Goal: Task Accomplishment & Management: Manage account settings

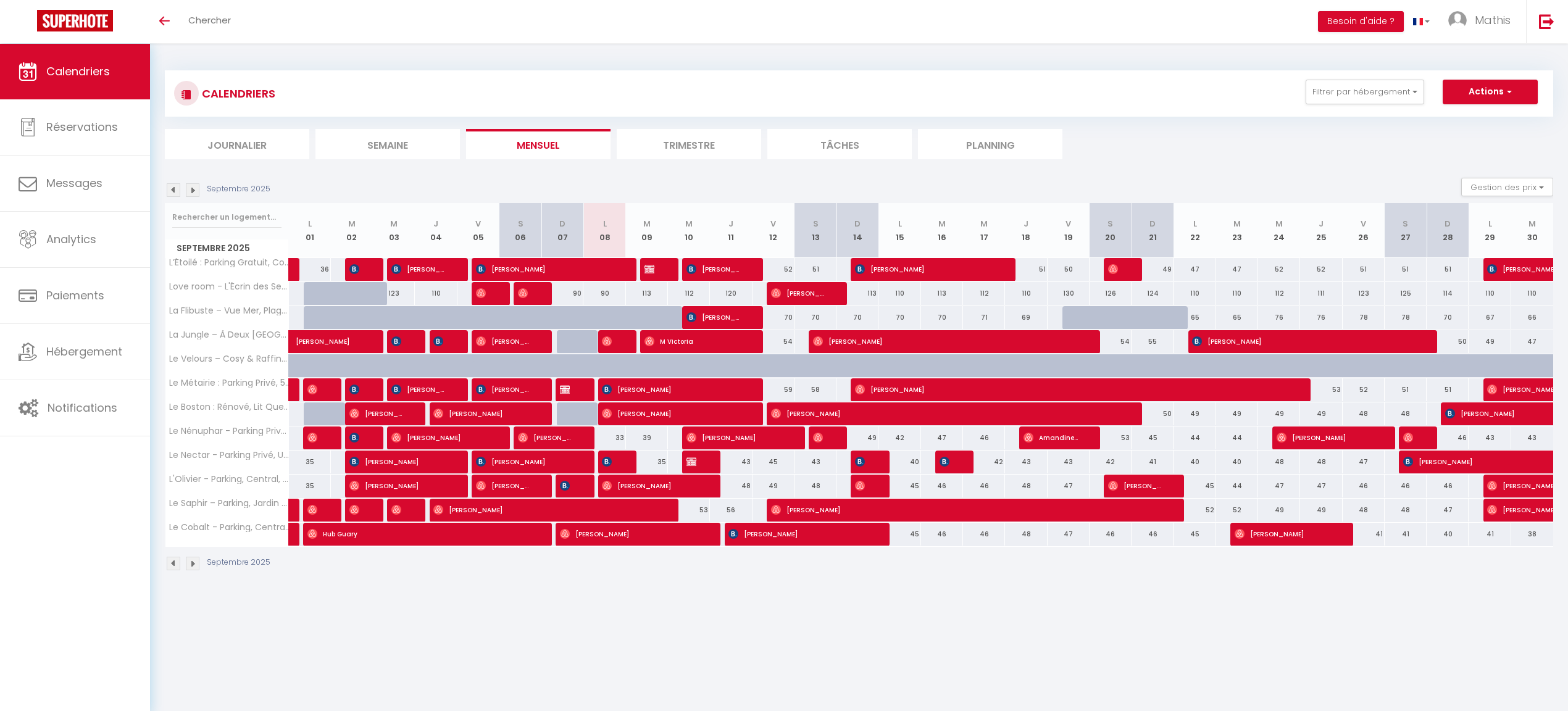
click at [649, 437] on div "39" at bounding box center [647, 438] width 42 height 23
type input "39"
type input "[DATE]"
type input "Mer 10 Septembre 2025"
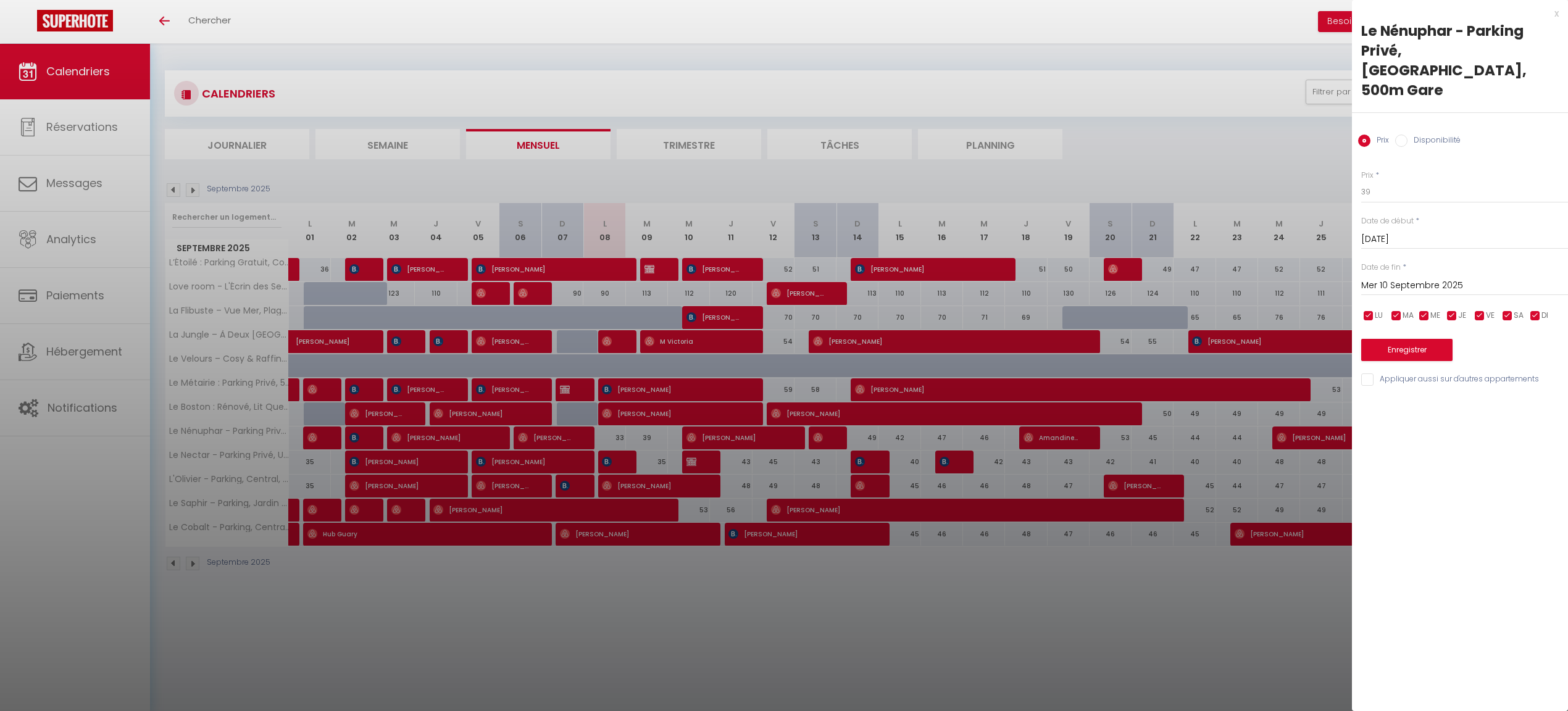
click at [1468, 168] on div "Prix * 39 Statut * Disponible Indisponible Date de début * Mar 09 Septembre 202…" at bounding box center [1460, 271] width 216 height 233
click at [1467, 165] on div "Prix * 39 Statut * Disponible Indisponible Date de début * Mar 09 Septembre 202…" at bounding box center [1460, 271] width 216 height 233
click at [1468, 181] on input "39" at bounding box center [1465, 192] width 207 height 22
type input "35"
click at [1388, 339] on button "Enregistrer" at bounding box center [1407, 350] width 91 height 22
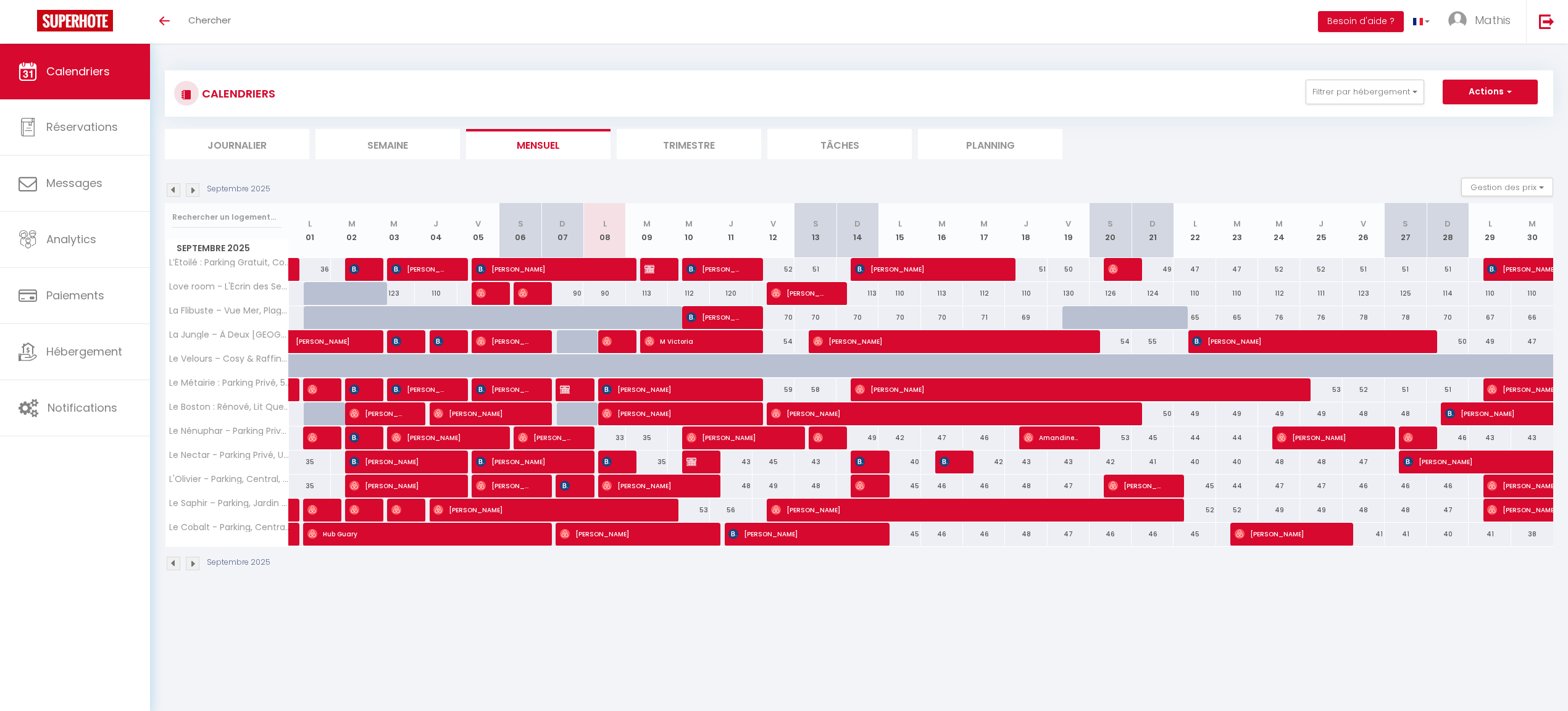
click at [649, 286] on div "113" at bounding box center [647, 294] width 42 height 23
type input "113"
type input "[DATE]"
type input "Mer 10 Septembre 2025"
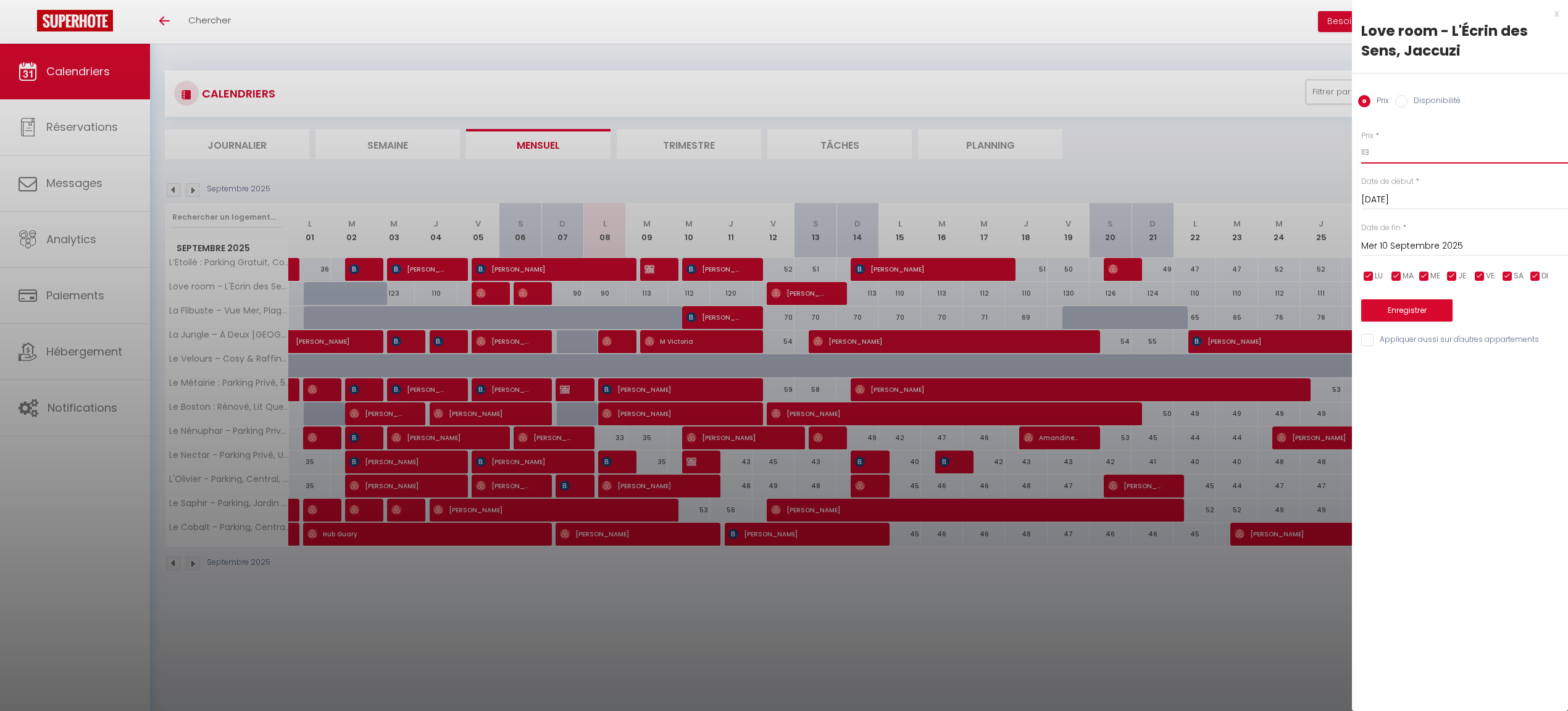
drag, startPoint x: 1475, startPoint y: 151, endPoint x: 1418, endPoint y: 149, distance: 57.0
click at [1418, 149] on input "113" at bounding box center [1465, 152] width 207 height 22
type input "105"
click at [1399, 304] on button "Enregistrer" at bounding box center [1407, 310] width 91 height 22
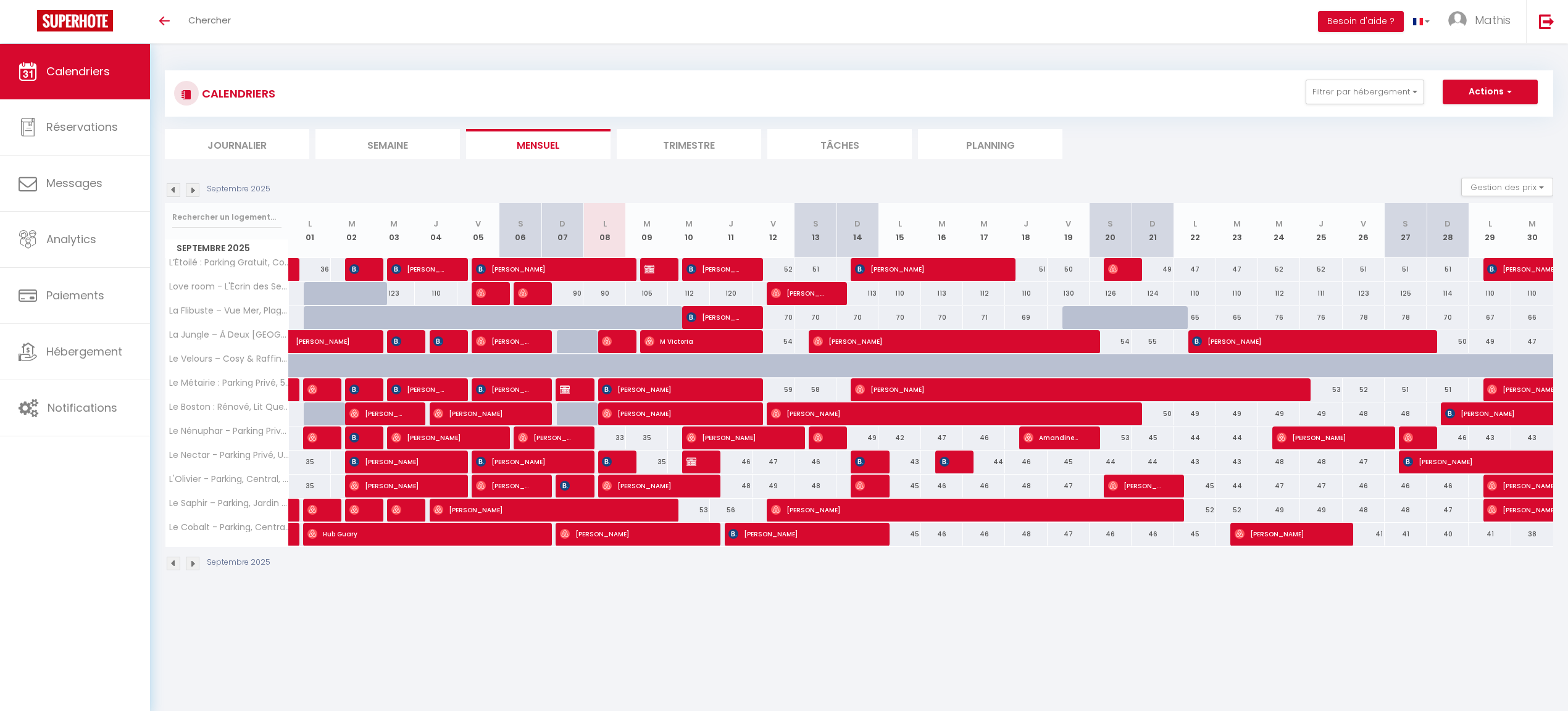
click at [196, 192] on img at bounding box center [192, 190] width 13 height 13
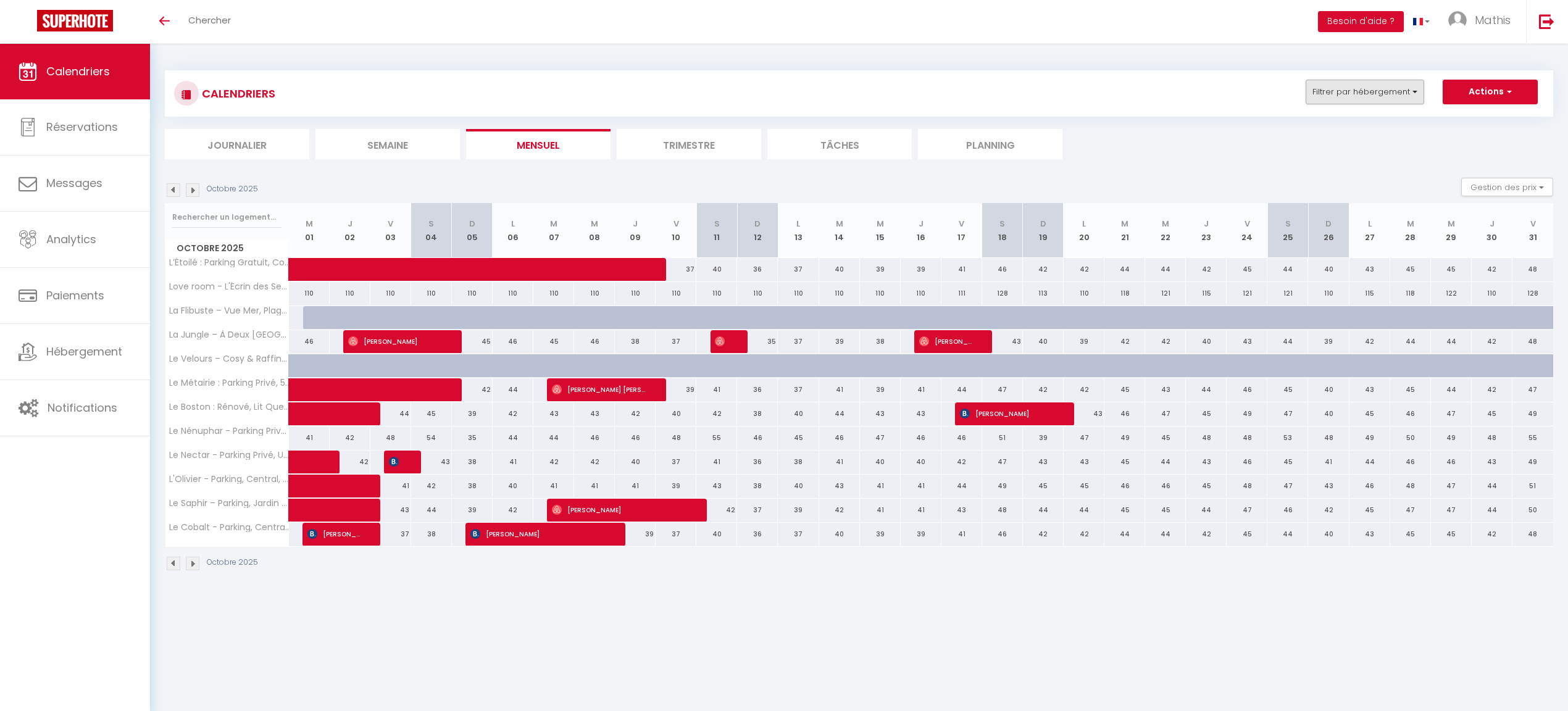
click at [1319, 97] on button "Filtrer par hébergement" at bounding box center [1365, 92] width 119 height 25
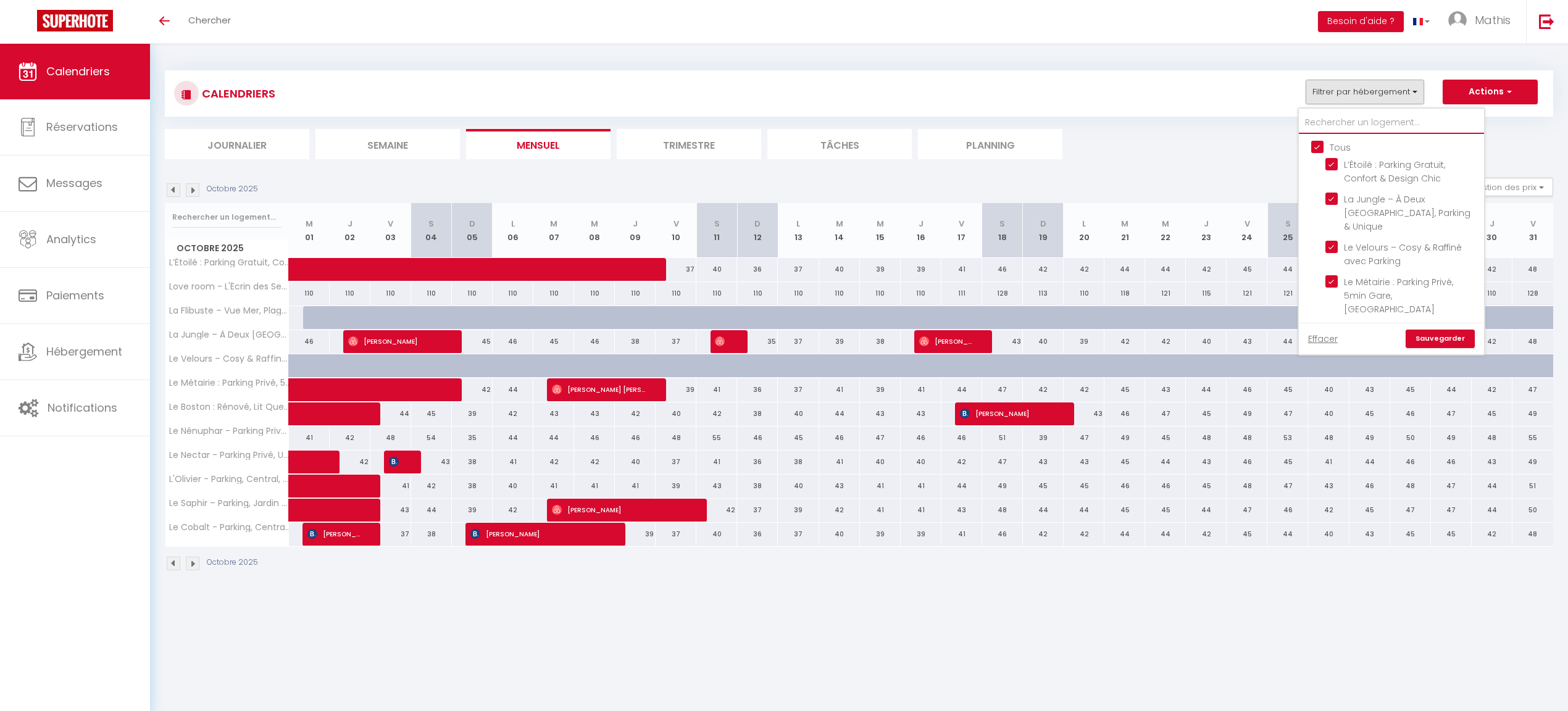
click at [1336, 124] on input "text" at bounding box center [1392, 122] width 185 height 22
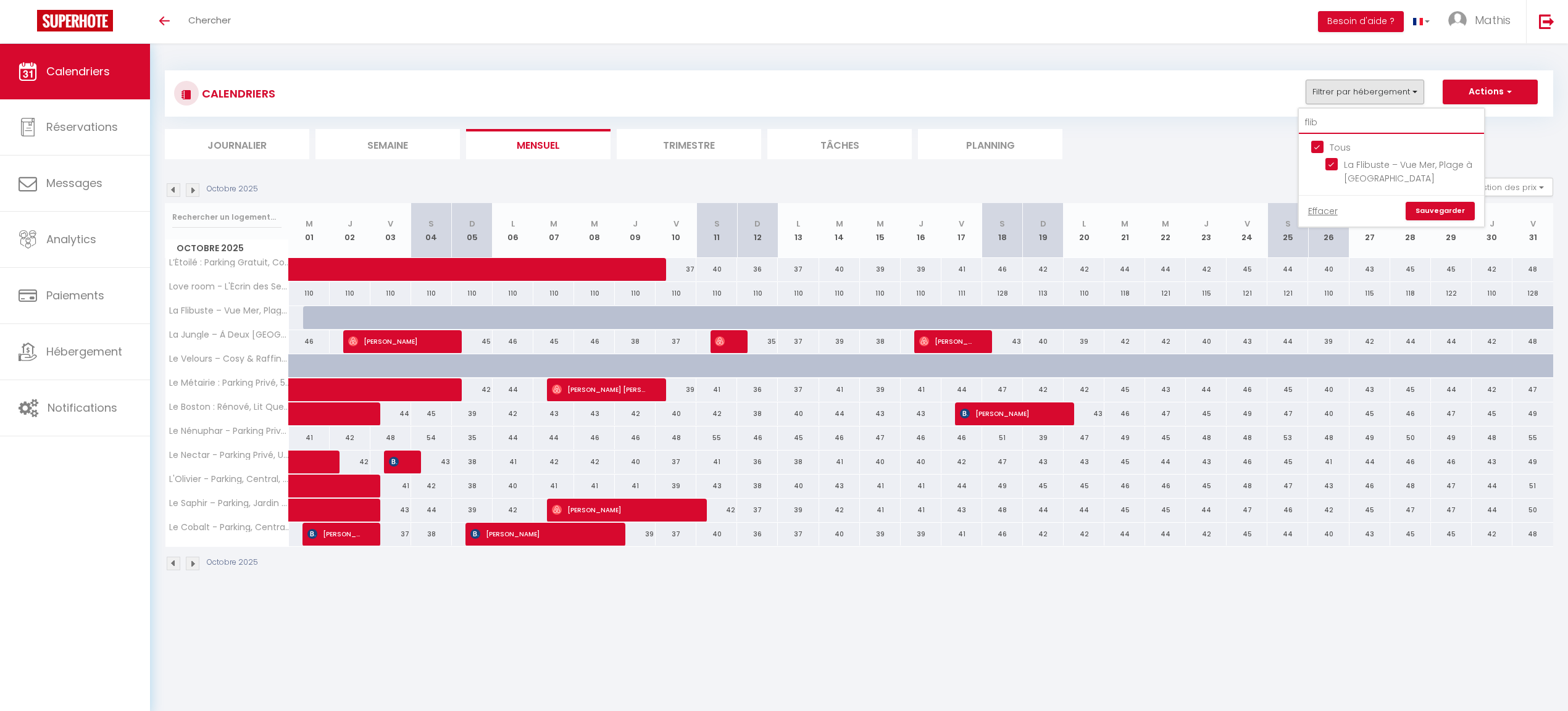
type input "flic"
drag, startPoint x: 1336, startPoint y: 152, endPoint x: 1331, endPoint y: 172, distance: 20.6
click at [1319, 154] on link "Effacer" at bounding box center [1323, 150] width 30 height 13
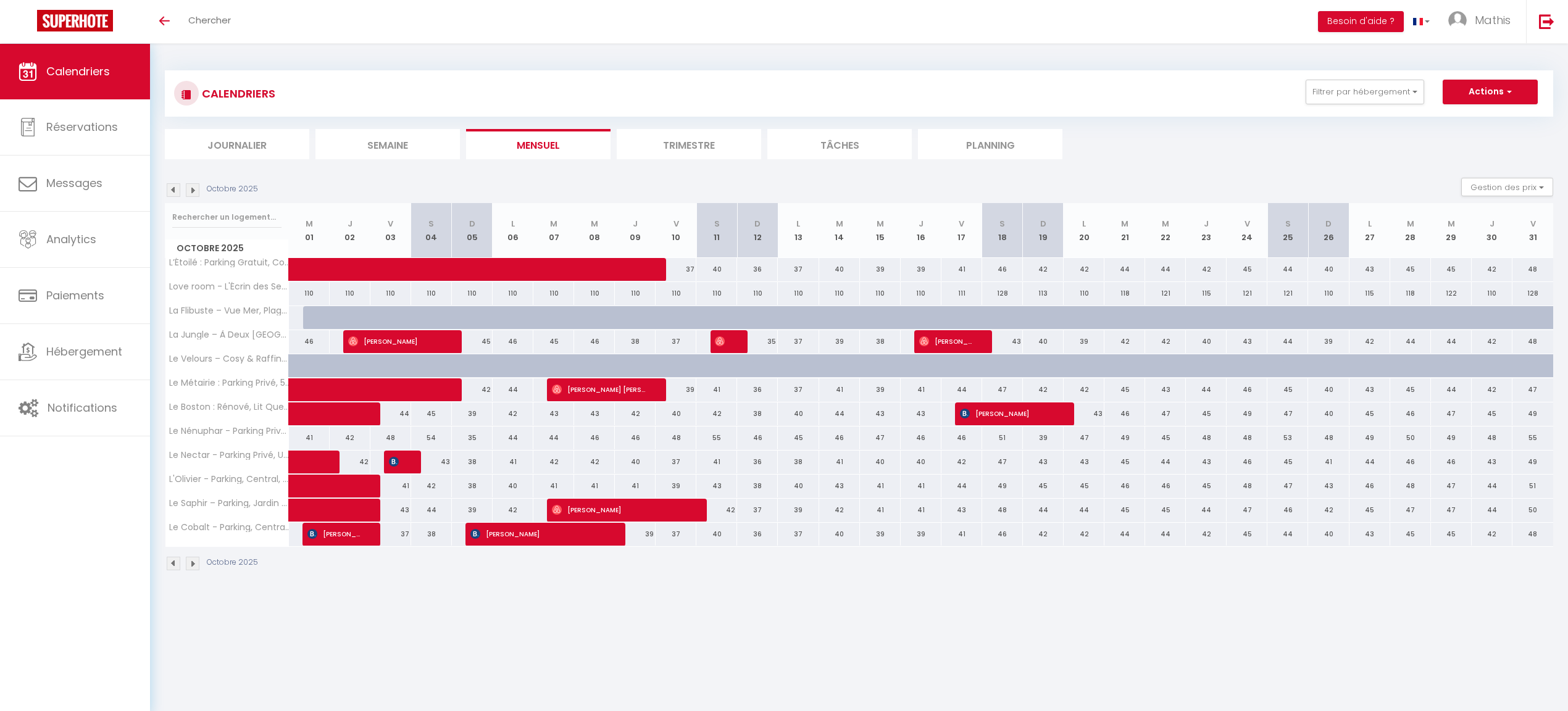
click at [171, 192] on img at bounding box center [173, 190] width 13 height 13
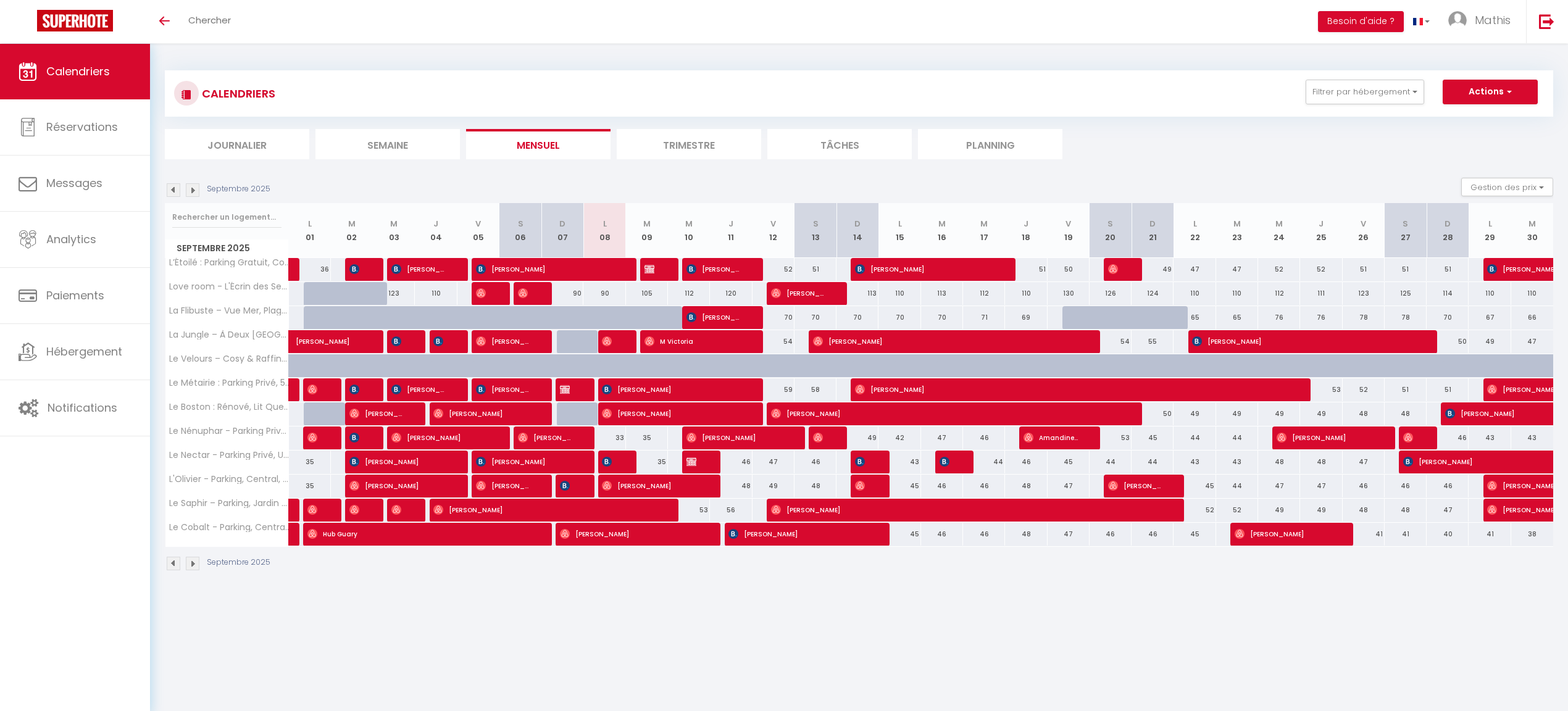
click at [189, 190] on img at bounding box center [192, 190] width 13 height 13
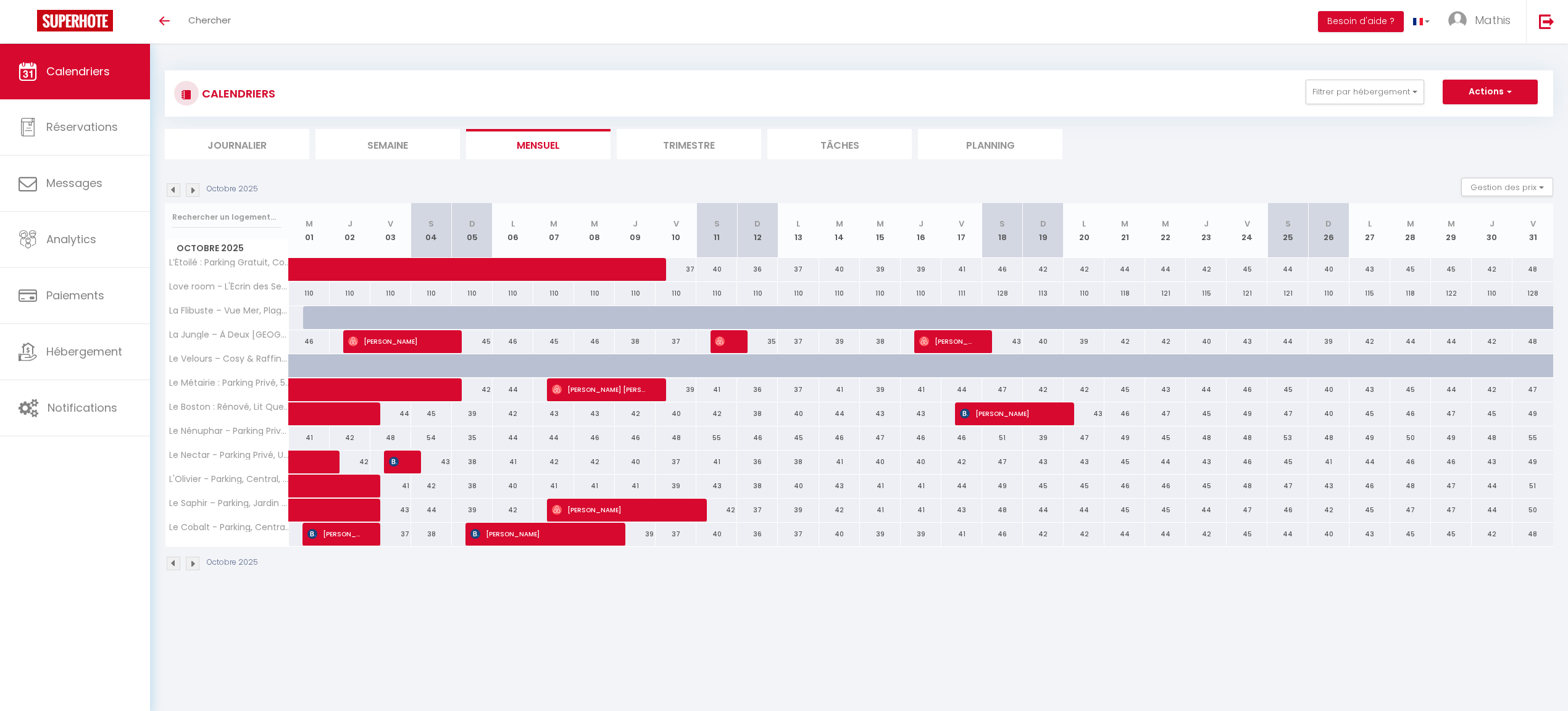
click at [314, 318] on div at bounding box center [323, 318] width 41 height 23
type input "66"
select select "1"
type input "Mer 01 Octobre 2025"
type input "Jeu 02 Octobre 2025"
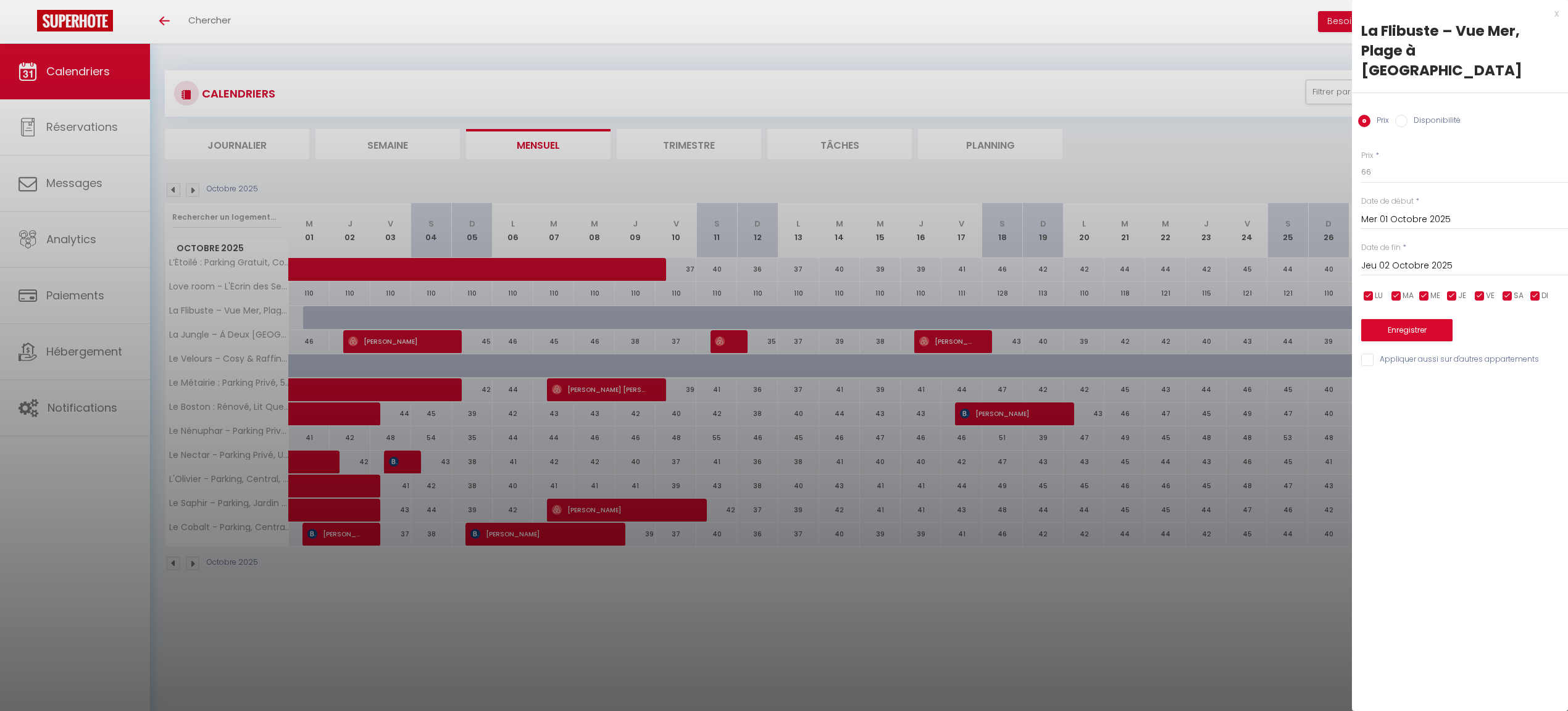
click at [1424, 115] on label "Disponibilité" at bounding box center [1434, 121] width 53 height 13
click at [1408, 115] on input "Disponibilité" at bounding box center [1402, 120] width 13 height 13
radio input "true"
radio input "false"
click at [1428, 259] on input "Jeu 02 Octobre 2025" at bounding box center [1465, 267] width 207 height 16
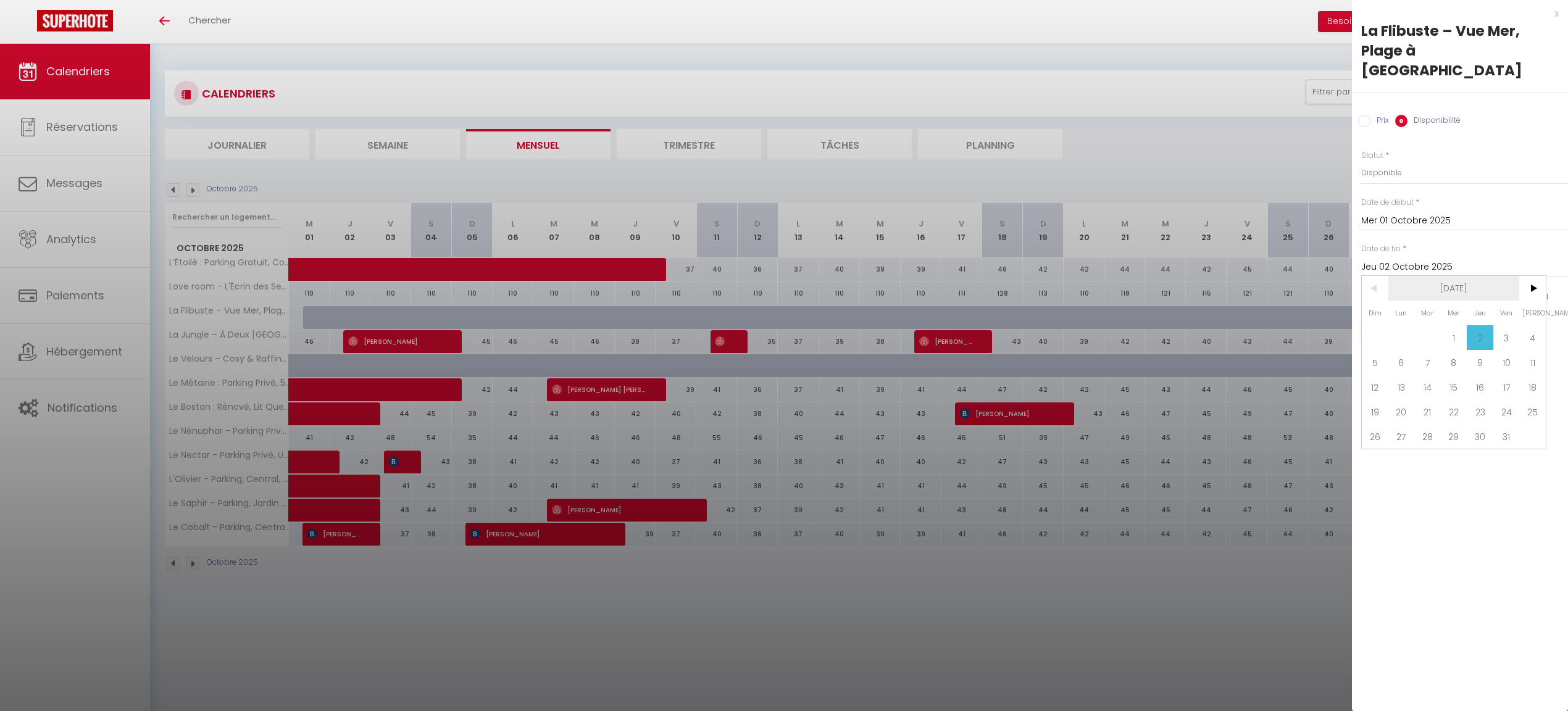
click at [1516, 276] on span "[DATE]" at bounding box center [1453, 288] width 131 height 25
click at [1529, 276] on span ">" at bounding box center [1533, 288] width 27 height 25
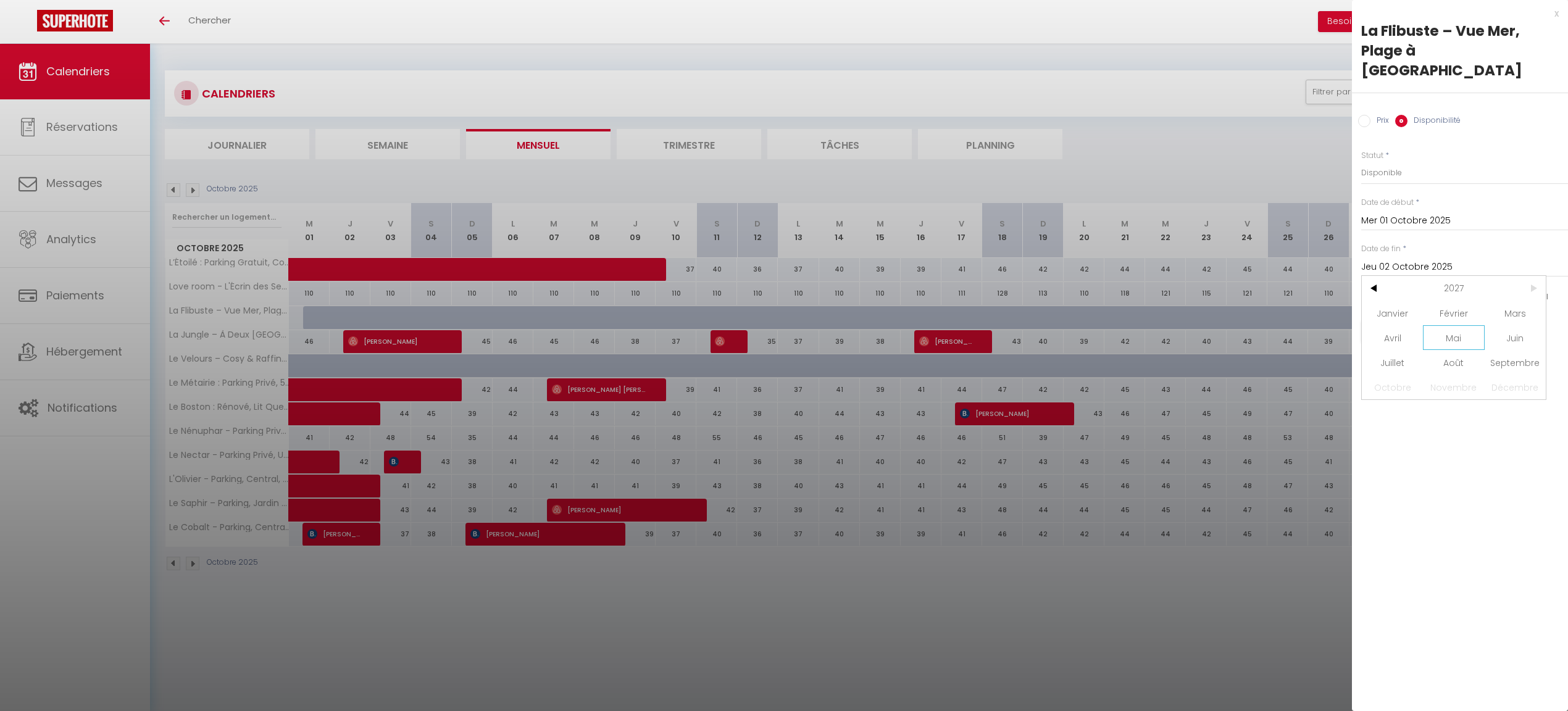
click at [1445, 326] on span "Mai" at bounding box center [1453, 338] width 61 height 25
click at [1455, 375] on span "12" at bounding box center [1454, 387] width 27 height 25
type input "[DATE]"
click at [1413, 320] on button "Enregistrer" at bounding box center [1407, 331] width 91 height 22
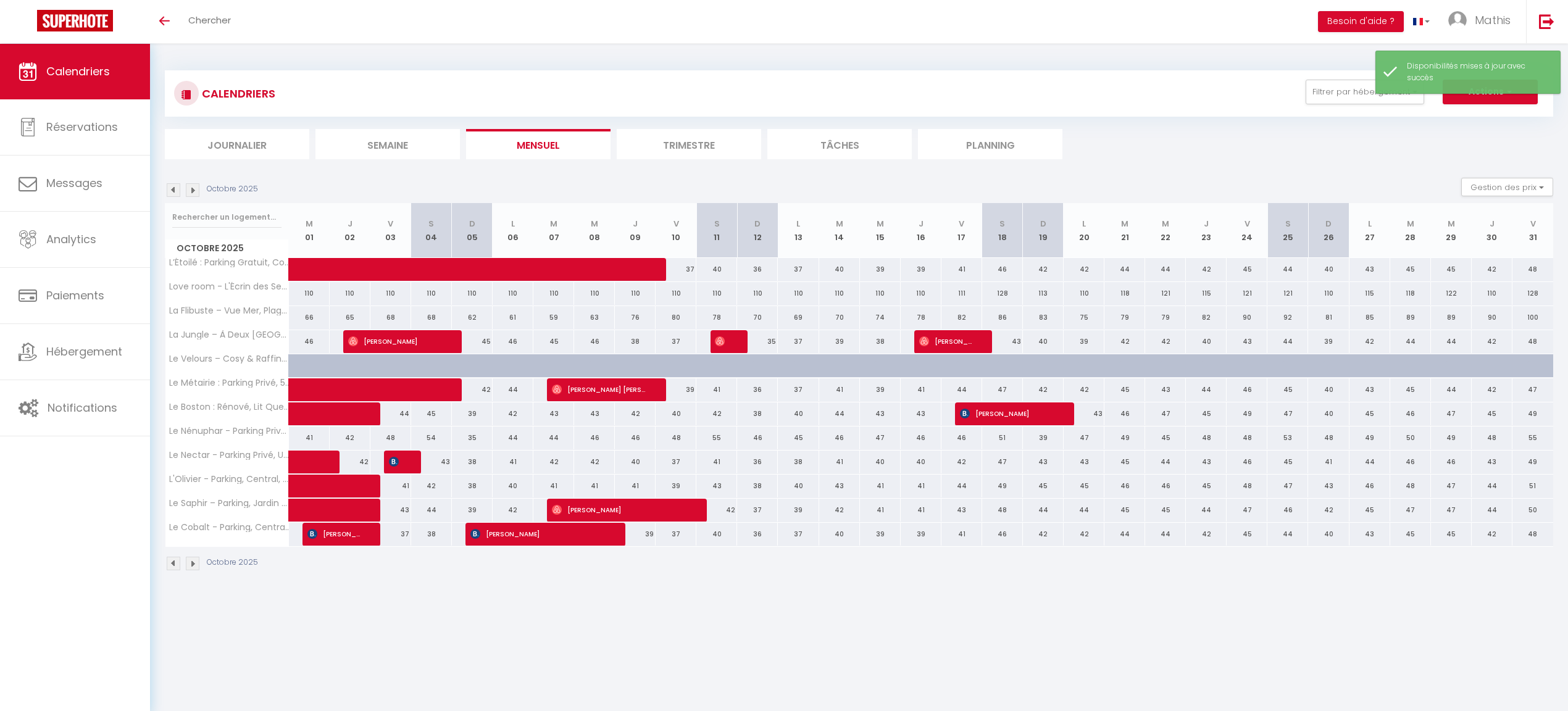
click at [193, 192] on img at bounding box center [192, 190] width 13 height 13
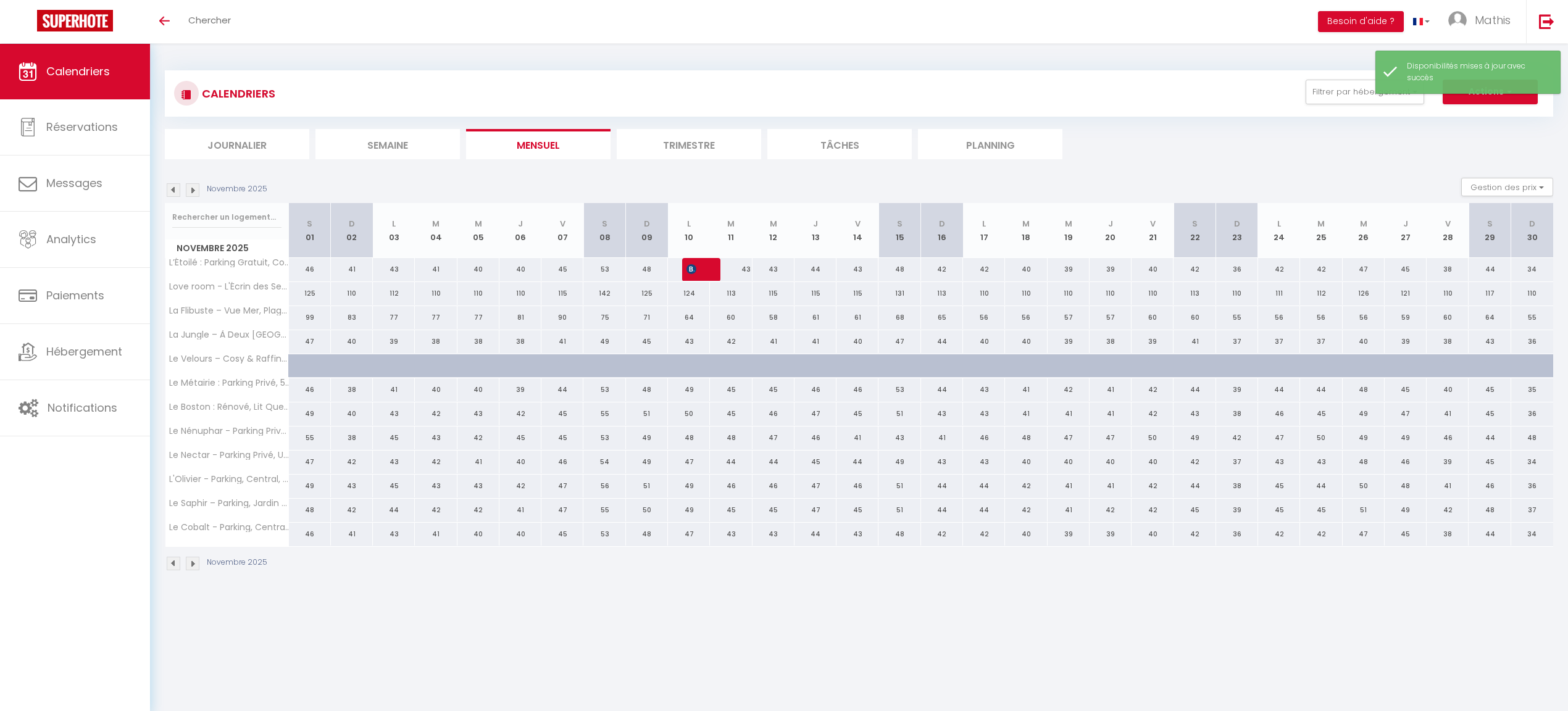
click at [191, 191] on img at bounding box center [192, 190] width 13 height 13
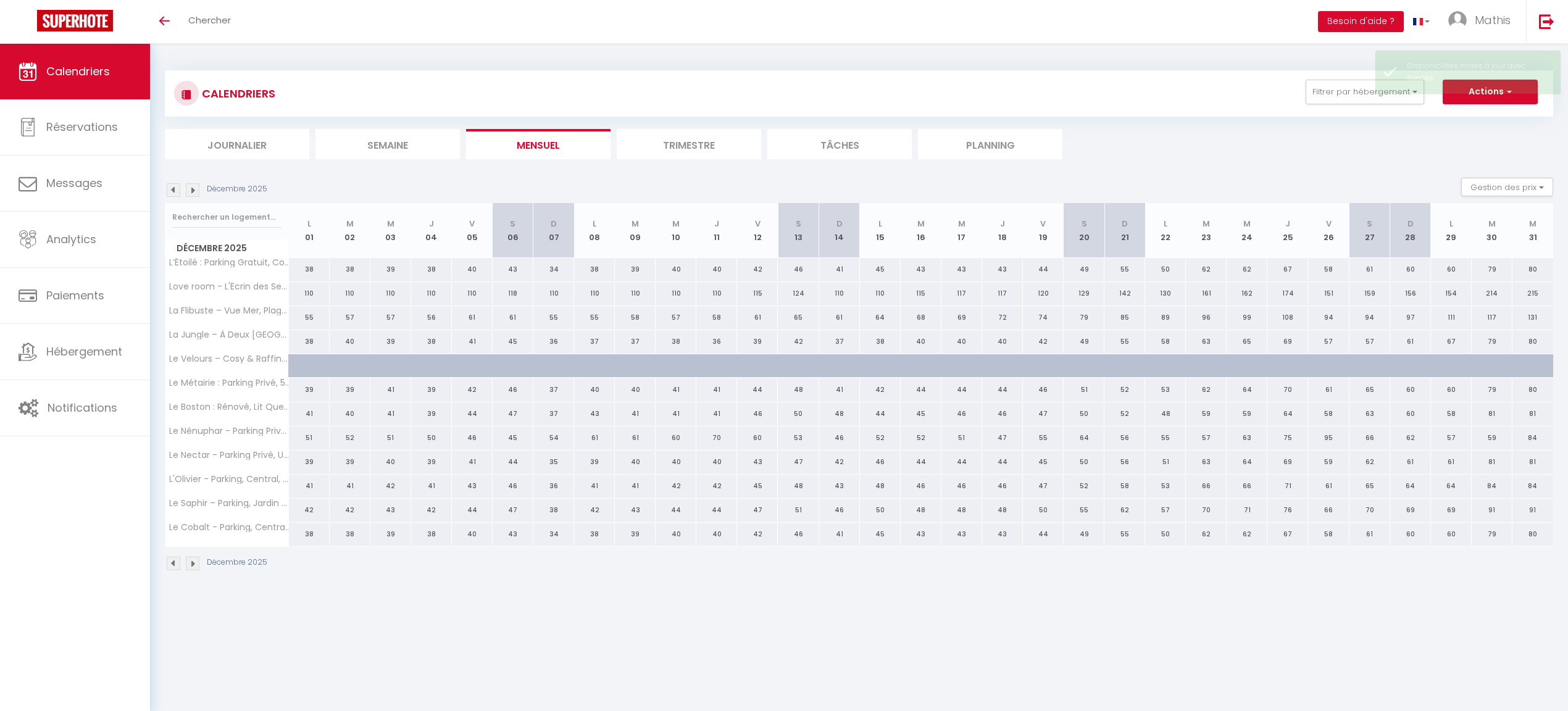
click at [191, 190] on img at bounding box center [192, 190] width 13 height 13
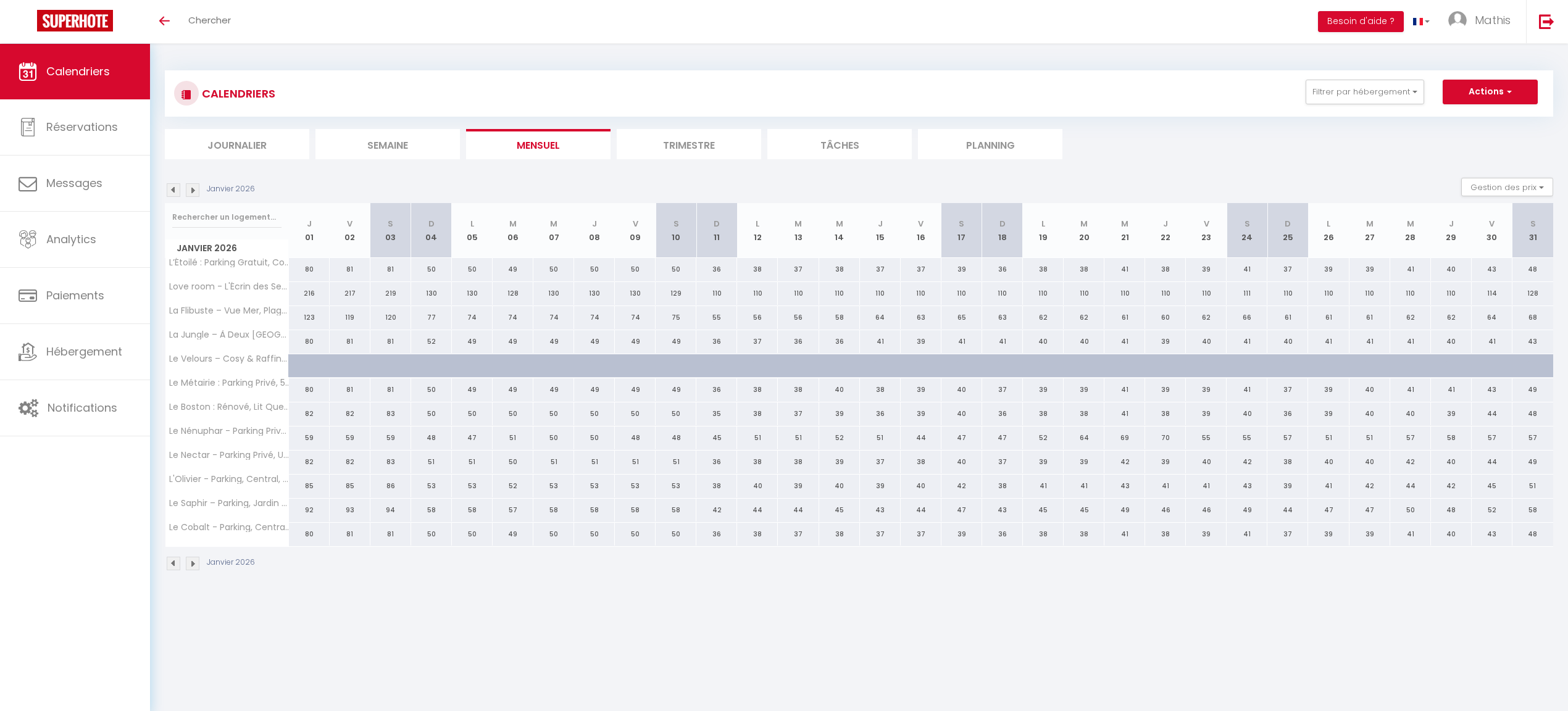
click at [191, 190] on img at bounding box center [192, 190] width 13 height 13
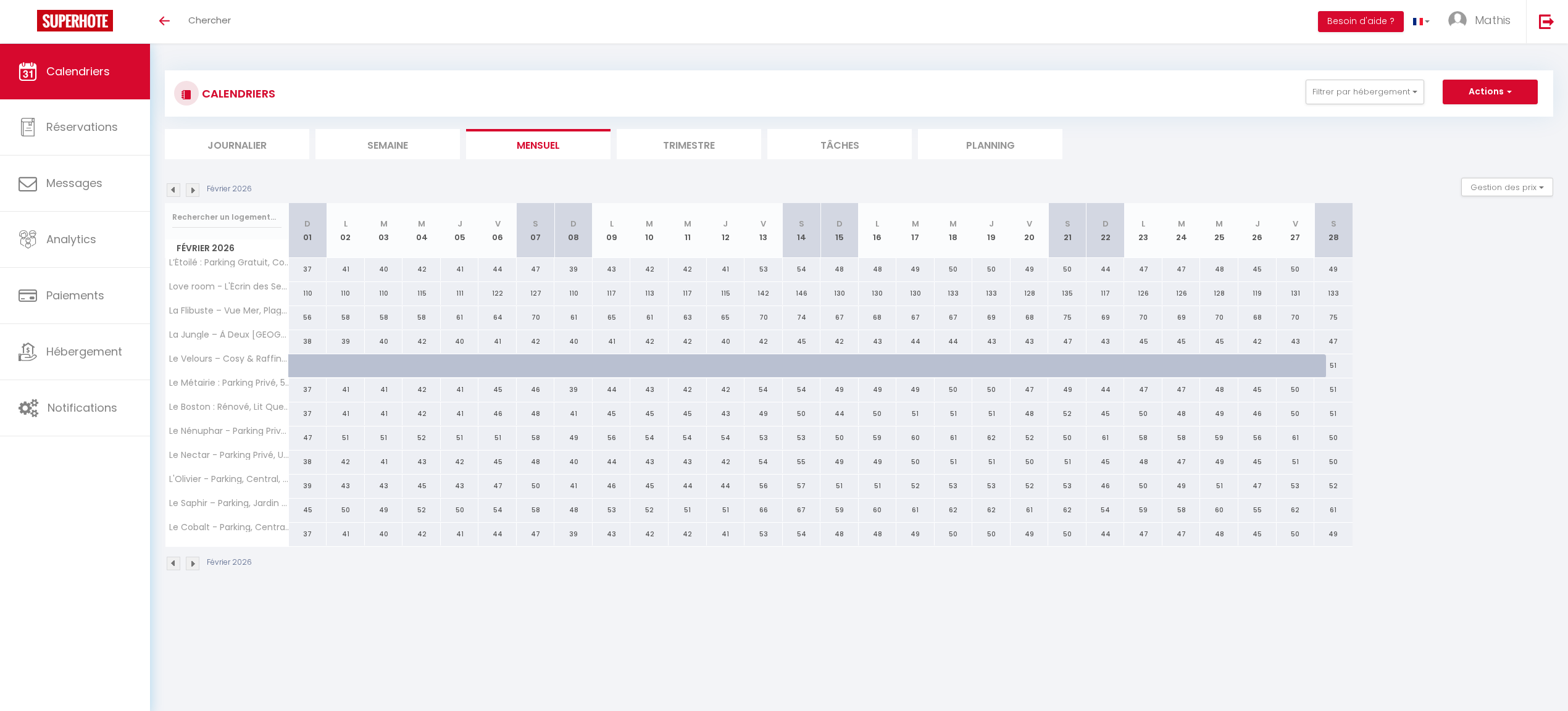
click at [191, 190] on img at bounding box center [192, 190] width 13 height 13
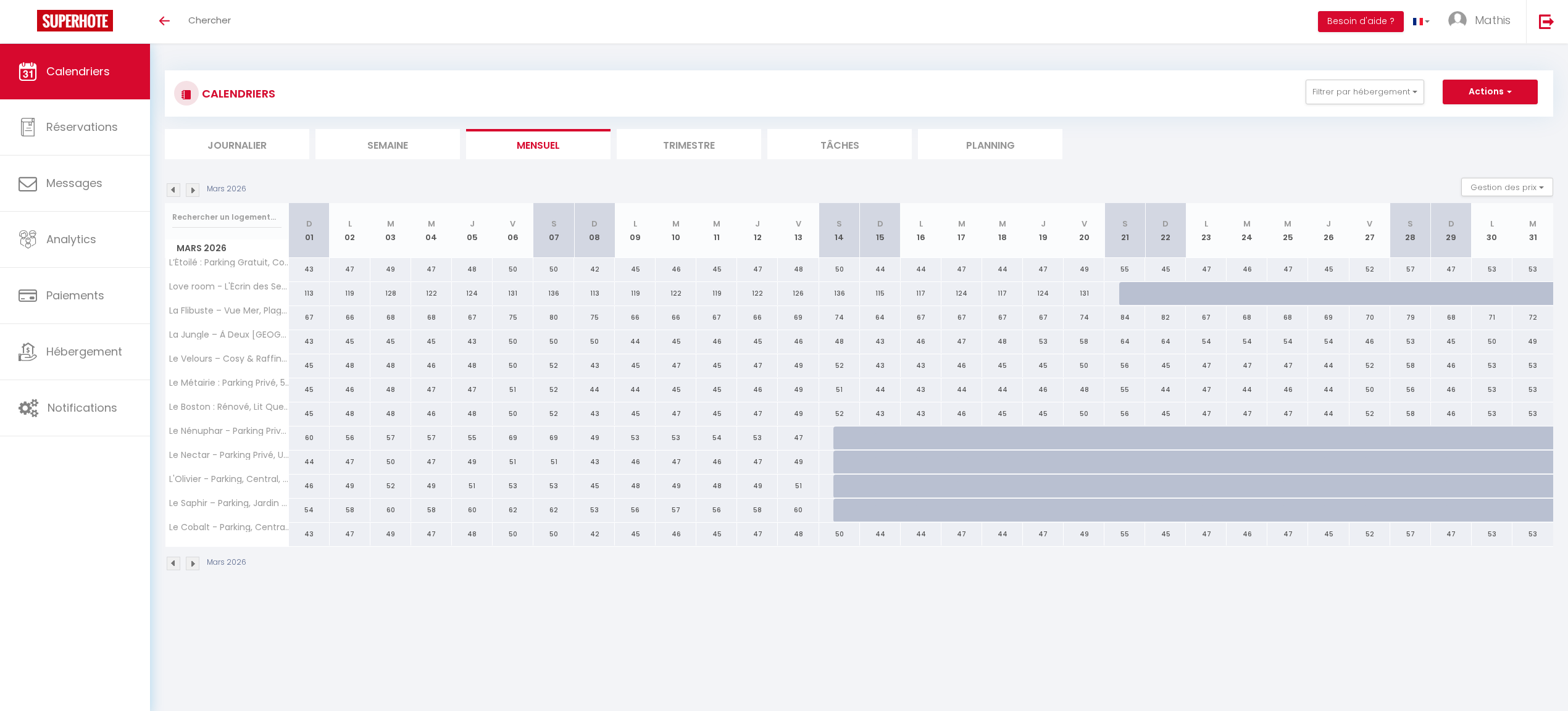
click at [191, 190] on img at bounding box center [192, 190] width 13 height 13
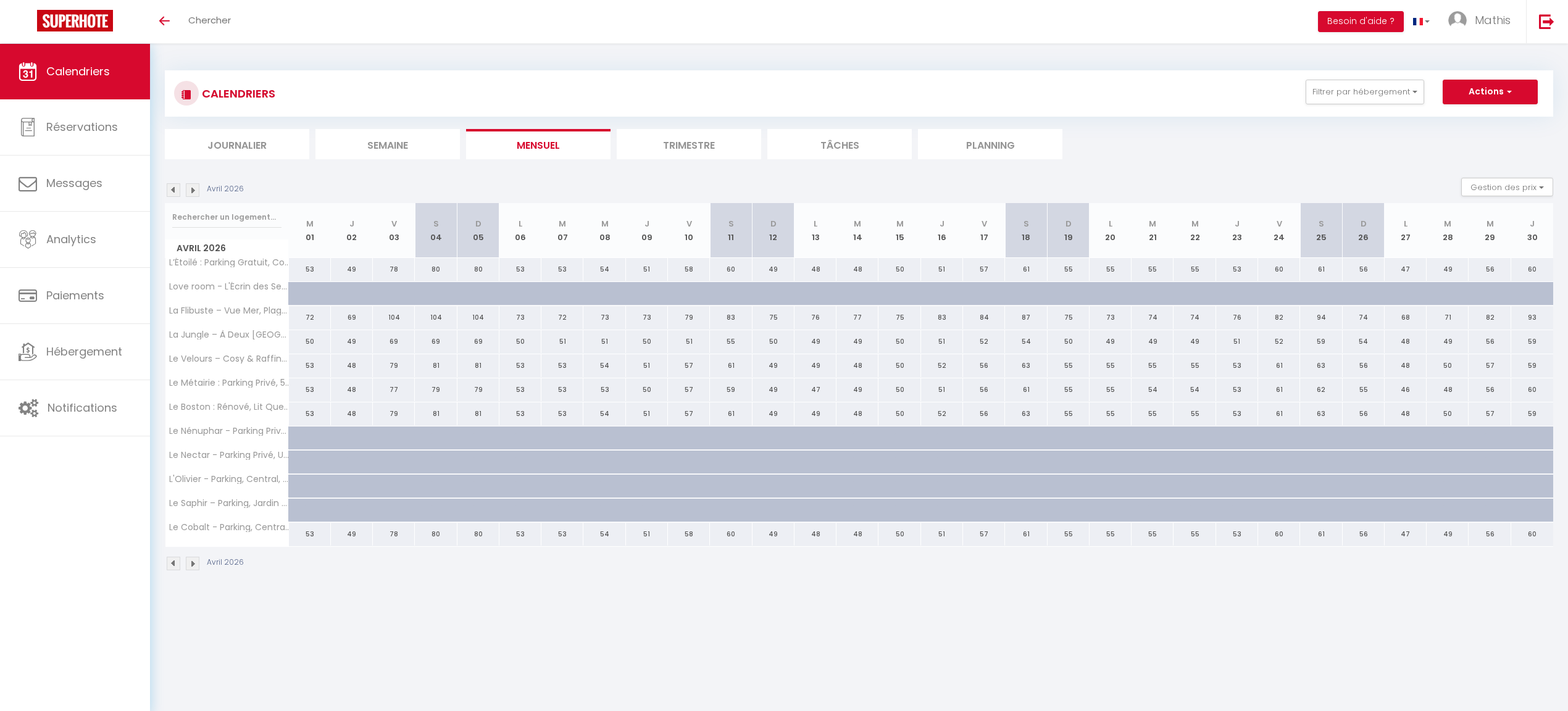
click at [191, 190] on img at bounding box center [192, 190] width 13 height 13
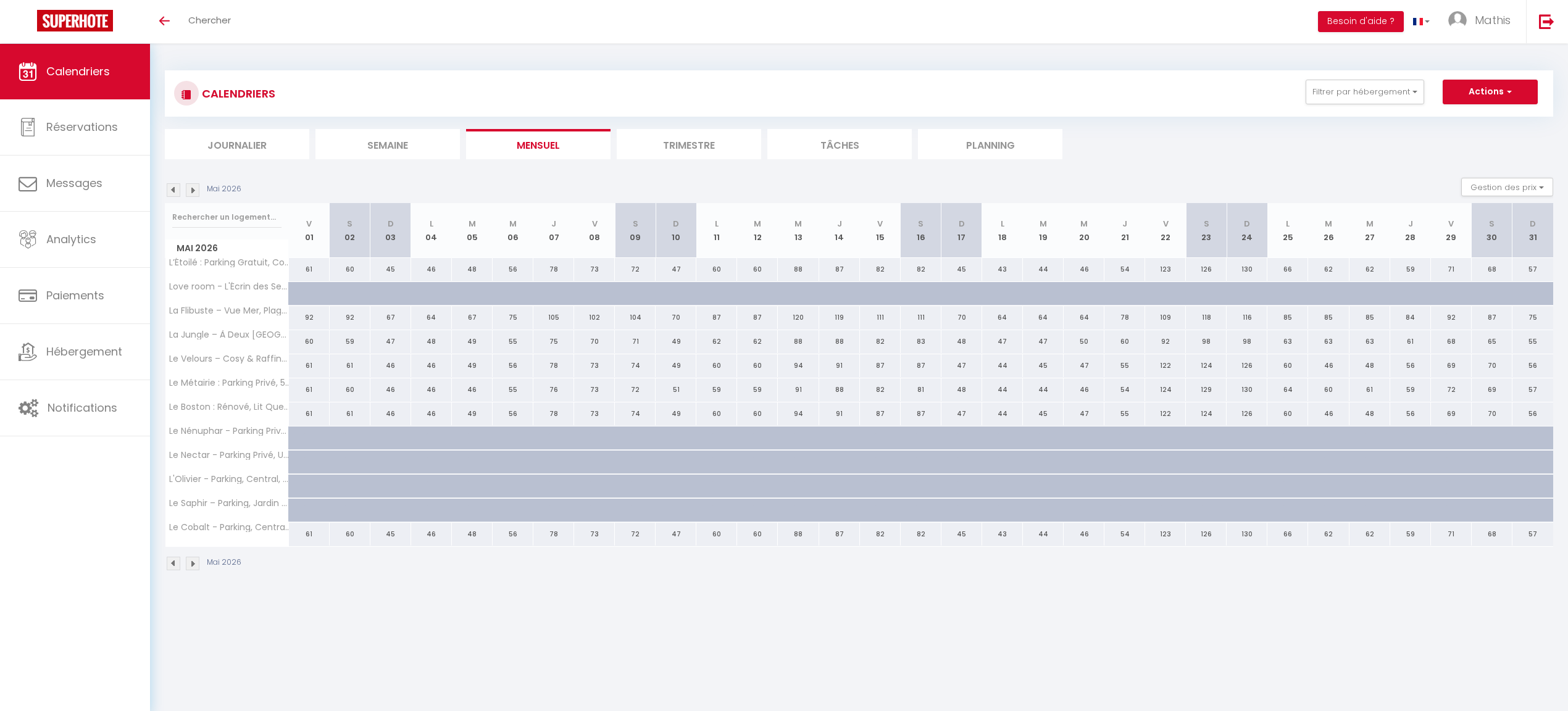
click at [191, 190] on img at bounding box center [192, 190] width 13 height 13
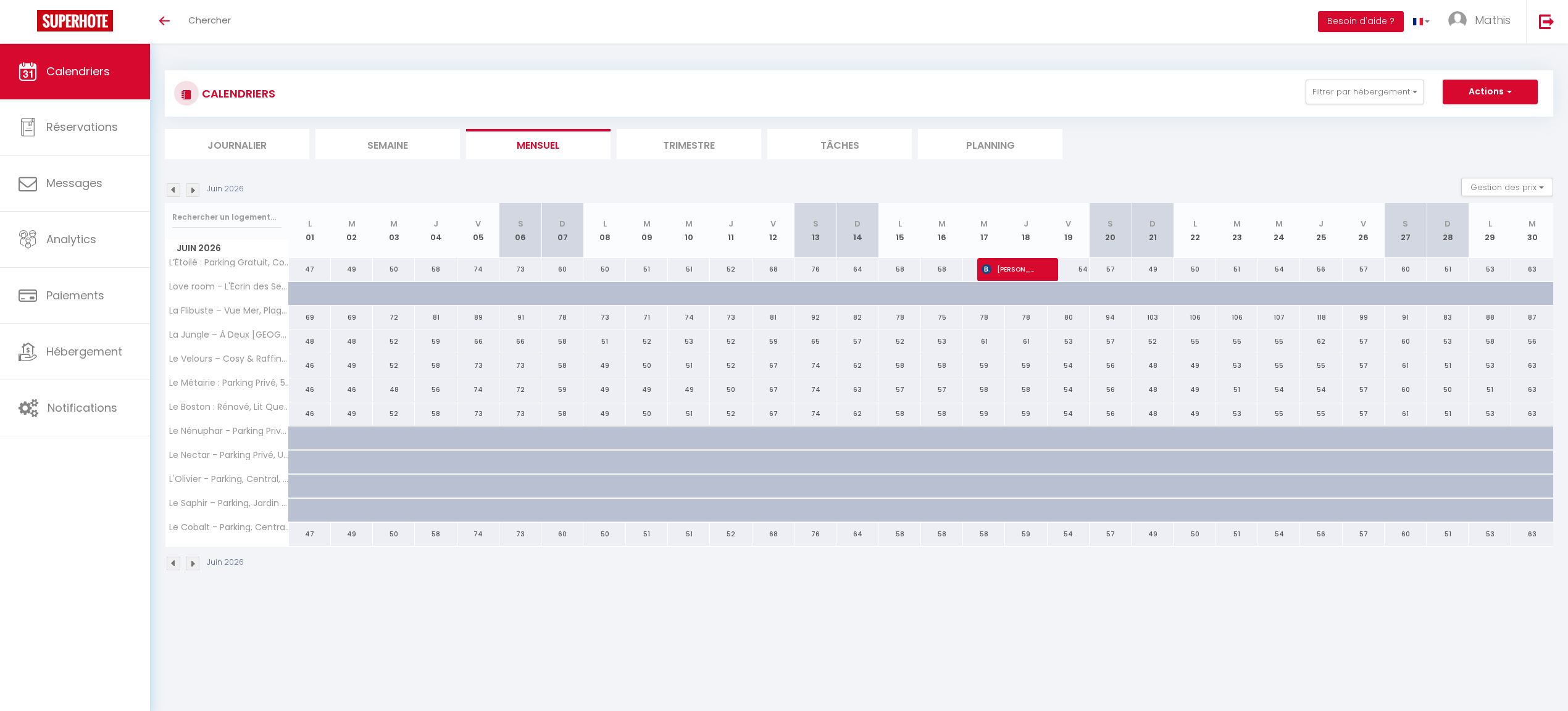
click at [176, 191] on img at bounding box center [173, 190] width 13 height 13
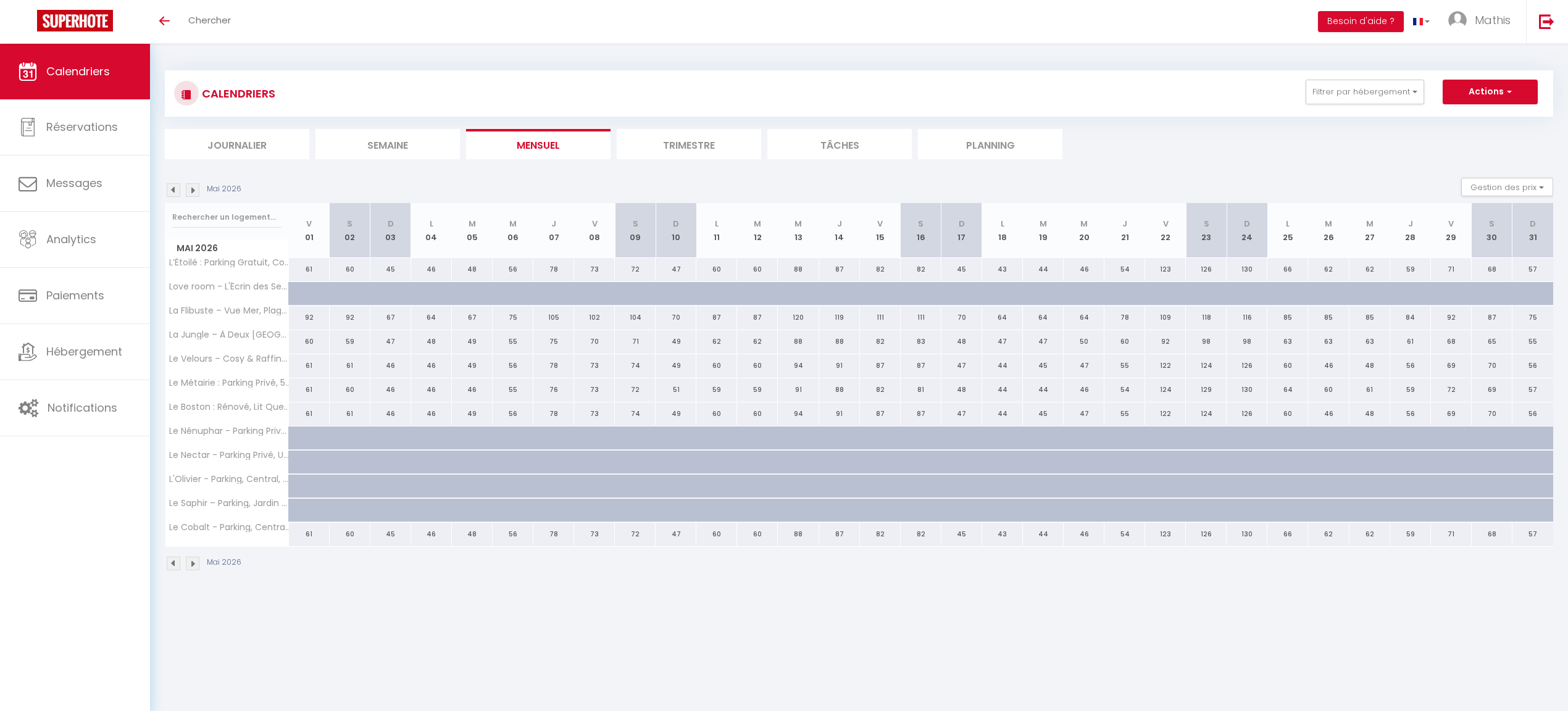
click at [176, 191] on img at bounding box center [173, 190] width 13 height 13
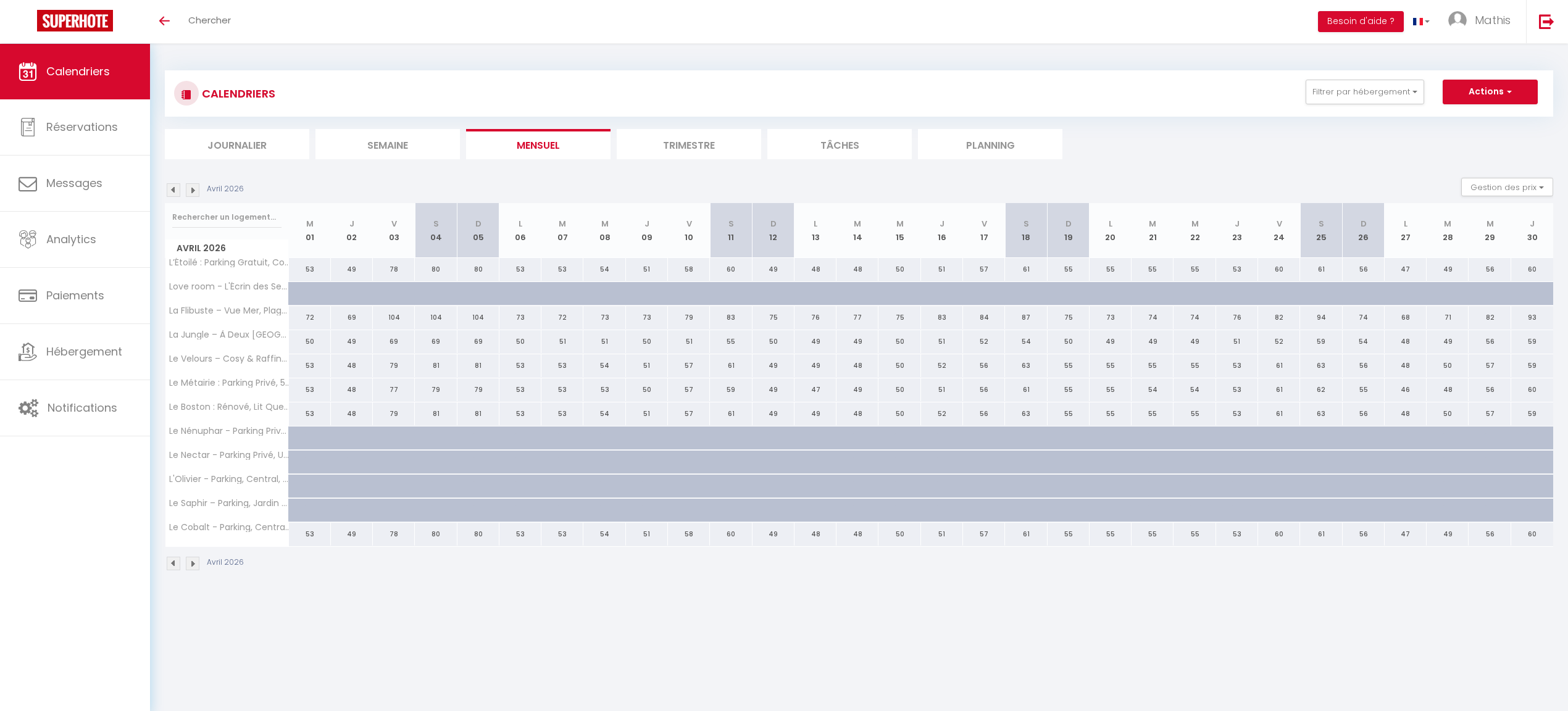
click at [176, 191] on img at bounding box center [173, 190] width 13 height 13
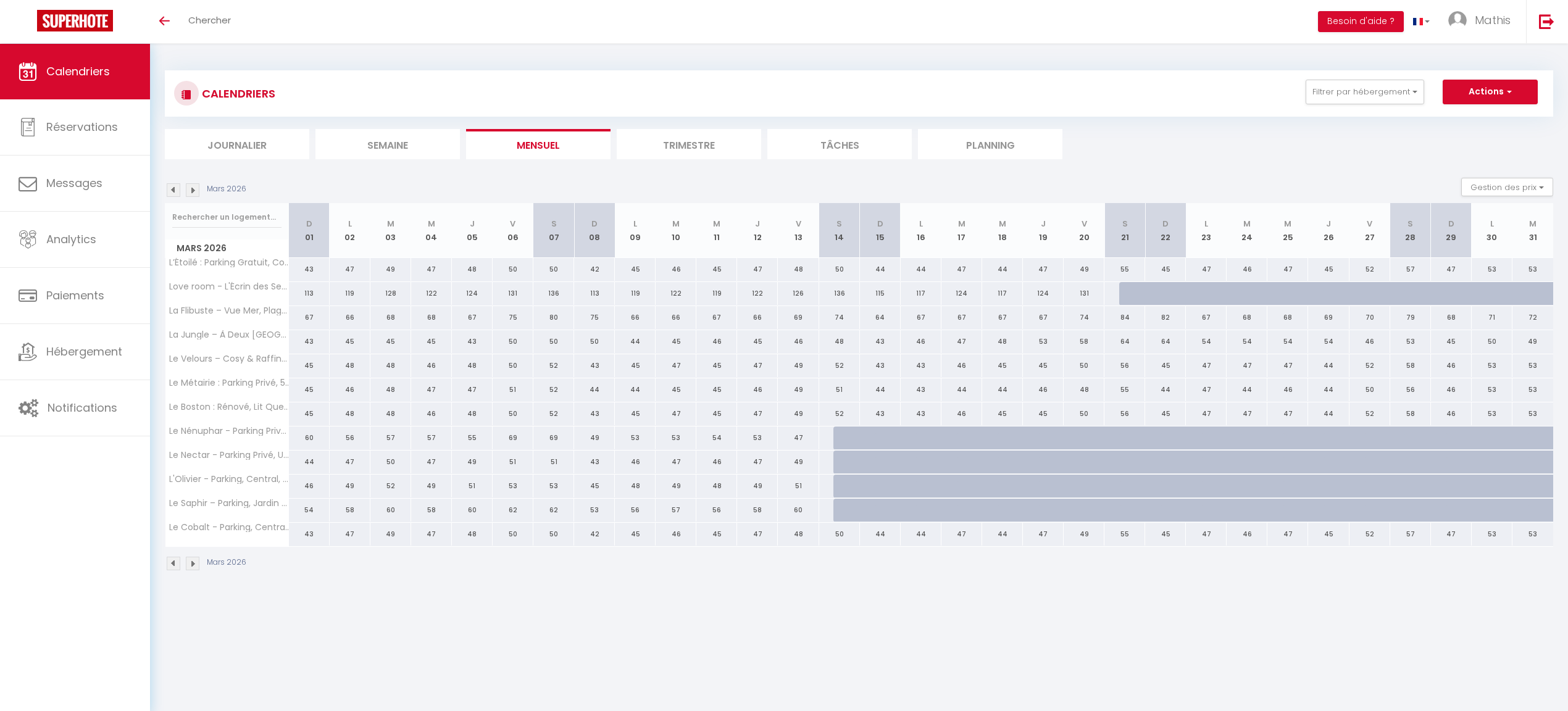
click at [191, 186] on img at bounding box center [192, 190] width 13 height 13
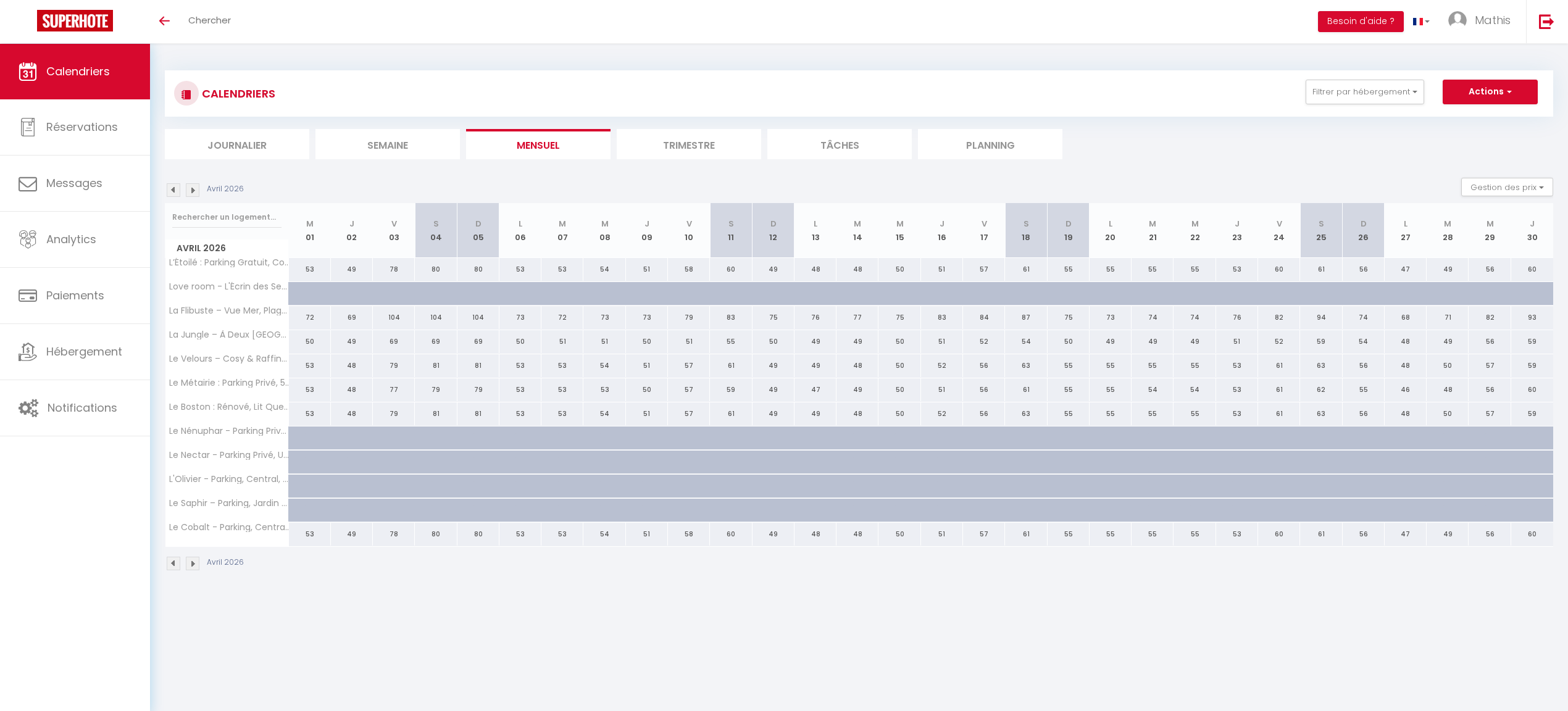
click at [191, 186] on img at bounding box center [192, 190] width 13 height 13
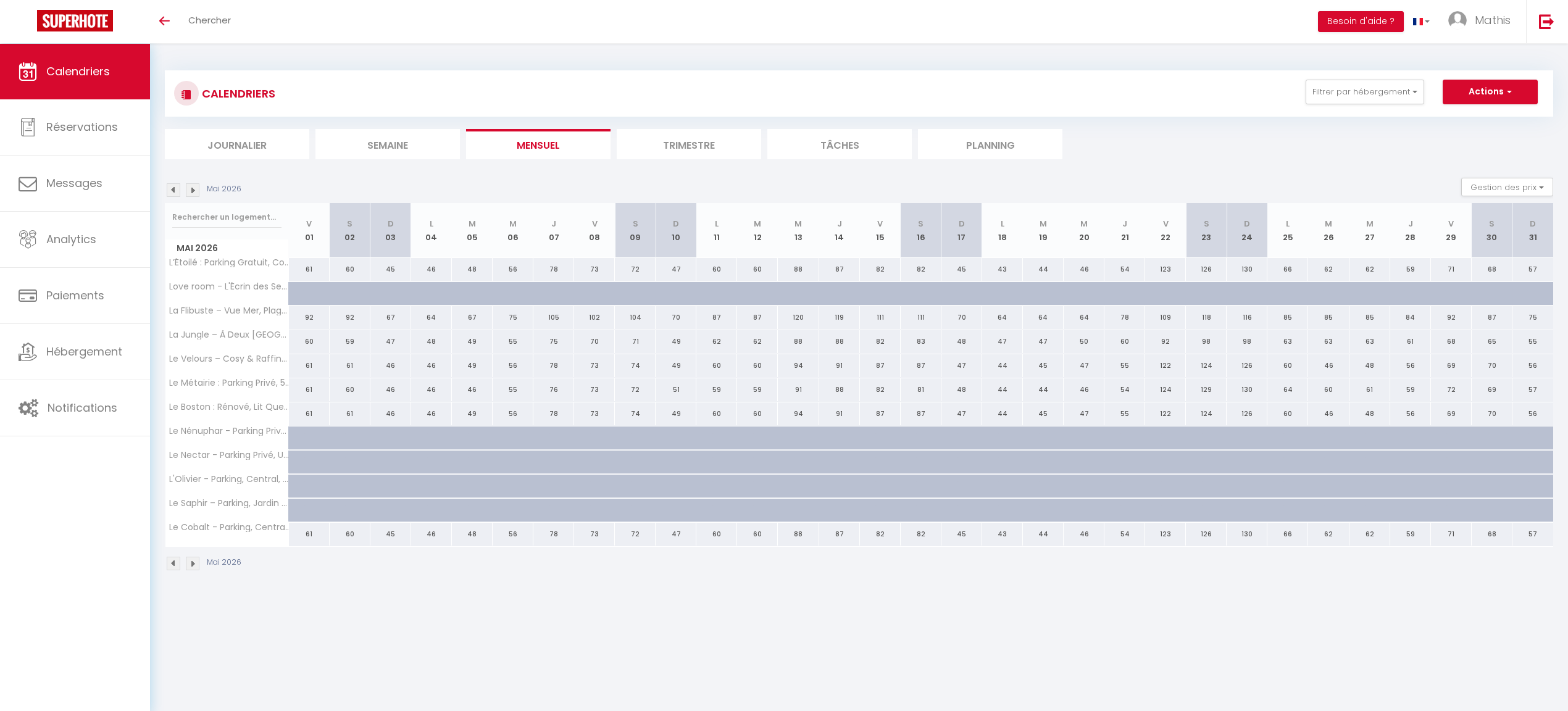
click at [191, 186] on img at bounding box center [192, 190] width 13 height 13
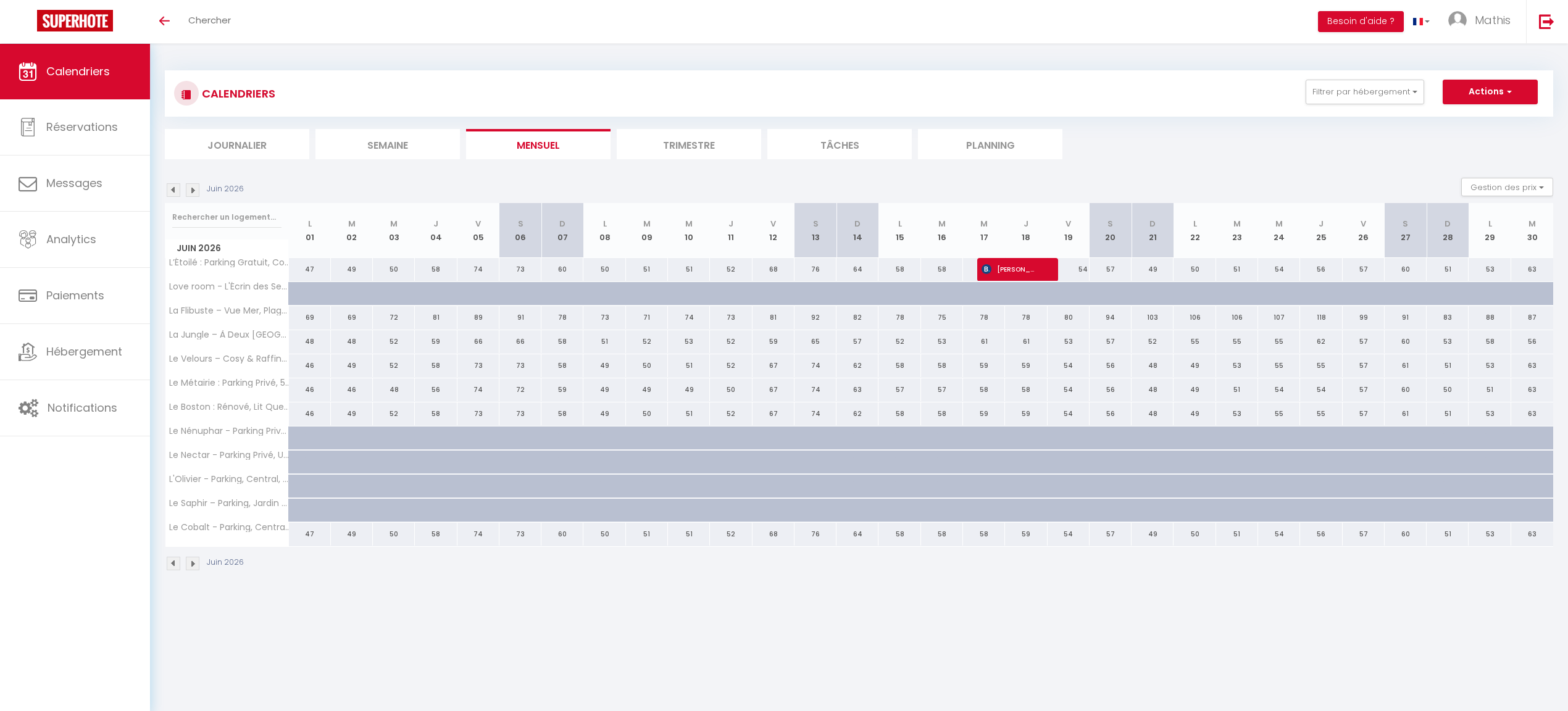
click at [191, 186] on img at bounding box center [192, 190] width 13 height 13
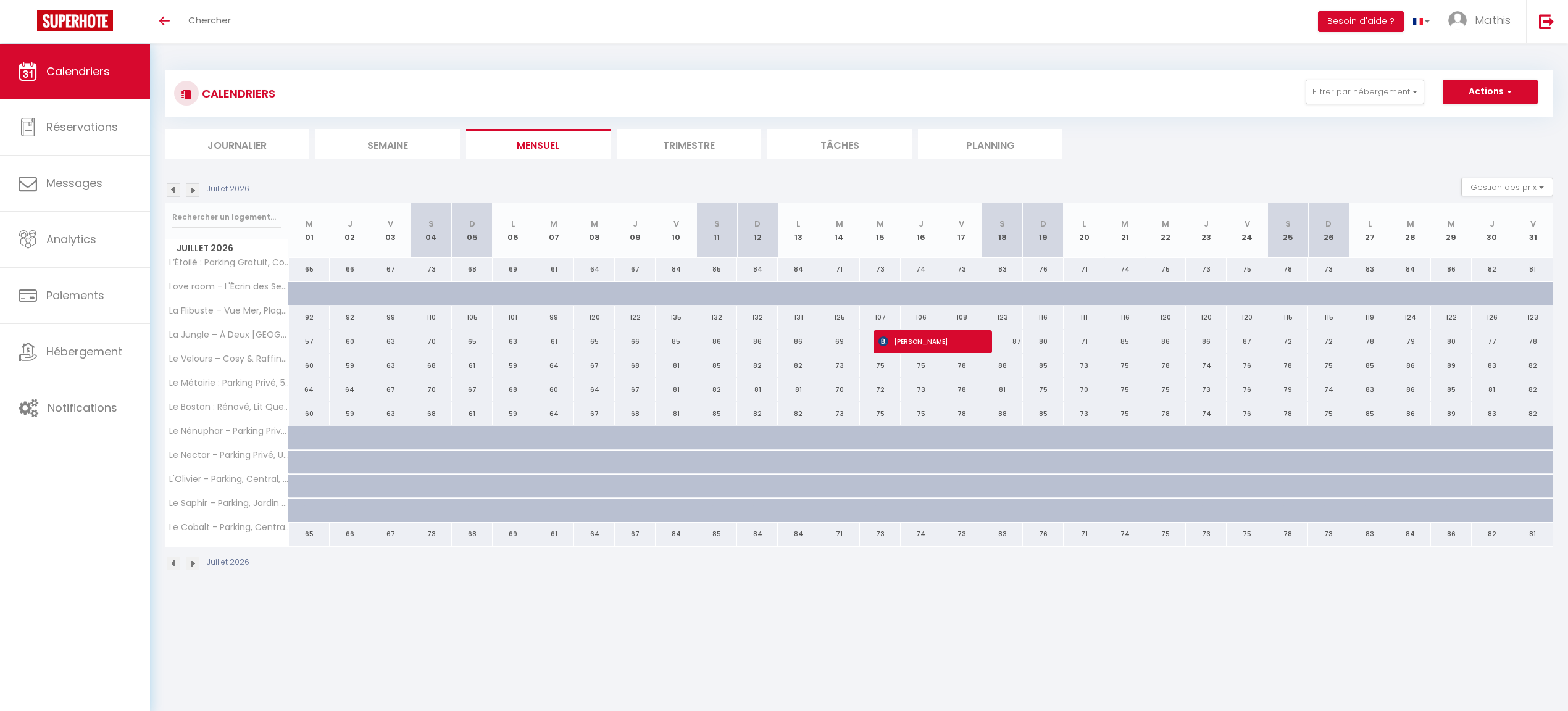
click at [172, 188] on img at bounding box center [173, 190] width 13 height 13
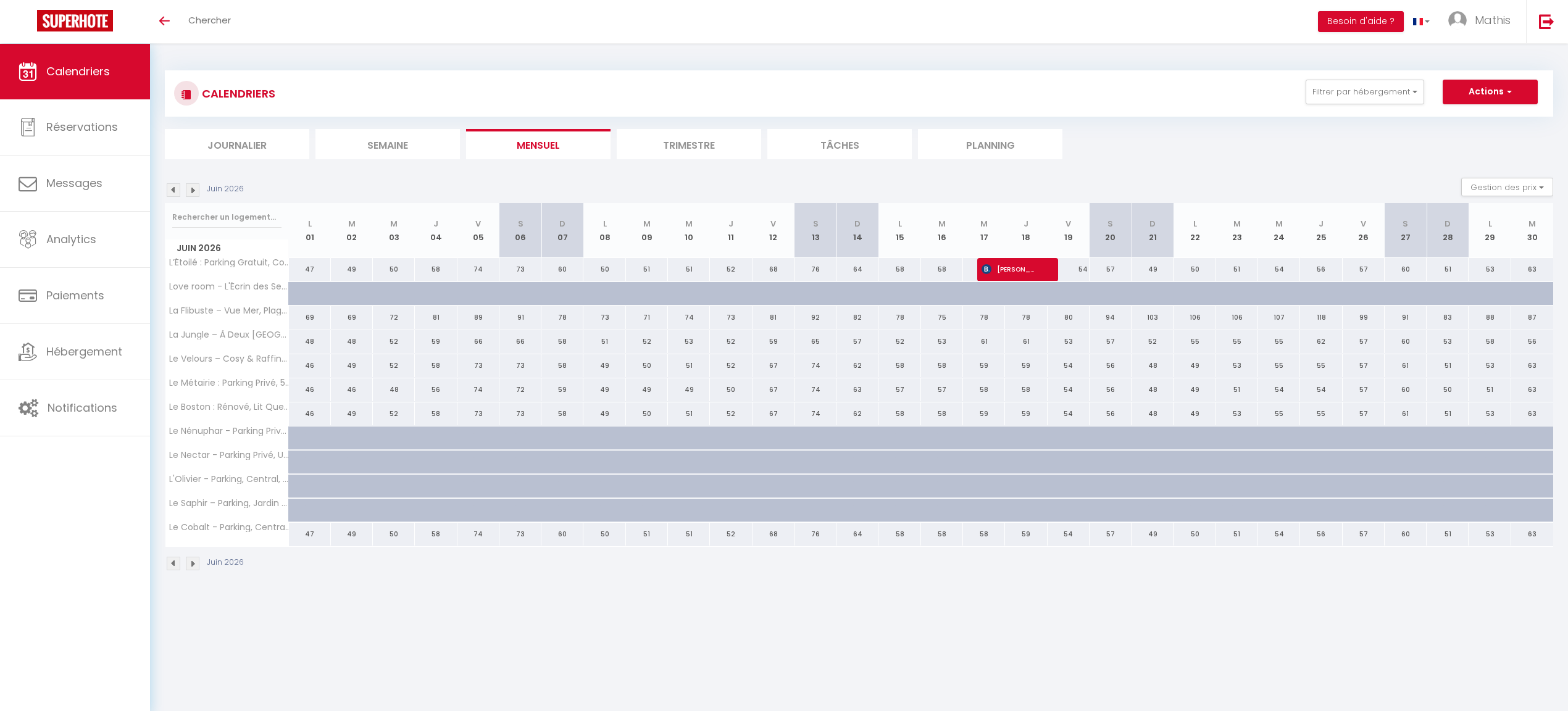
click at [172, 188] on img at bounding box center [173, 190] width 13 height 13
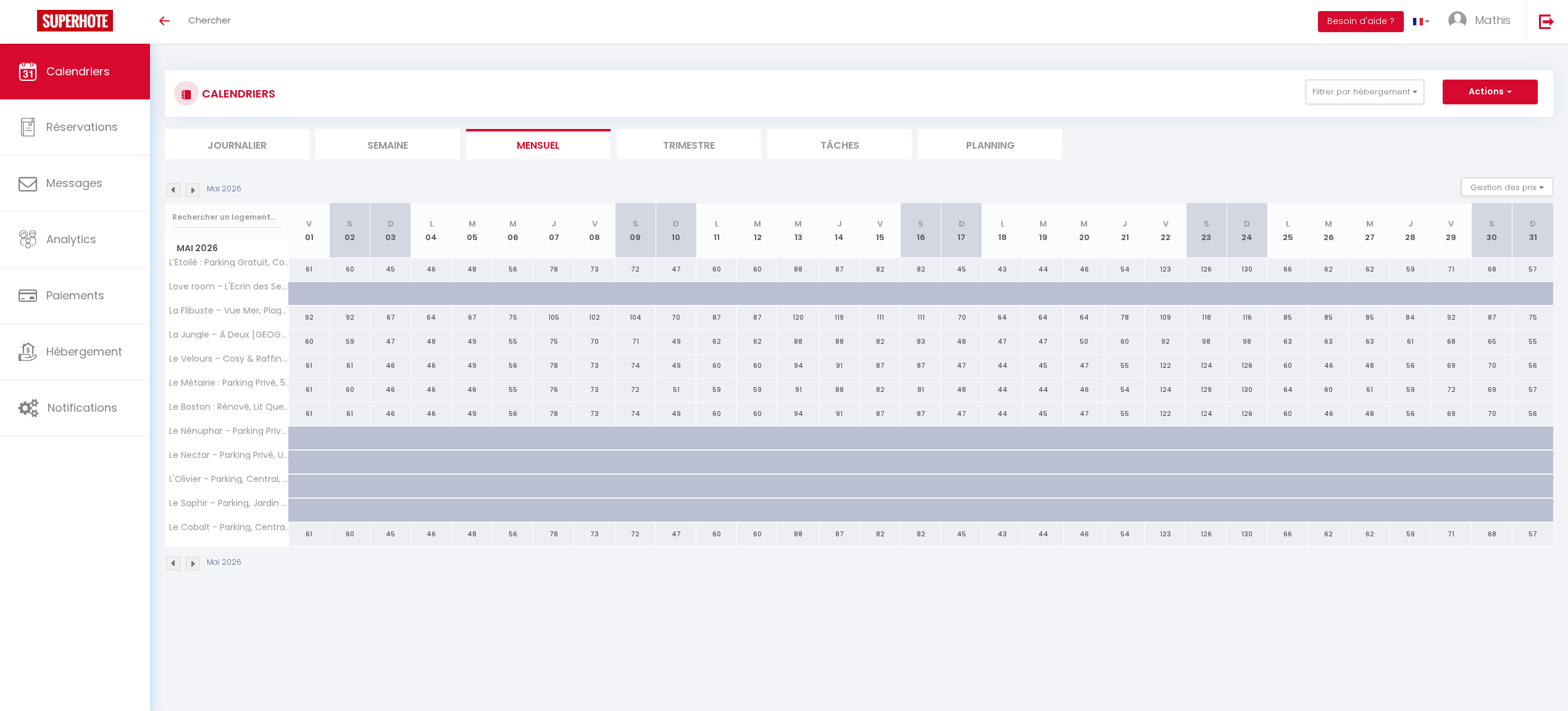
click at [172, 188] on img at bounding box center [173, 190] width 13 height 13
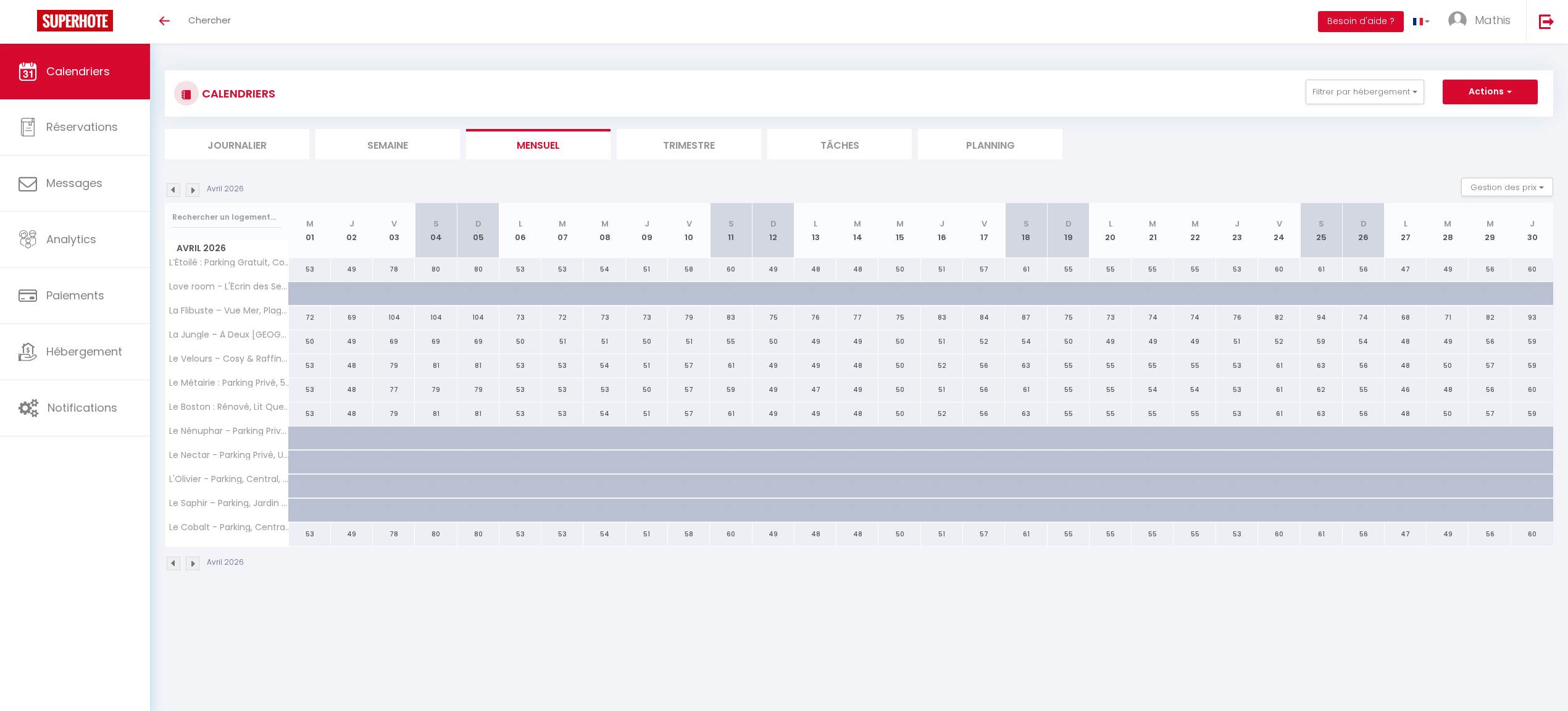
click at [172, 188] on img at bounding box center [173, 190] width 13 height 13
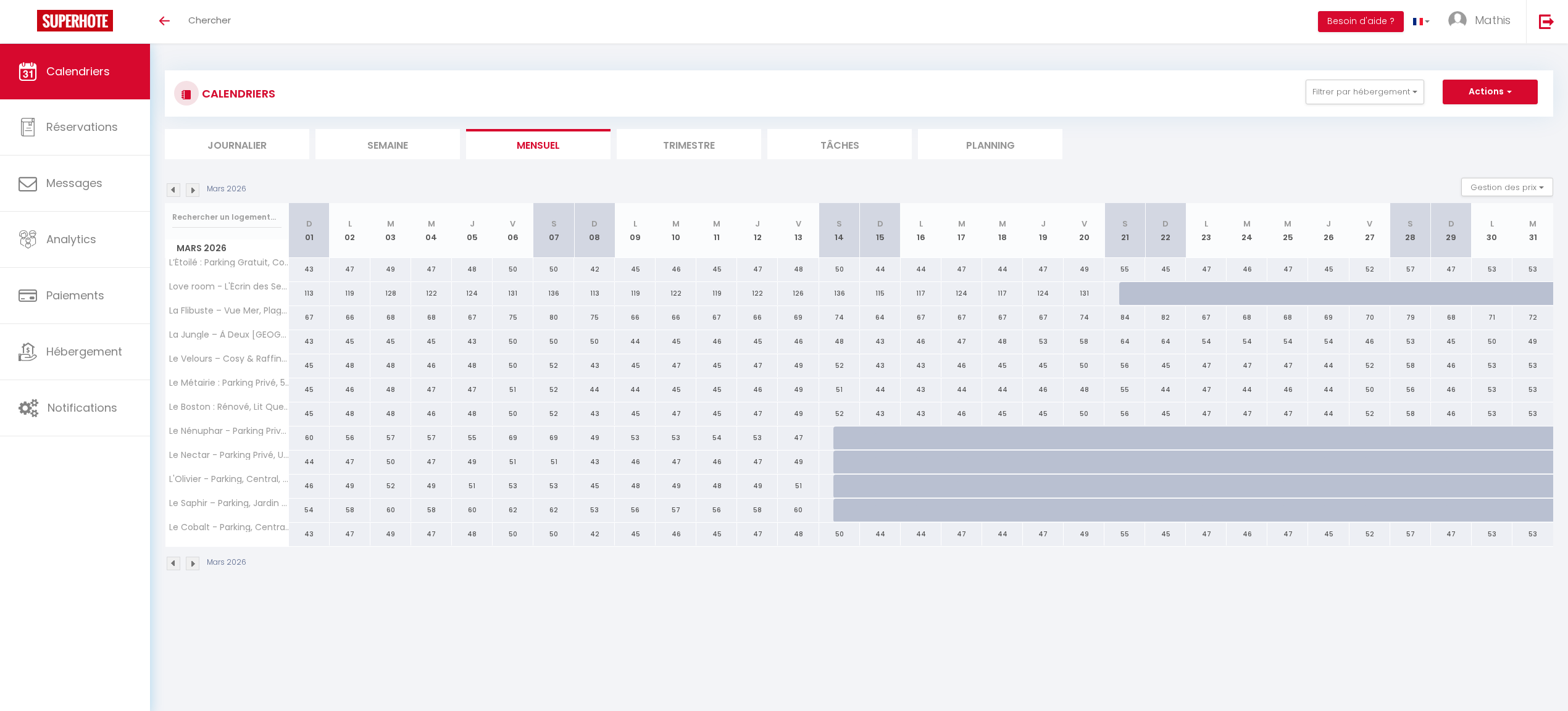
click at [191, 188] on img at bounding box center [192, 190] width 13 height 13
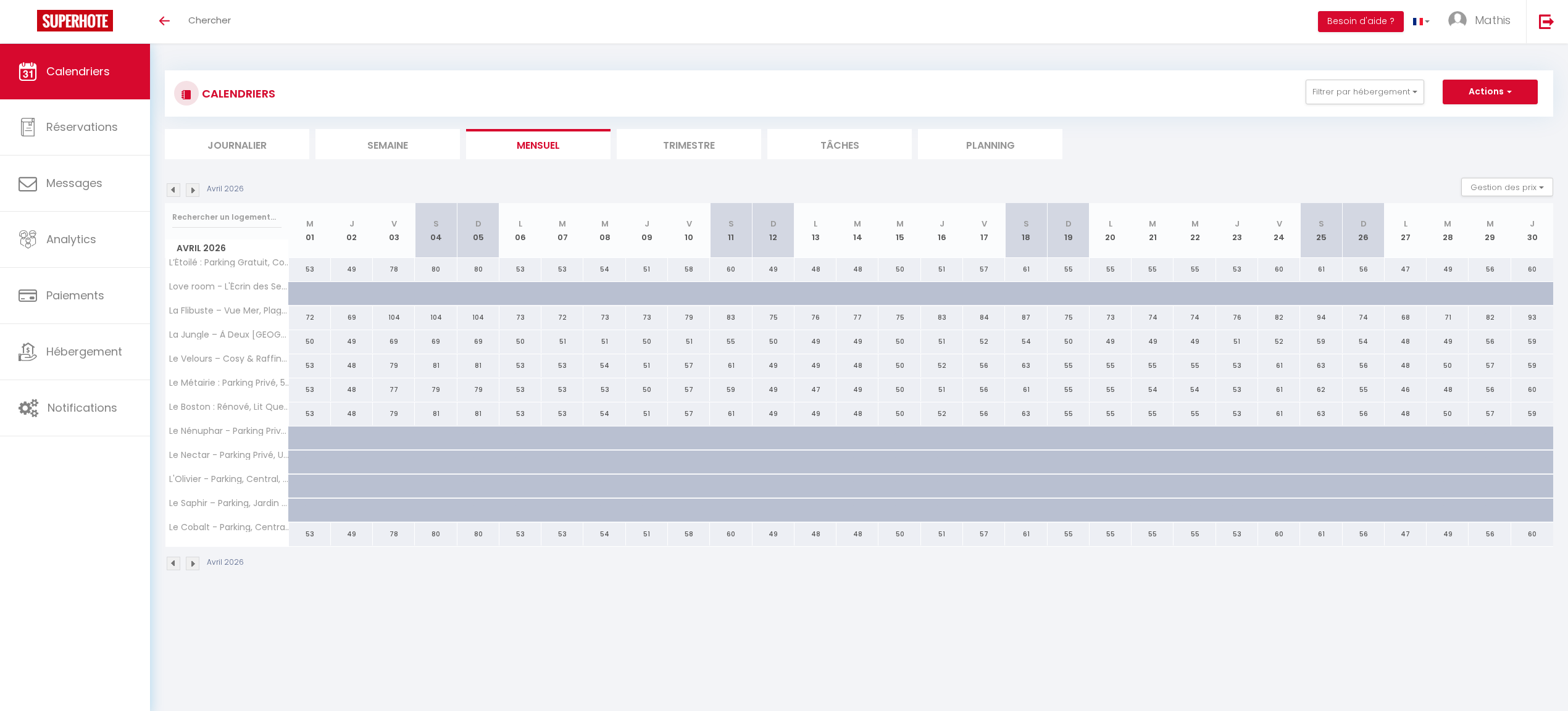
click at [191, 188] on img at bounding box center [192, 190] width 13 height 13
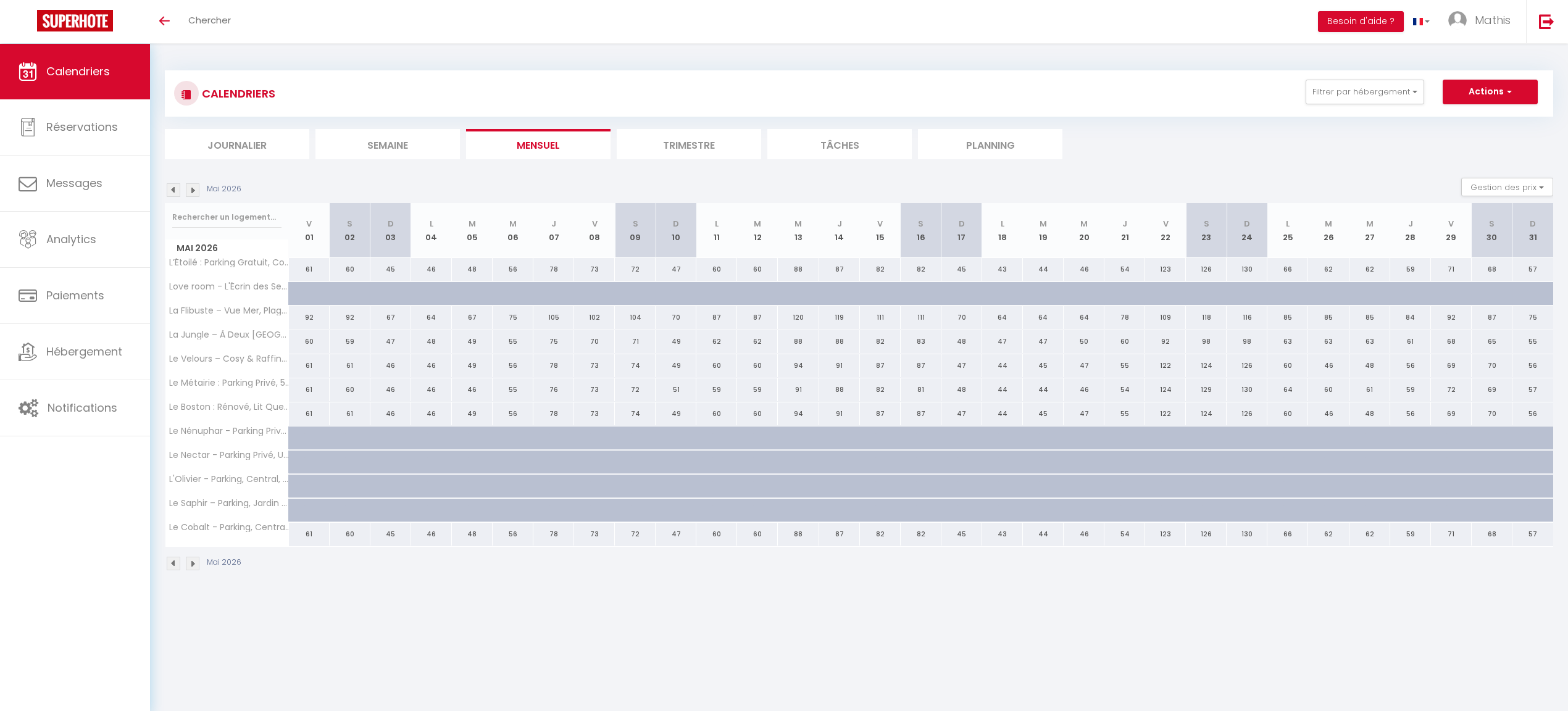
click at [191, 188] on img at bounding box center [192, 190] width 13 height 13
select select
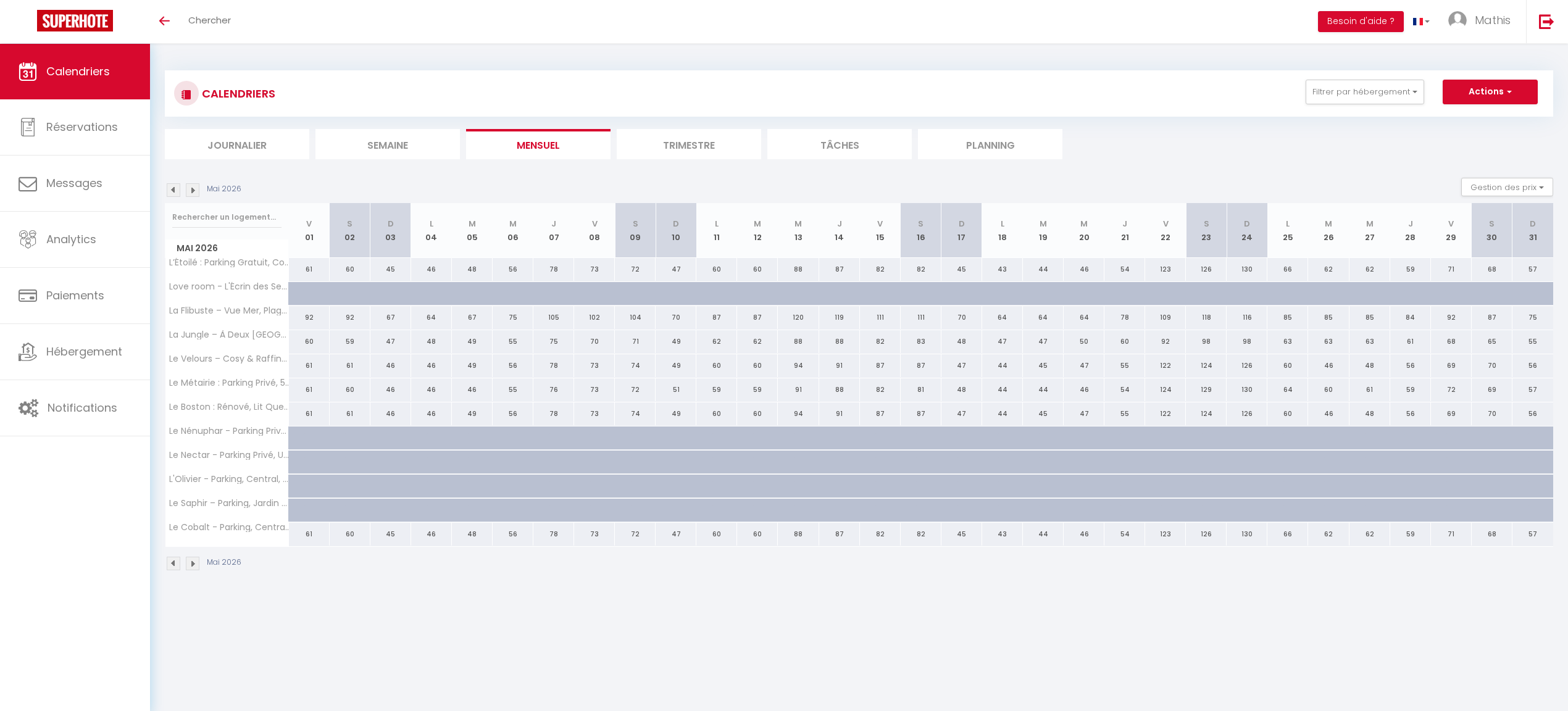
select select
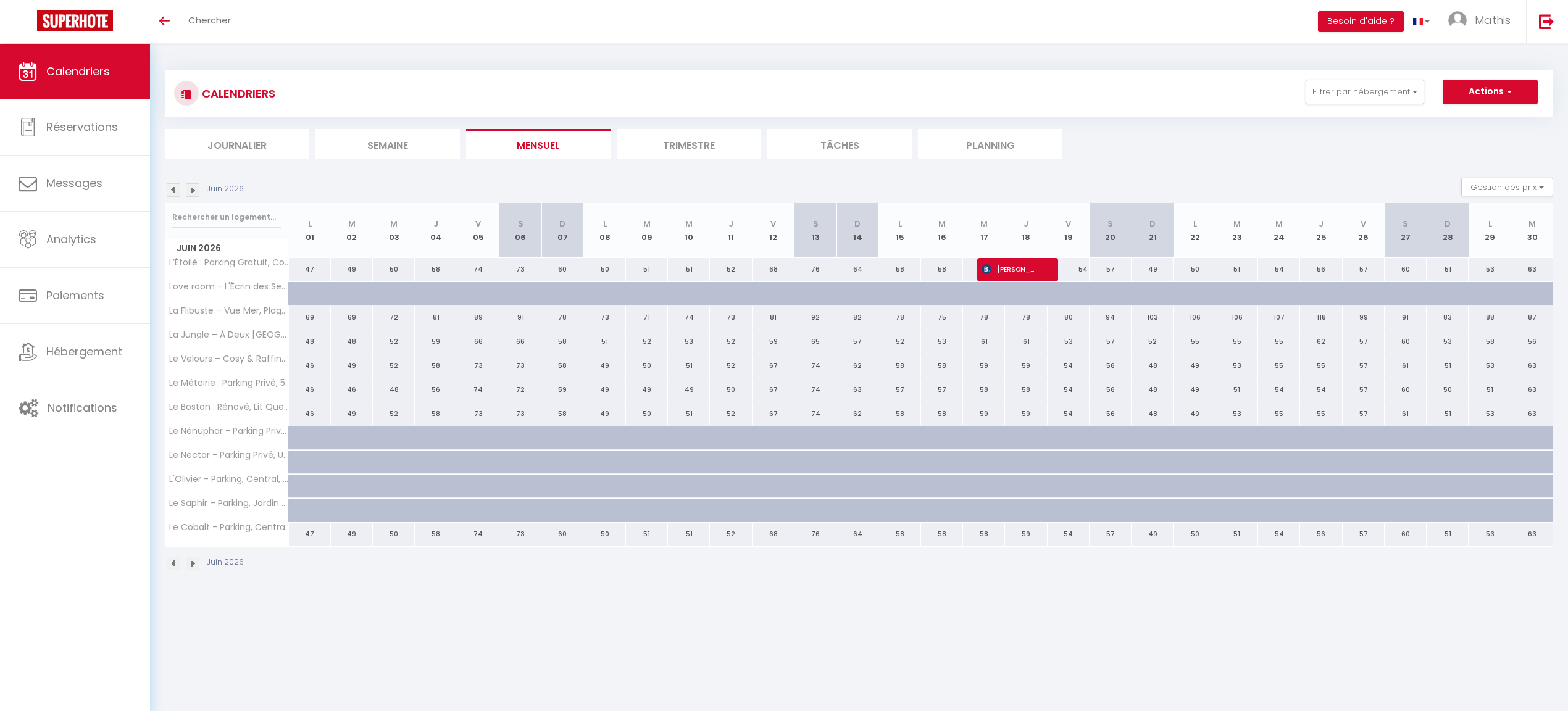
click at [1040, 262] on div at bounding box center [1026, 270] width 42 height 23
select select
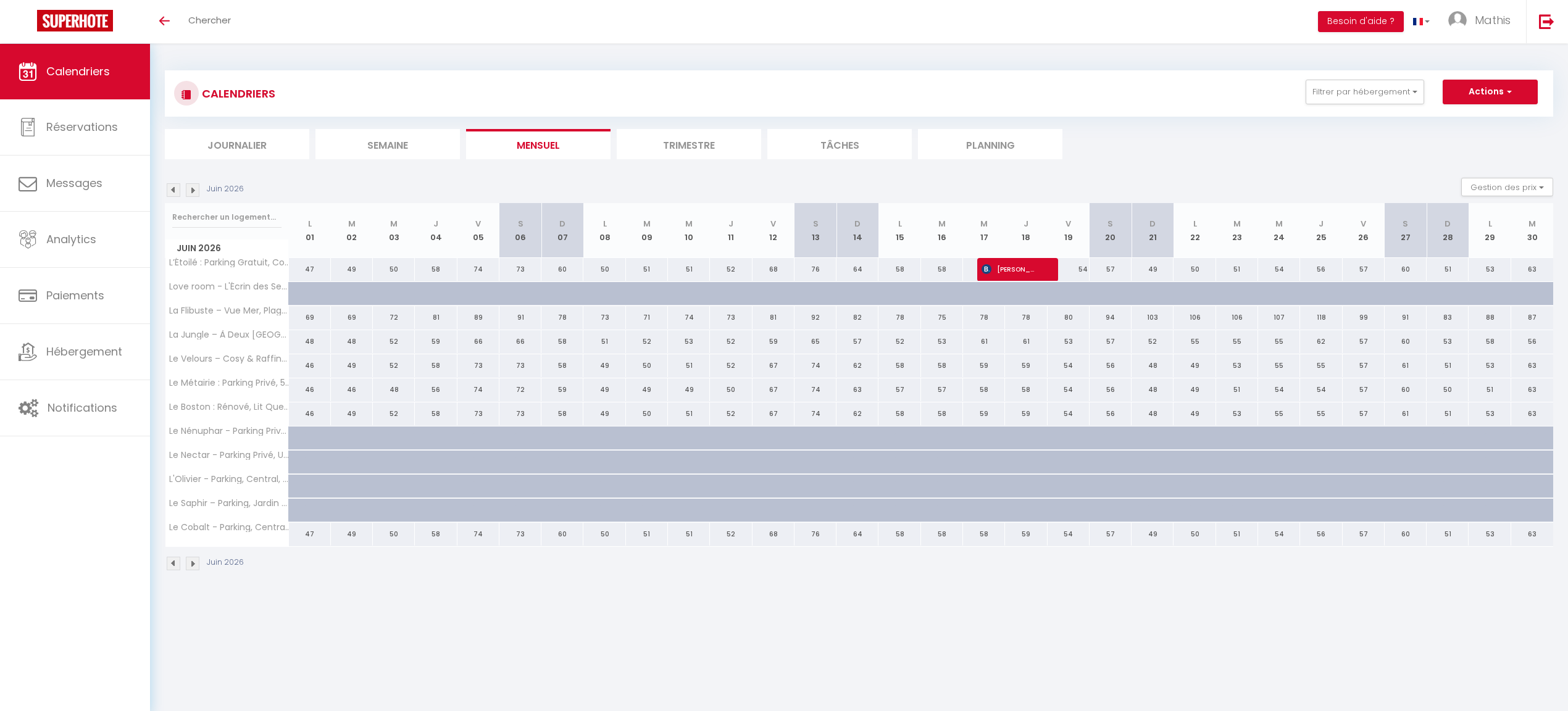
select select
select select "1"
type input "[DATE]"
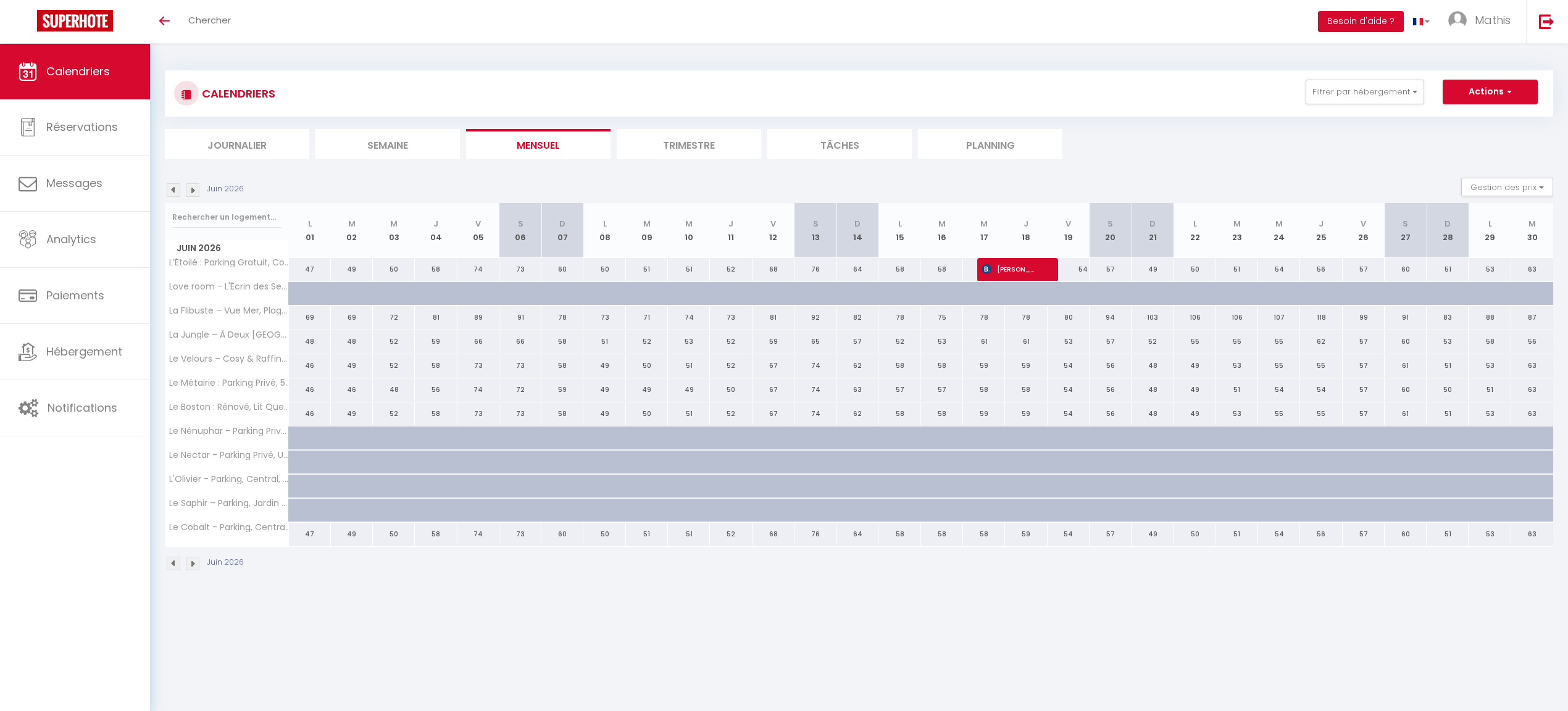
type input "[DATE]"
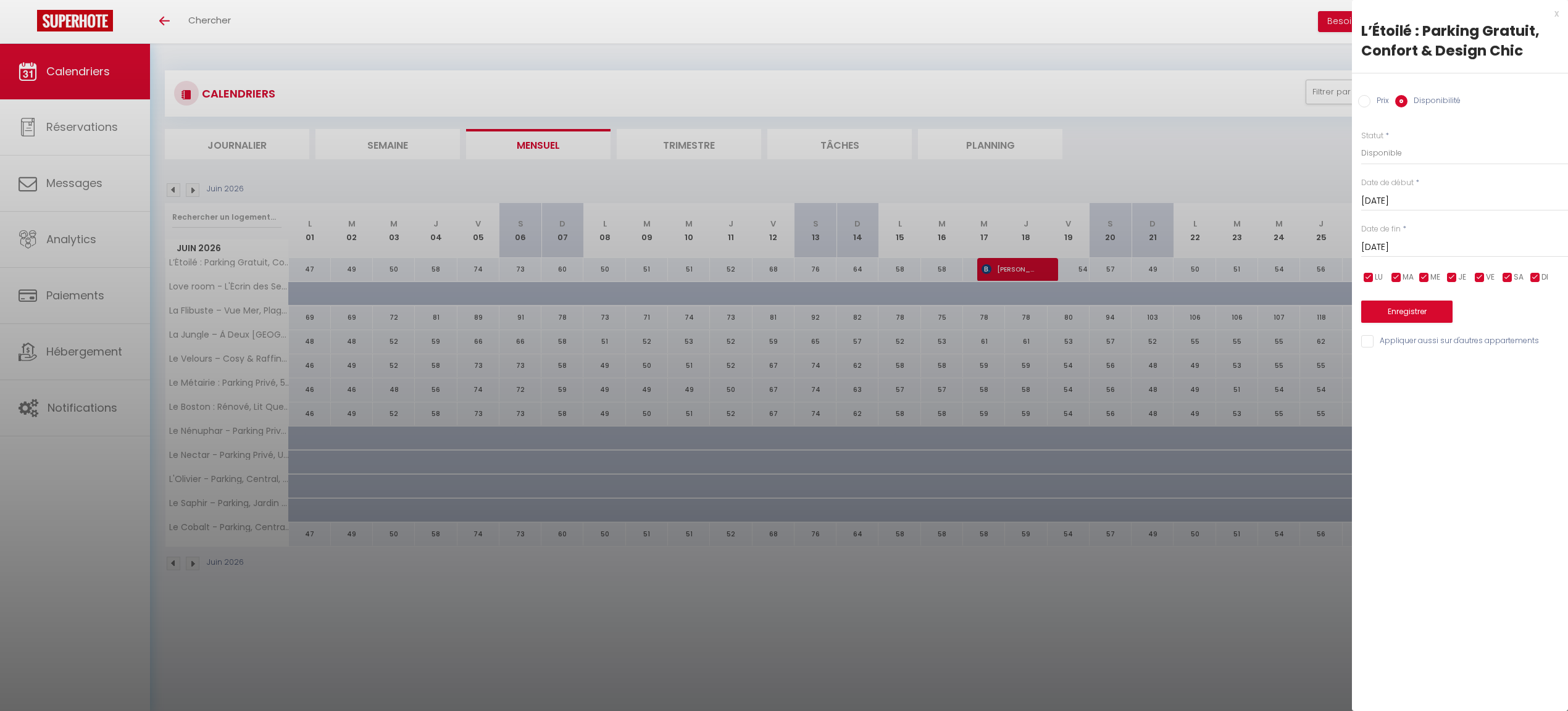
click at [1037, 266] on div at bounding box center [784, 356] width 1568 height 711
select select
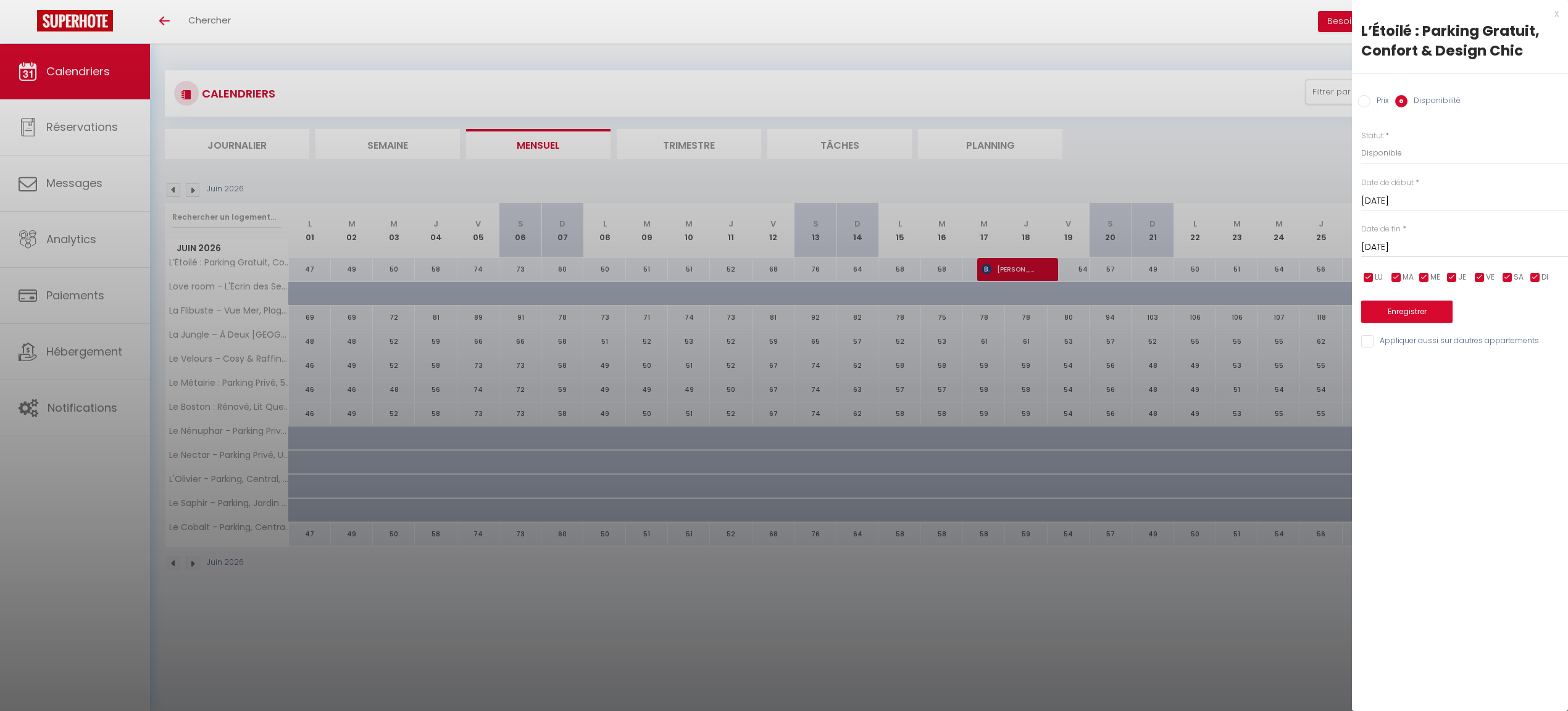
select select
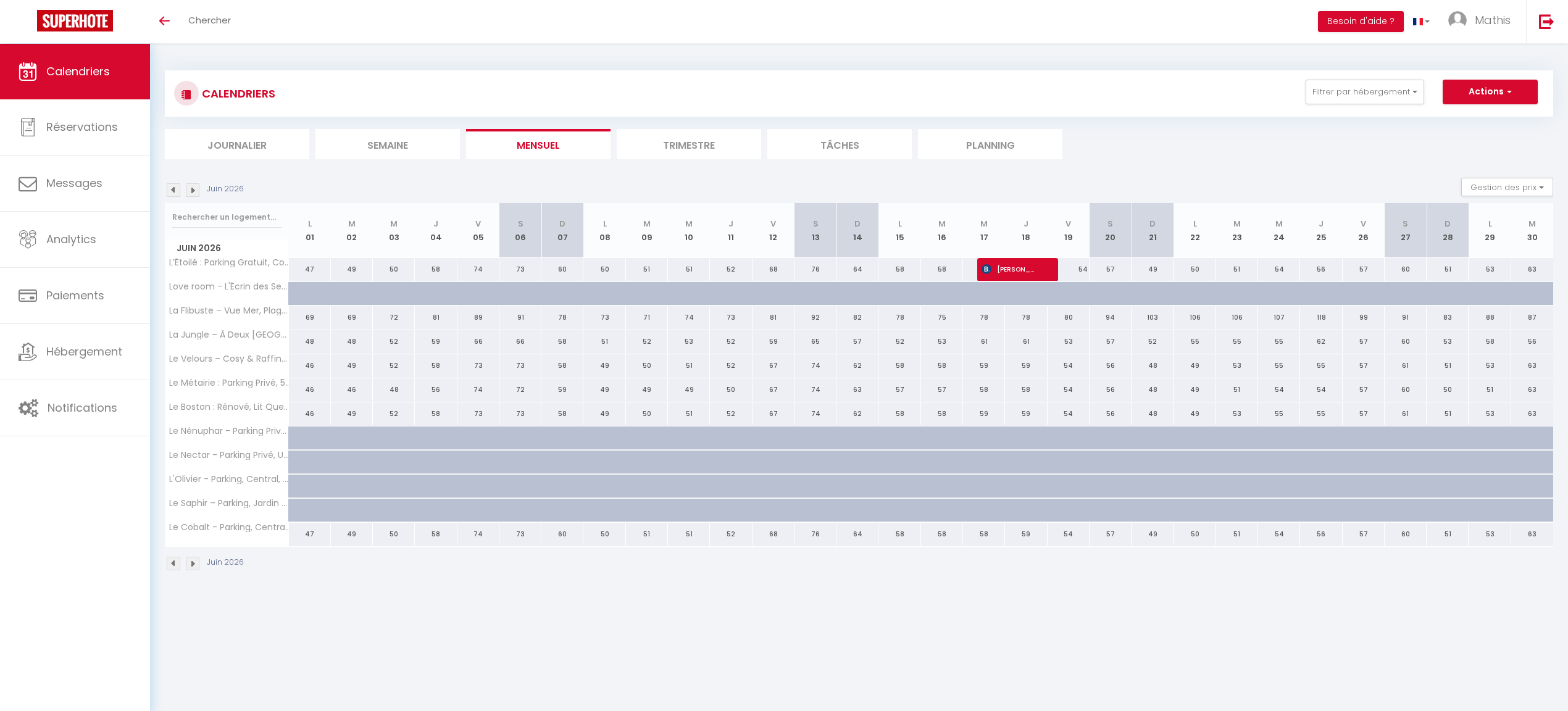
click at [1011, 268] on span "[PERSON_NAME]" at bounding box center [1009, 269] width 56 height 23
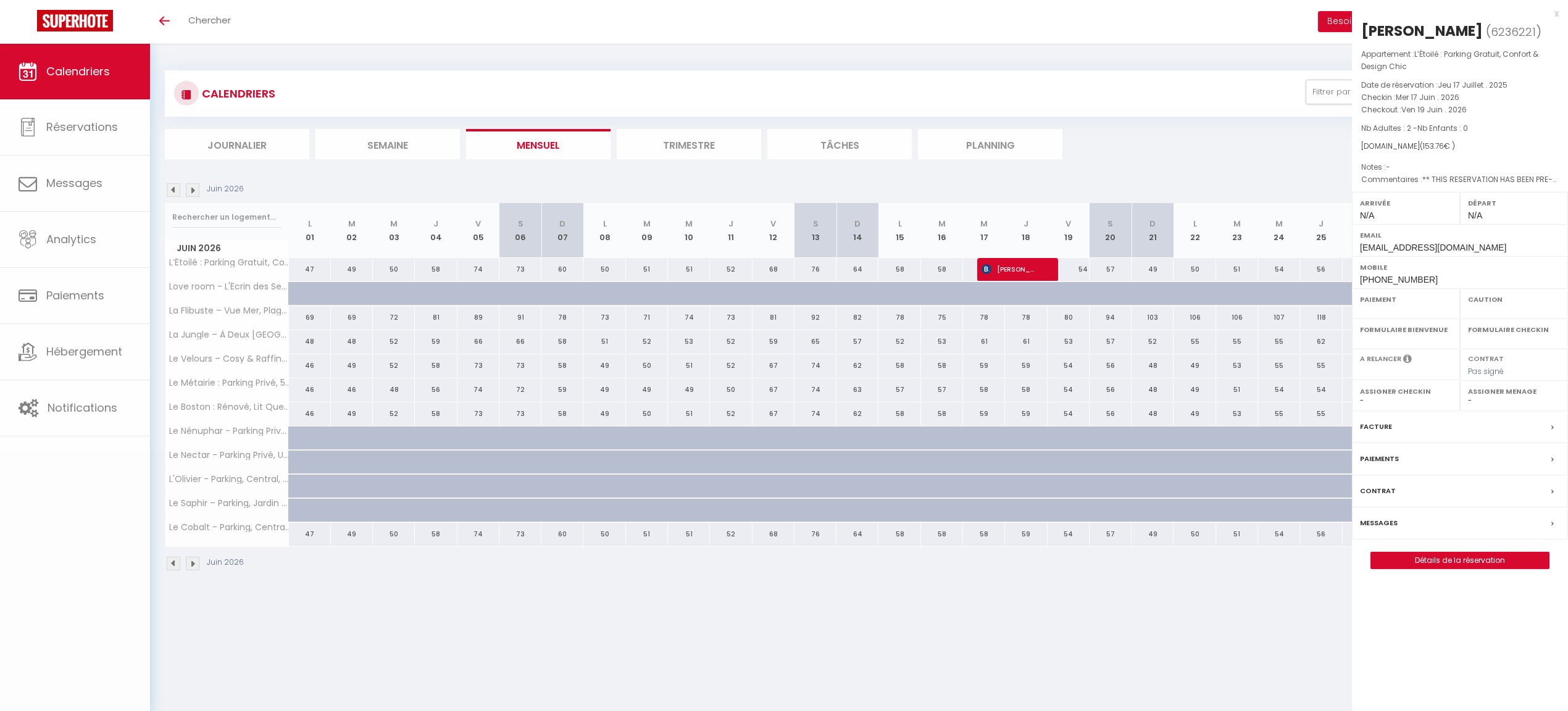
select select "OK"
select select "KO"
select select "0"
select select "1"
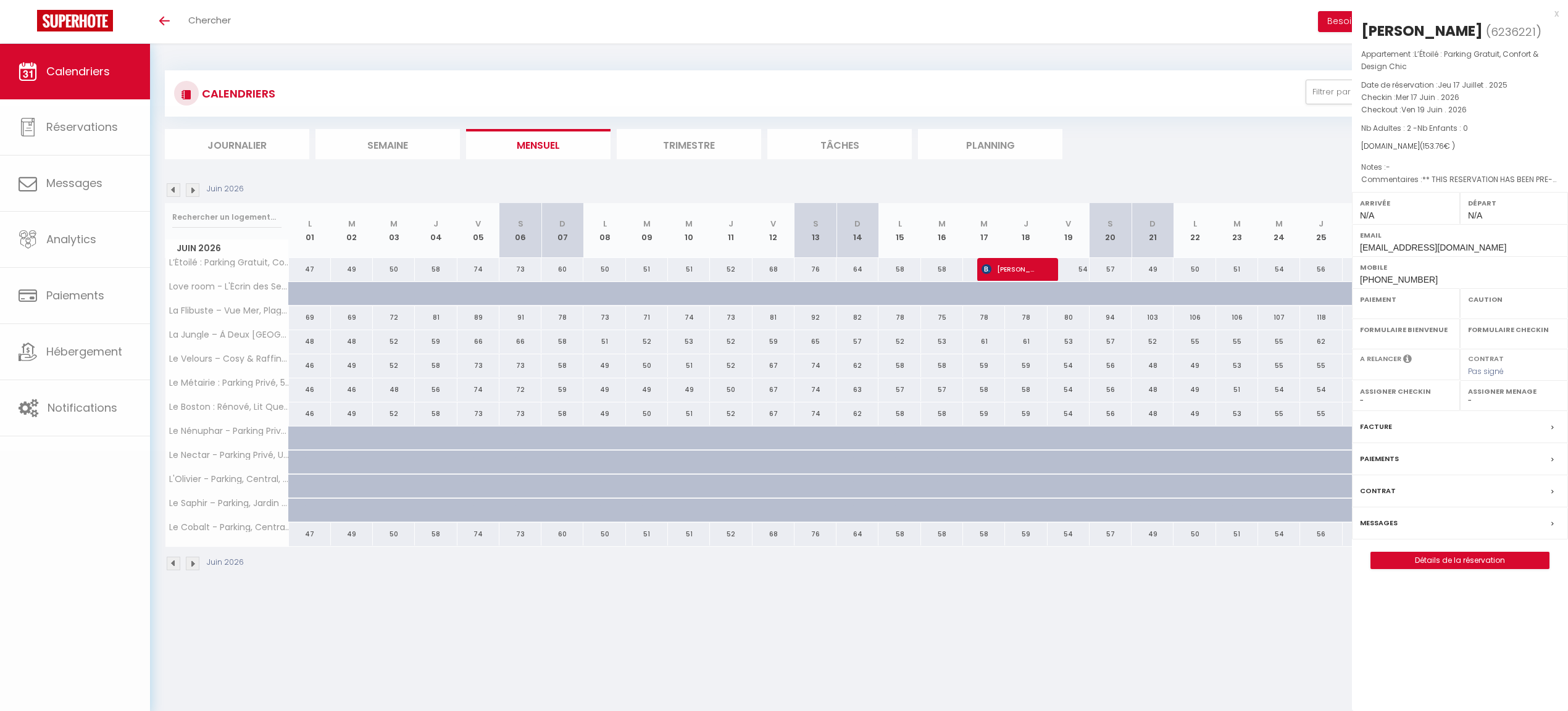
select select
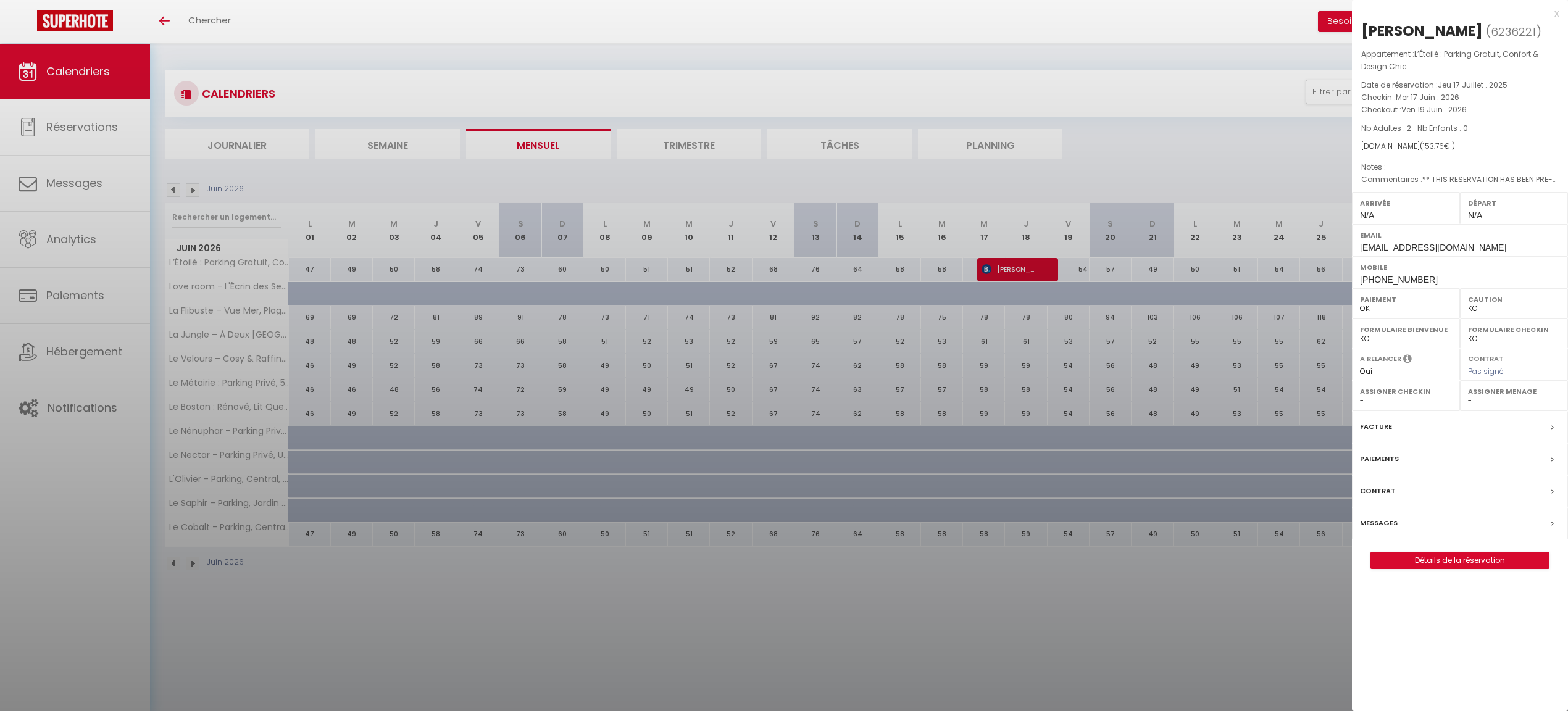
select select "41910"
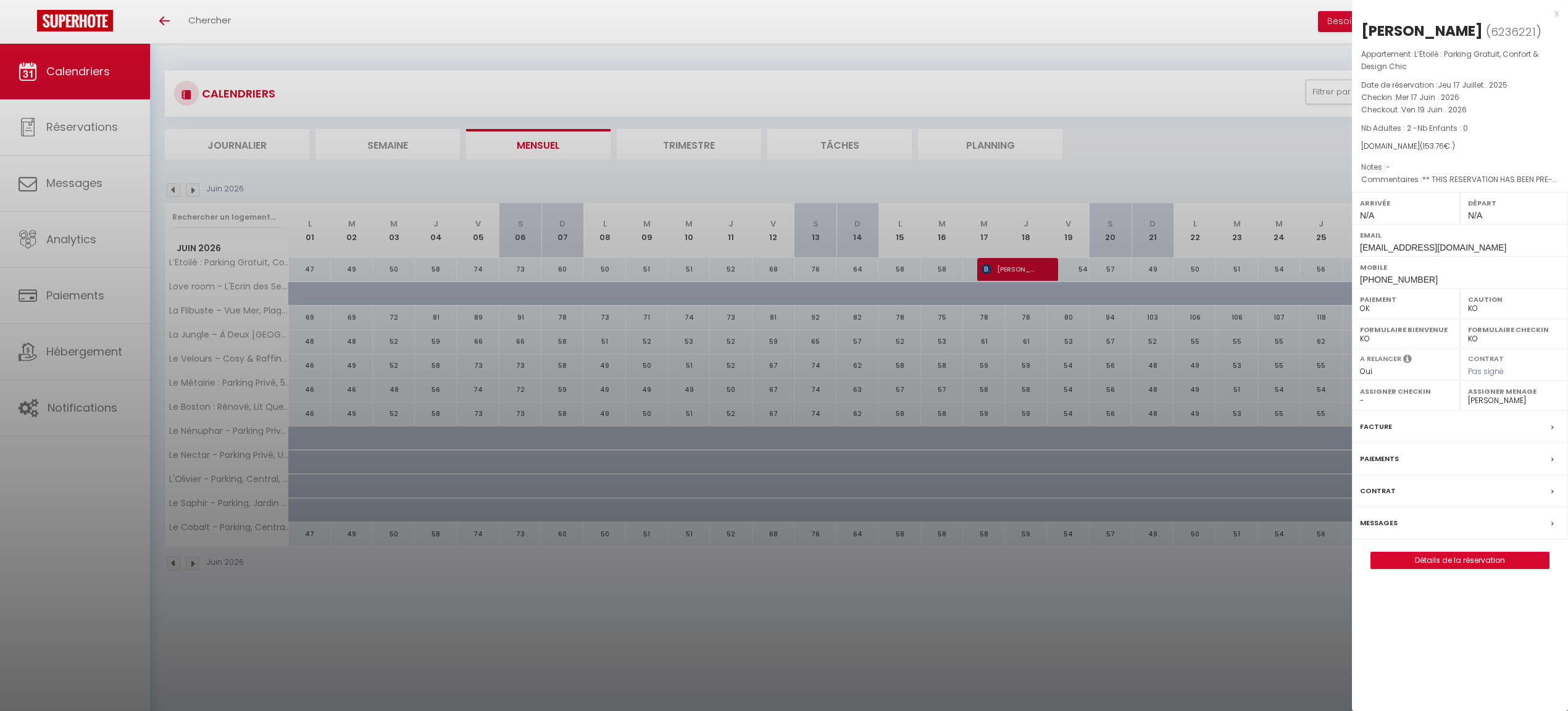
click at [1013, 268] on div at bounding box center [784, 356] width 1568 height 711
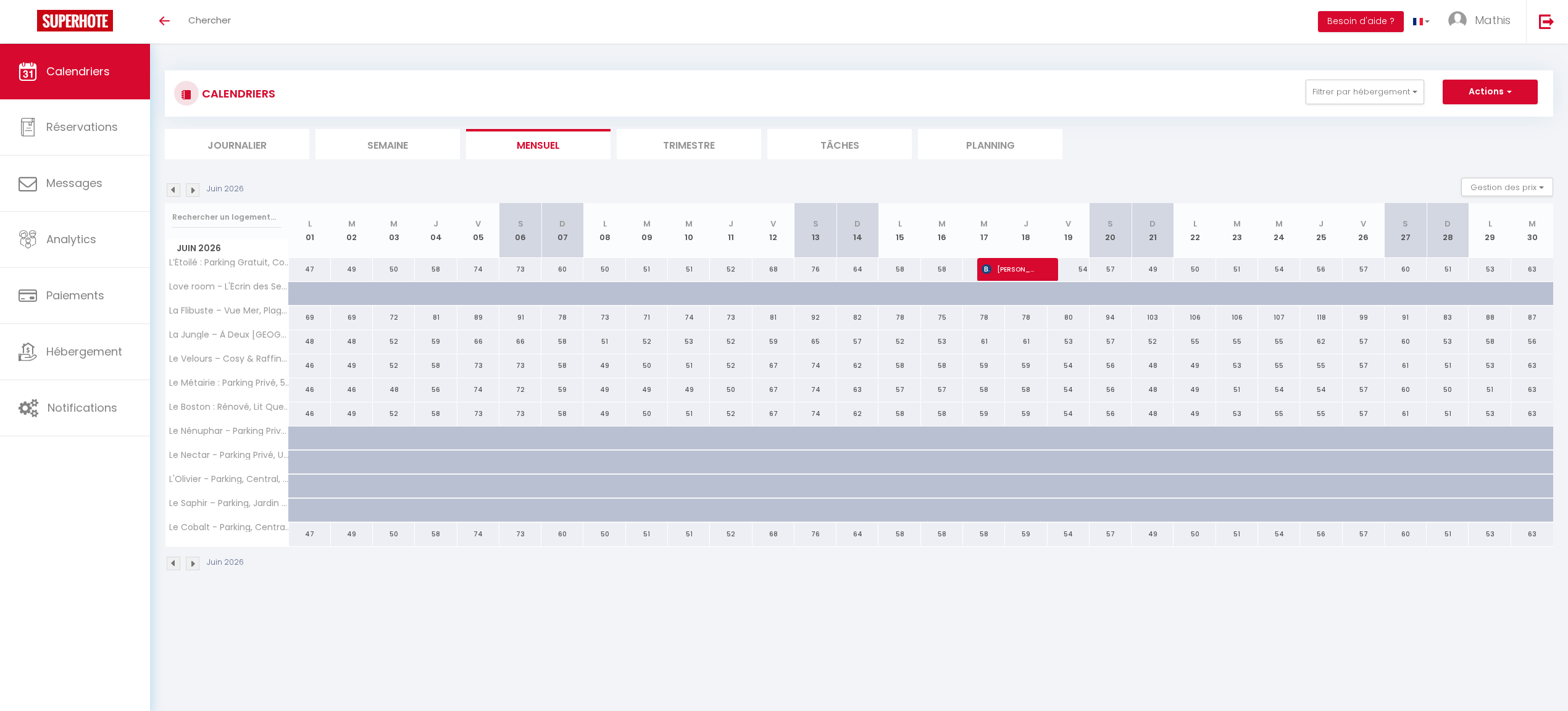
click at [188, 193] on img at bounding box center [192, 190] width 13 height 13
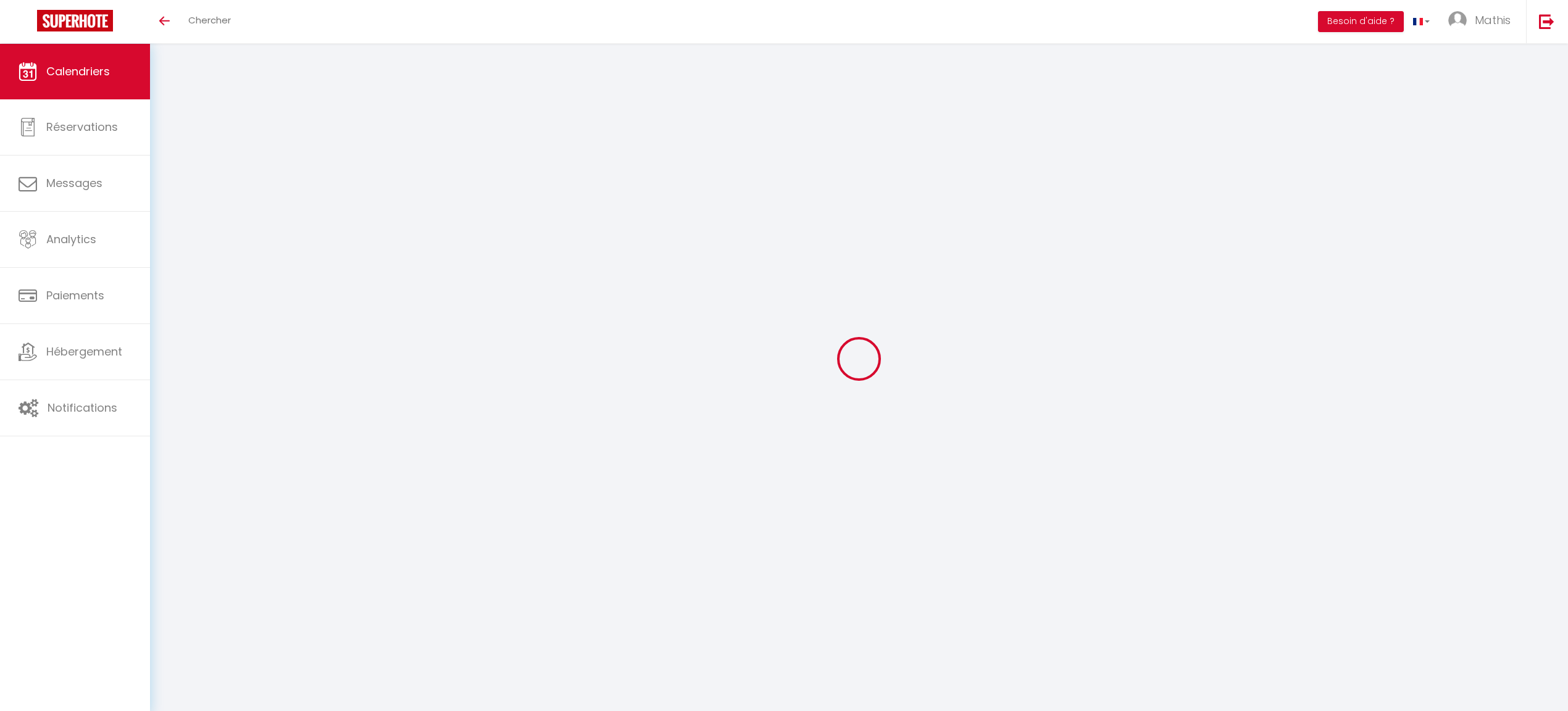
select select "KO"
select select "0"
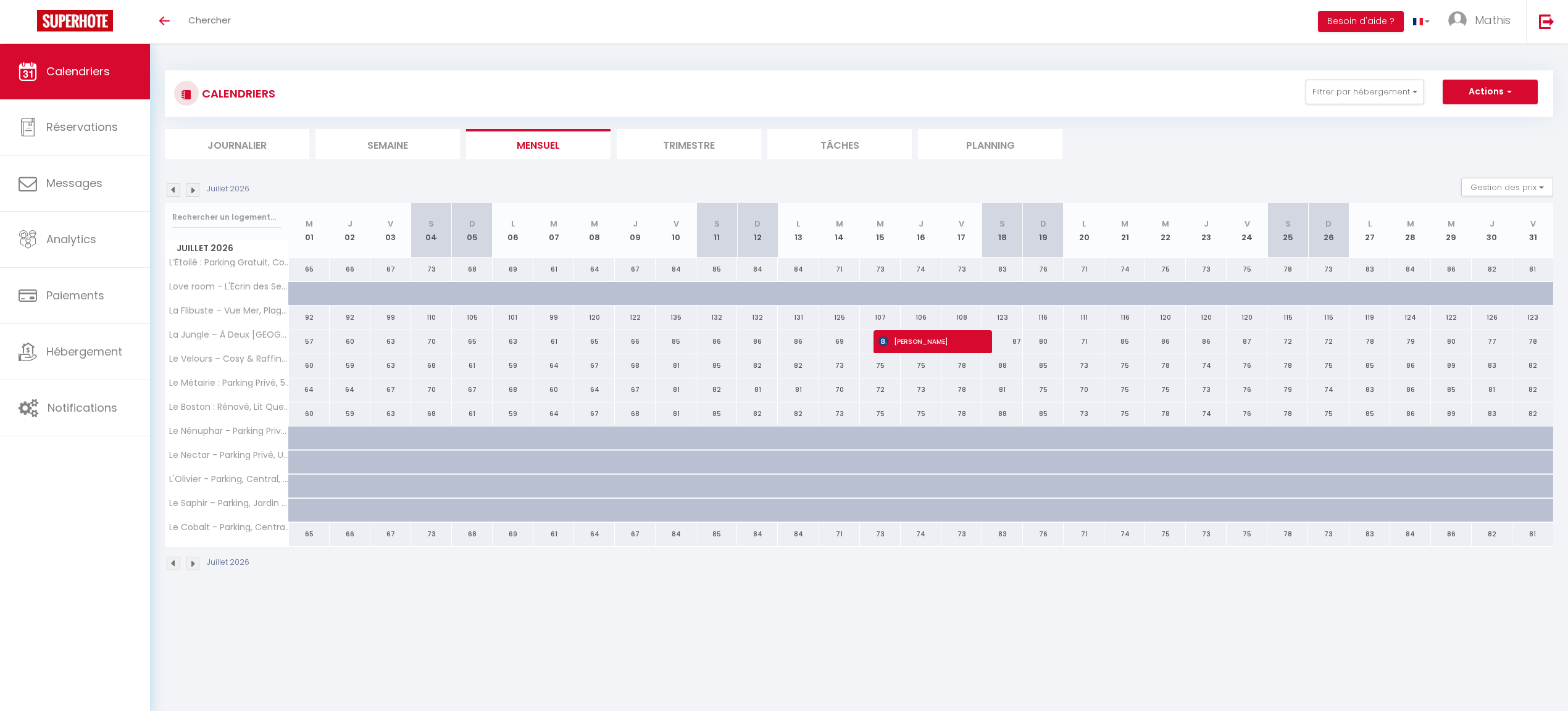
click at [927, 346] on span "[PERSON_NAME]" at bounding box center [926, 341] width 97 height 23
select select "49602"
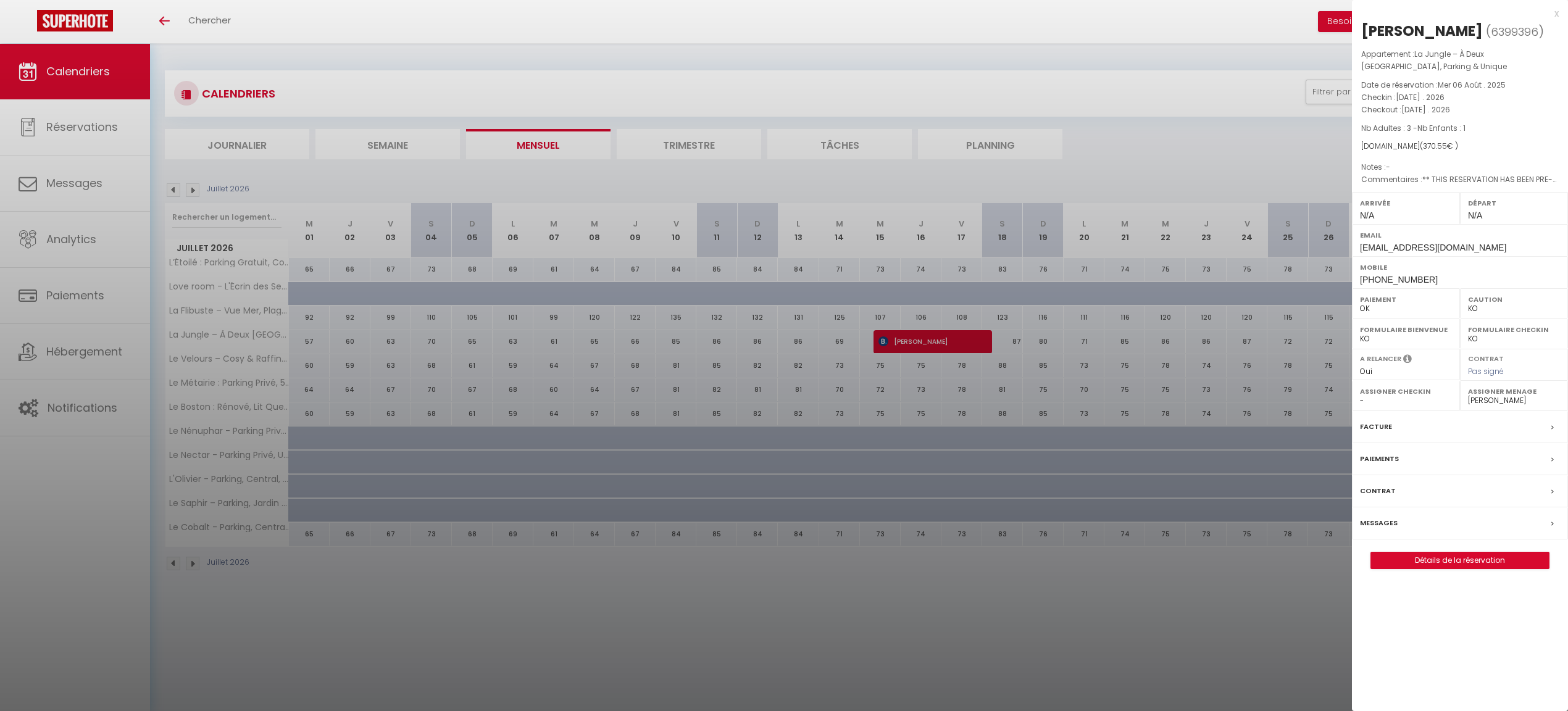
click at [927, 346] on div at bounding box center [784, 356] width 1568 height 711
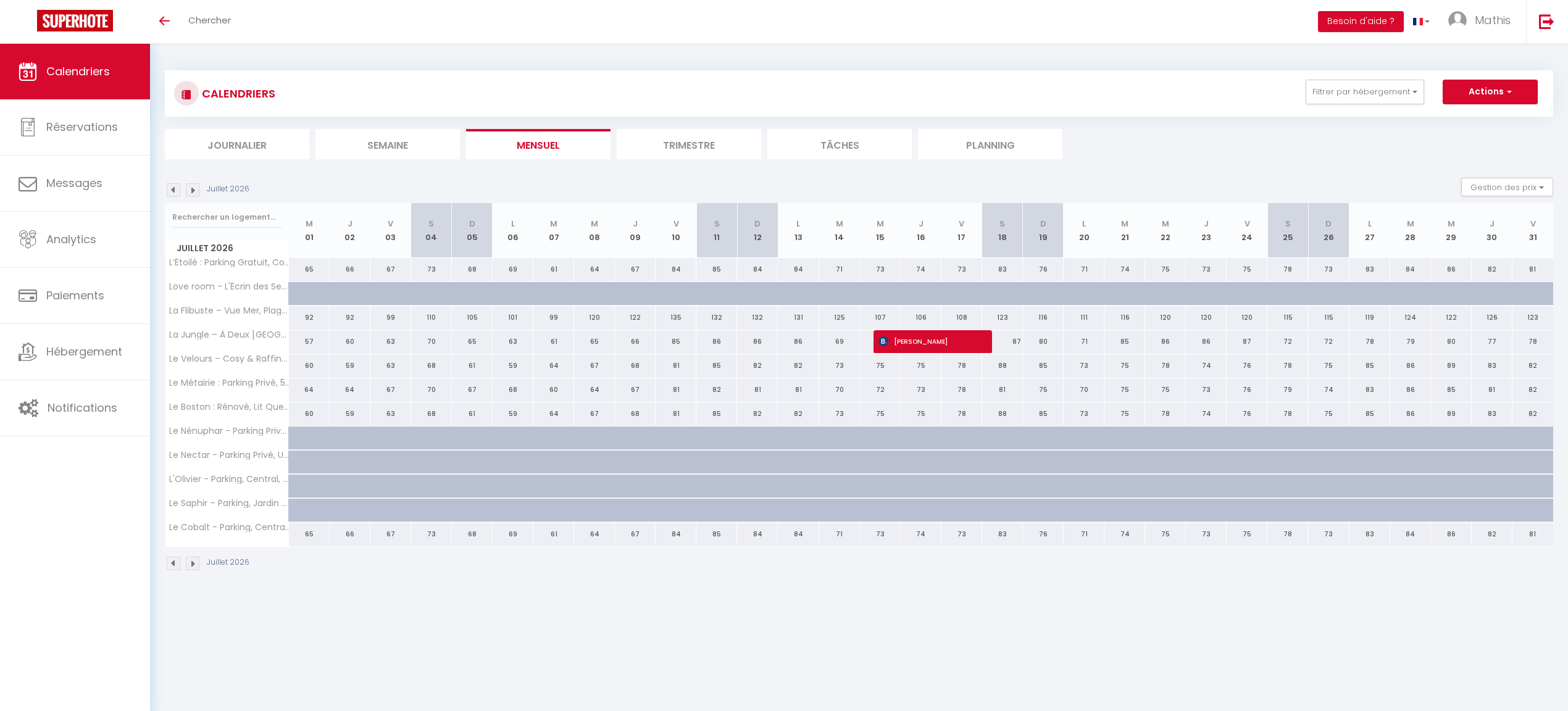
click at [176, 191] on img at bounding box center [173, 190] width 13 height 13
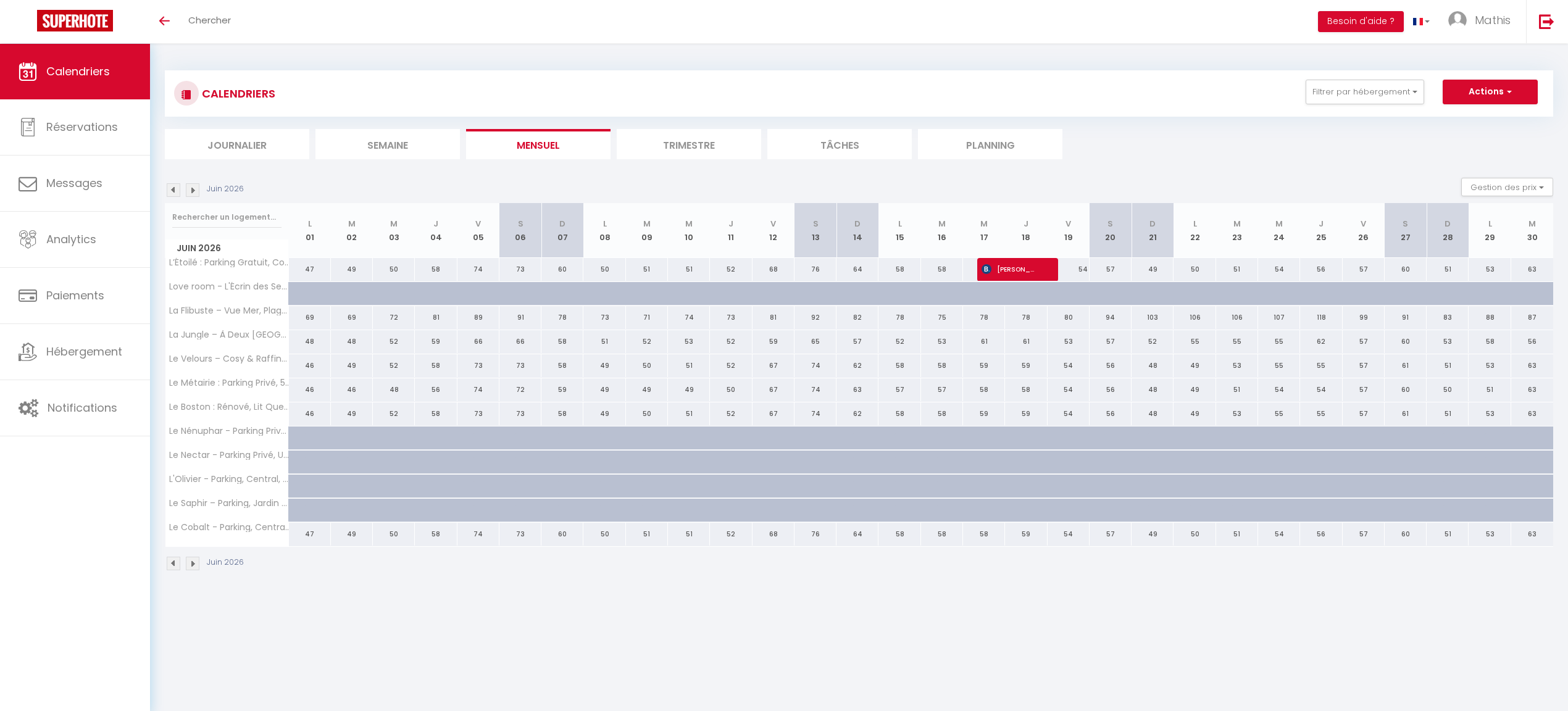
click at [176, 191] on img at bounding box center [173, 190] width 13 height 13
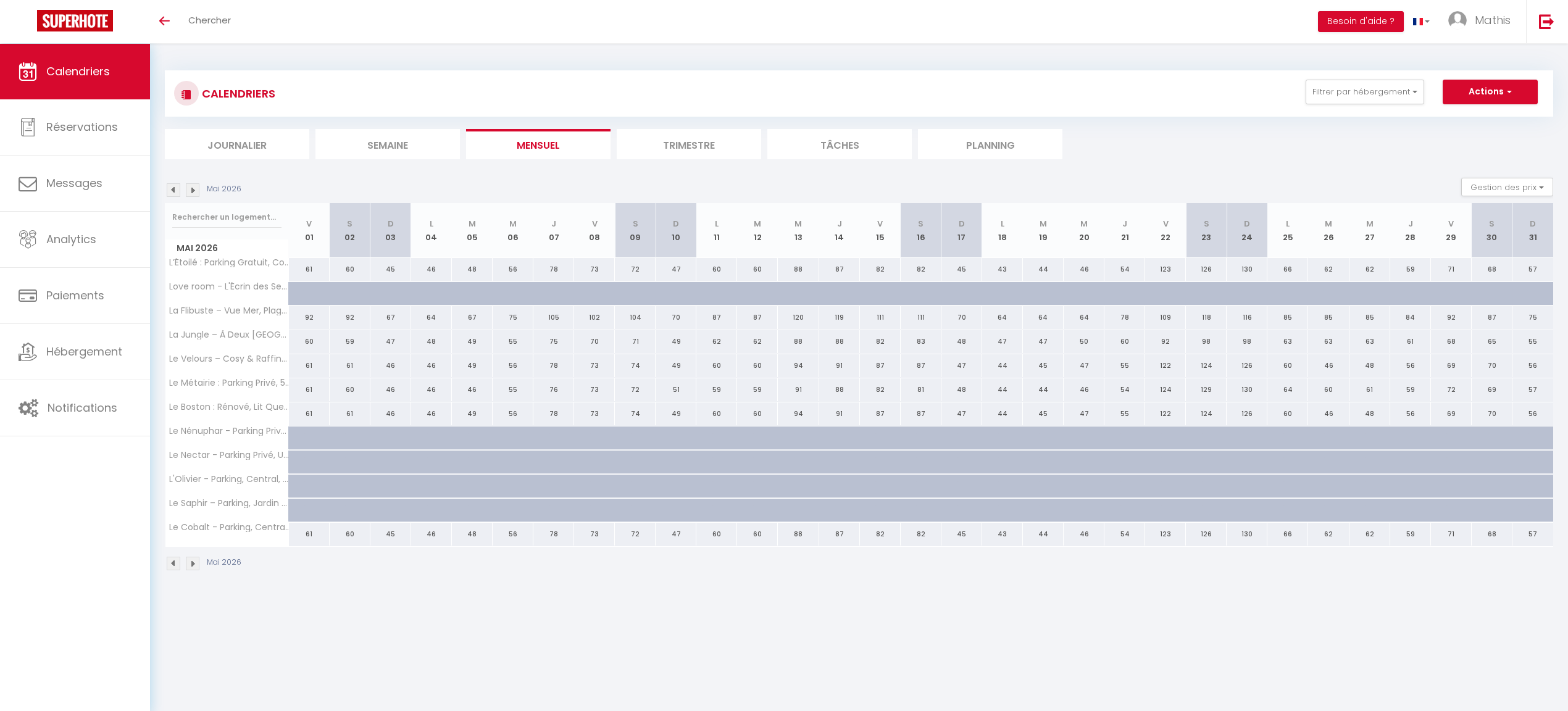
click at [176, 191] on img at bounding box center [173, 190] width 13 height 13
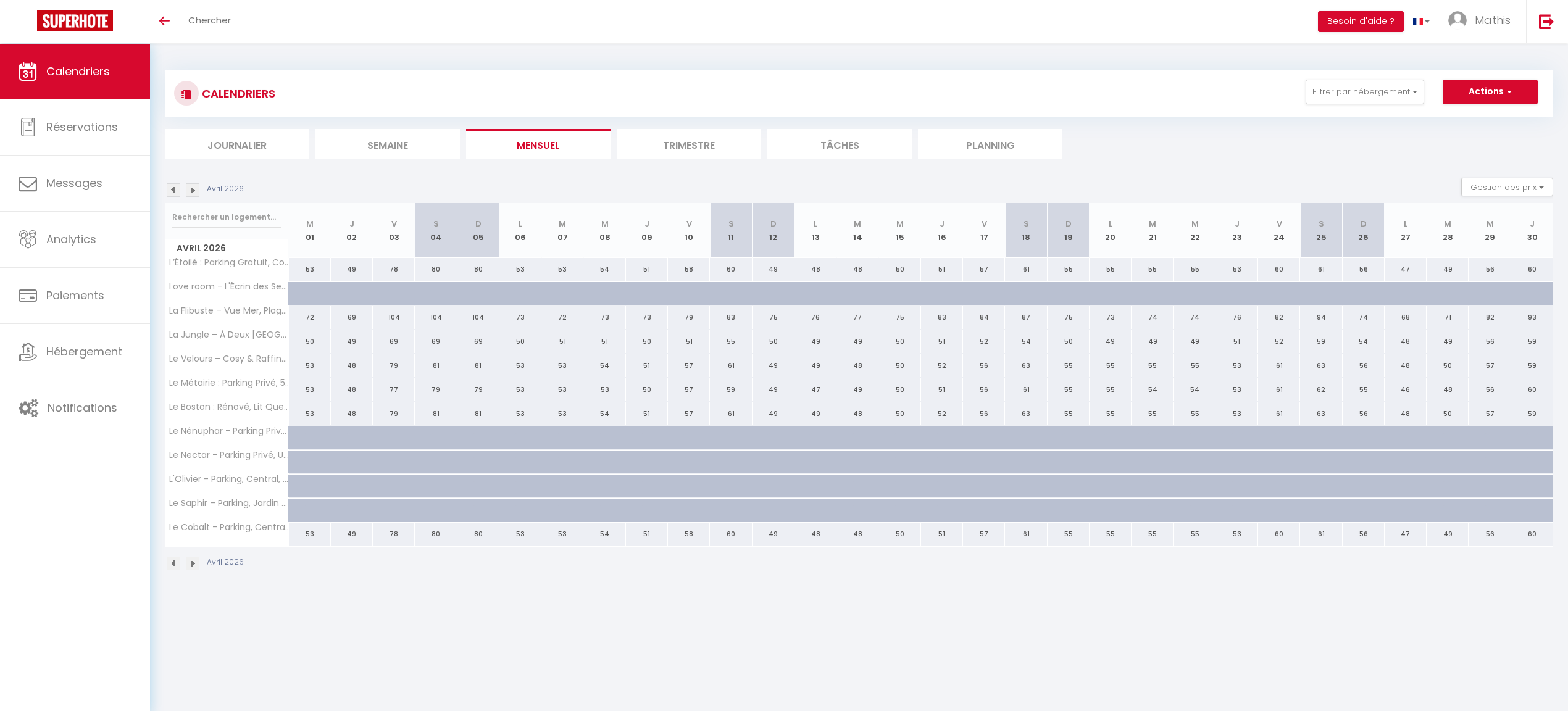
click at [176, 191] on img at bounding box center [173, 190] width 13 height 13
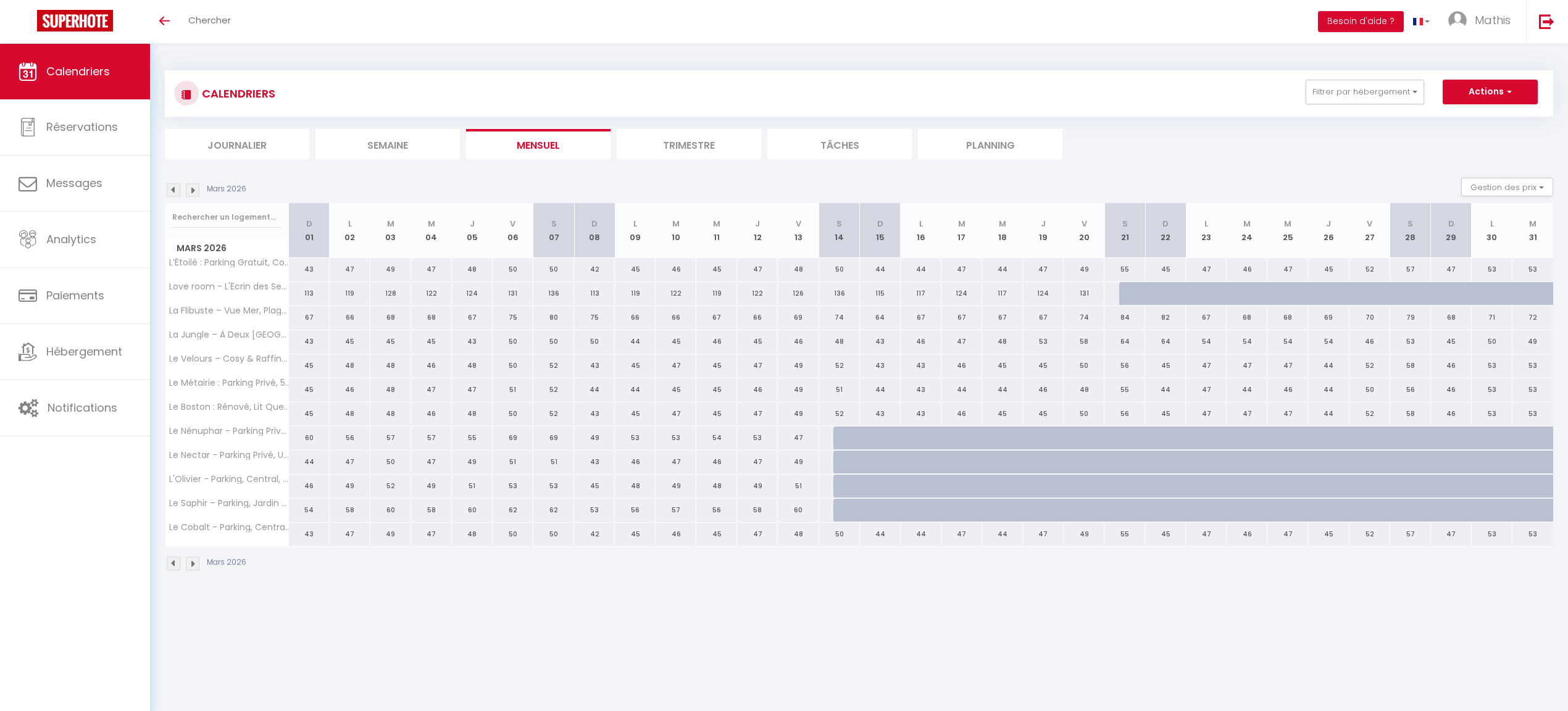
click at [176, 191] on img at bounding box center [173, 190] width 13 height 13
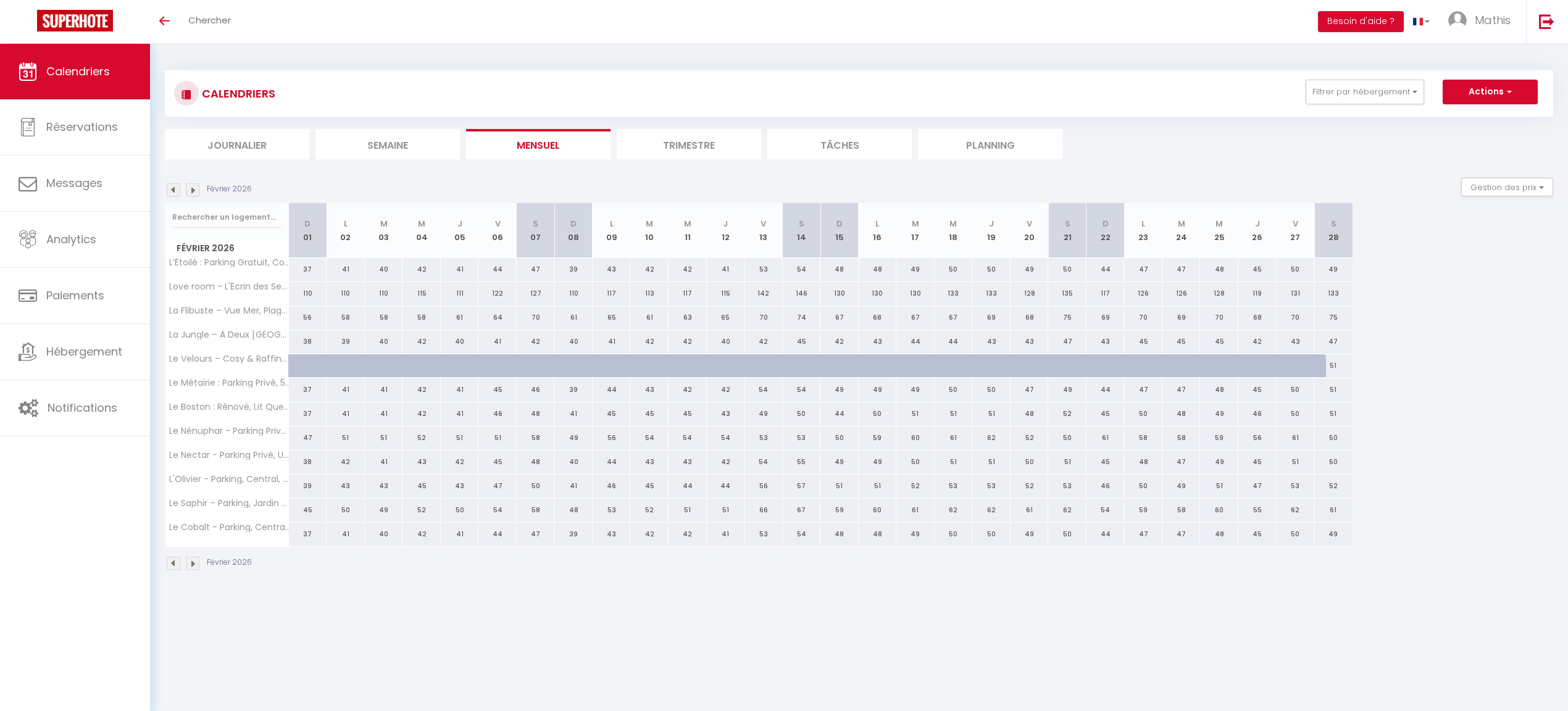
click at [196, 189] on img at bounding box center [192, 190] width 13 height 13
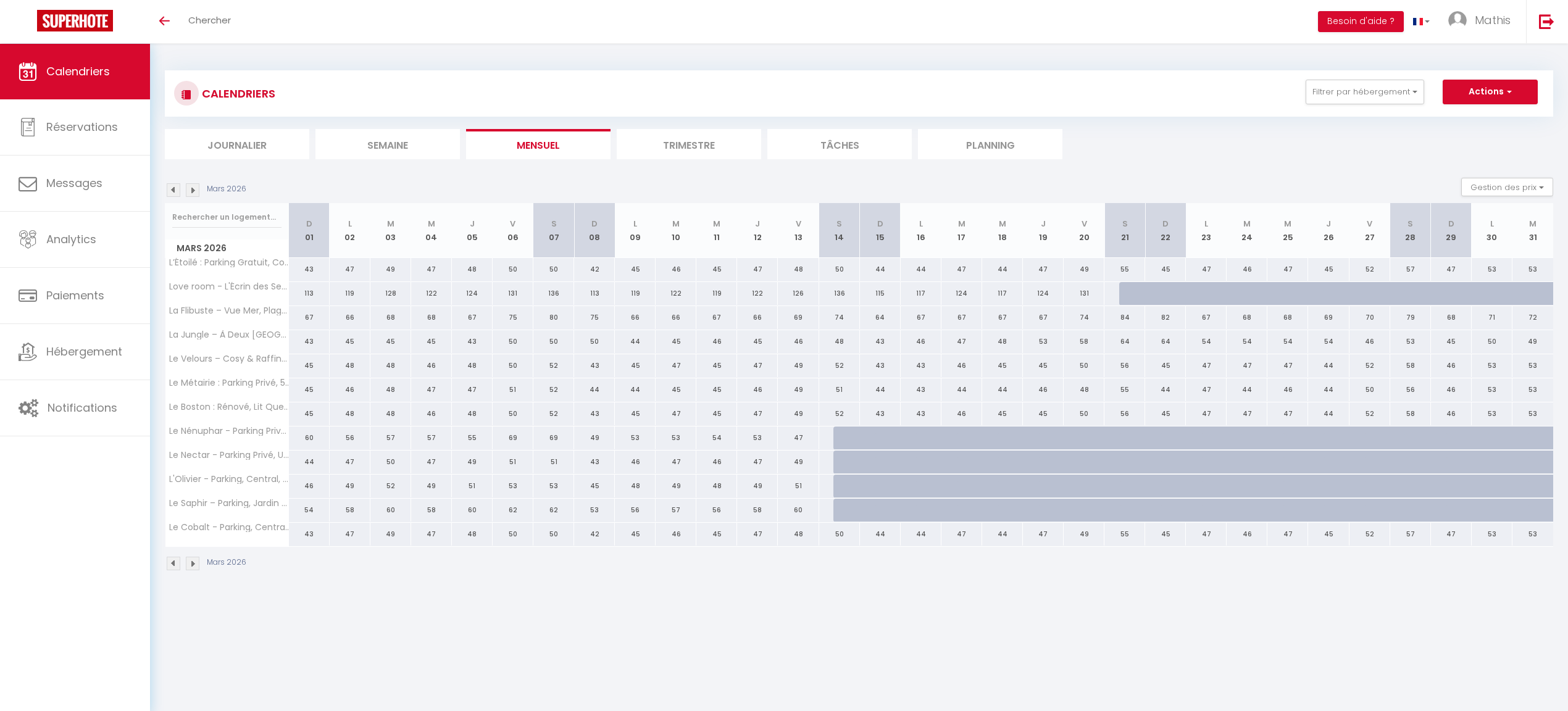
click at [853, 433] on div at bounding box center [854, 438] width 41 height 23
select select "1"
type input "[DATE]"
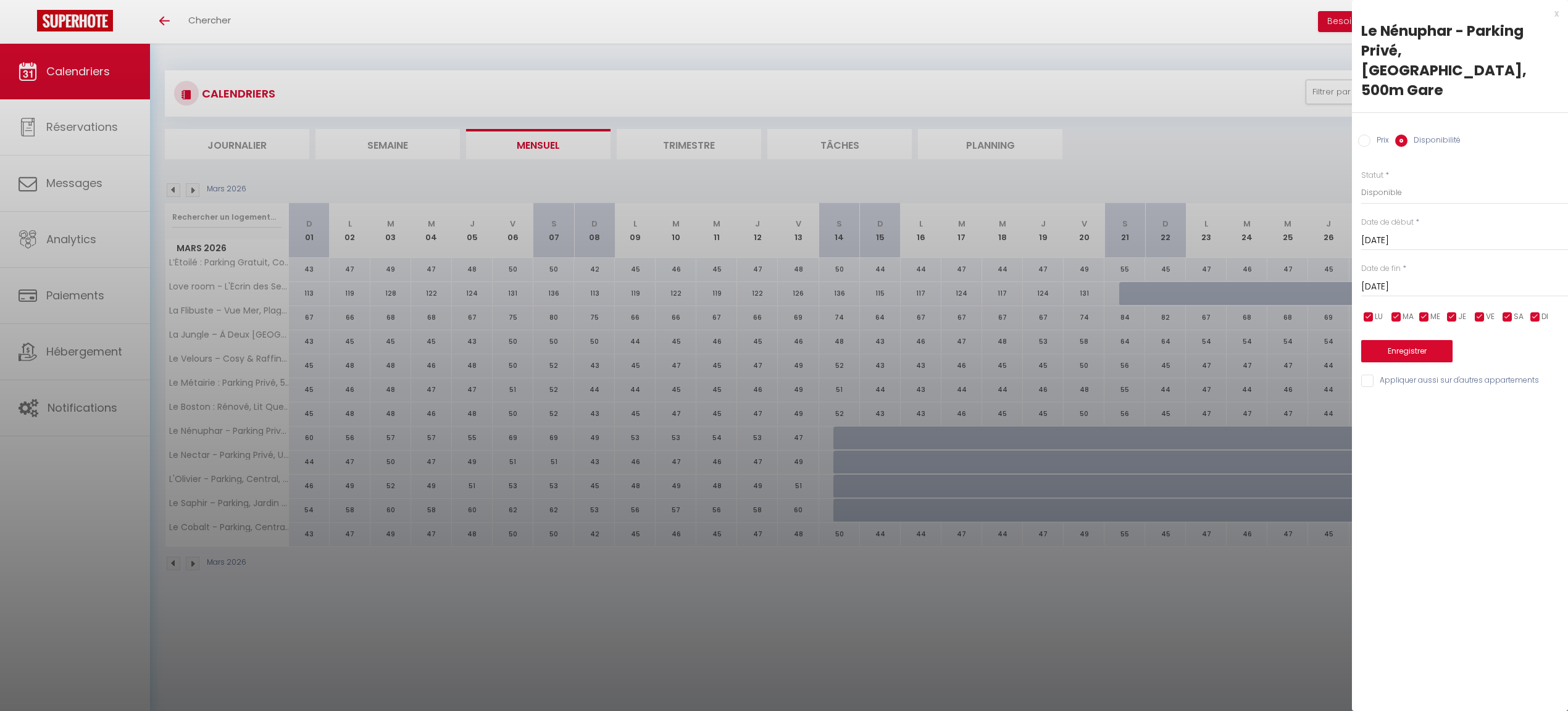
click at [1398, 279] on input "[DATE]" at bounding box center [1465, 287] width 207 height 16
click at [1465, 296] on span "[DATE]" at bounding box center [1453, 308] width 131 height 25
click at [1460, 296] on span "2026" at bounding box center [1453, 308] width 131 height 25
click at [1441, 369] on span "2027" at bounding box center [1453, 381] width 61 height 25
click at [1448, 369] on span "Août" at bounding box center [1453, 381] width 61 height 25
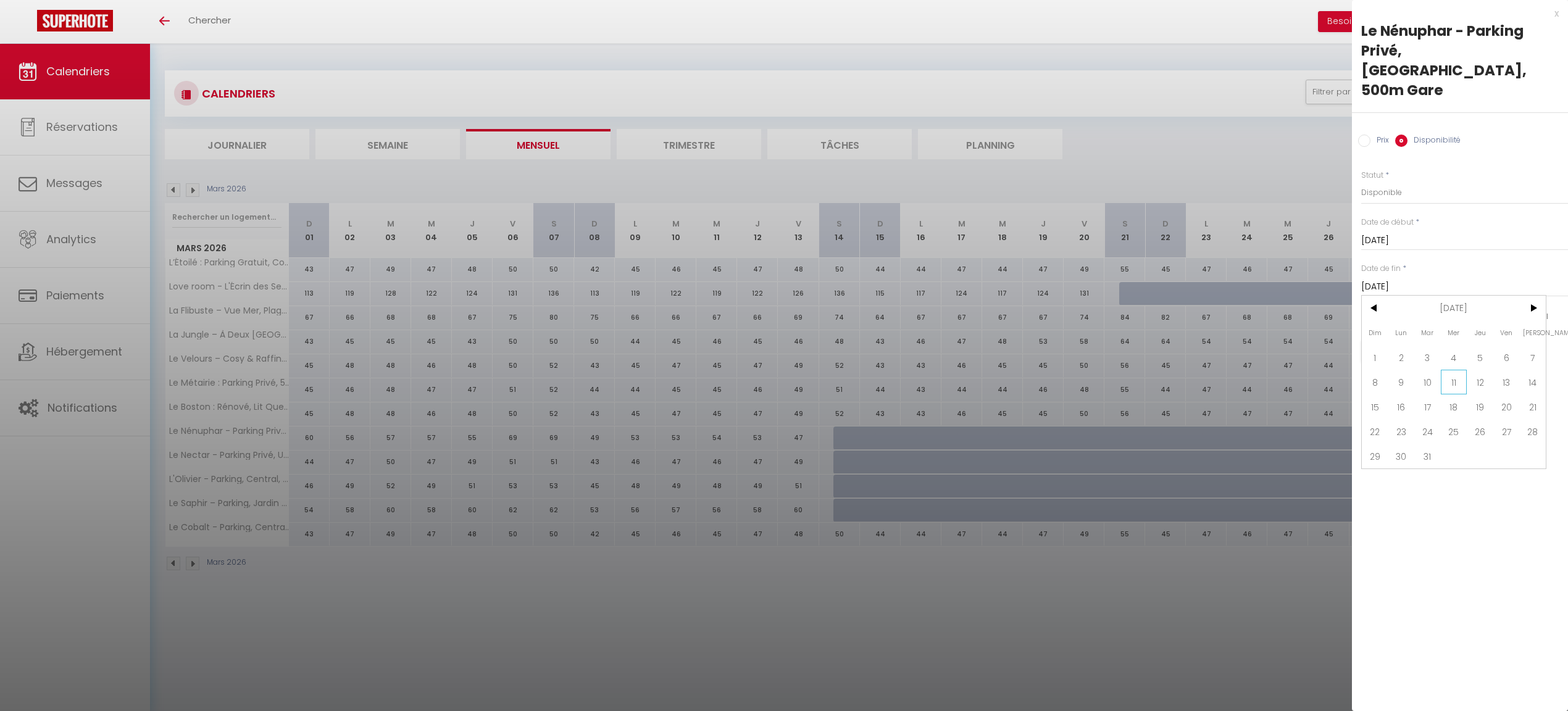
click at [1449, 369] on span "11" at bounding box center [1454, 381] width 27 height 25
type input "[DATE]"
click at [1410, 340] on button "Enregistrer" at bounding box center [1407, 351] width 91 height 22
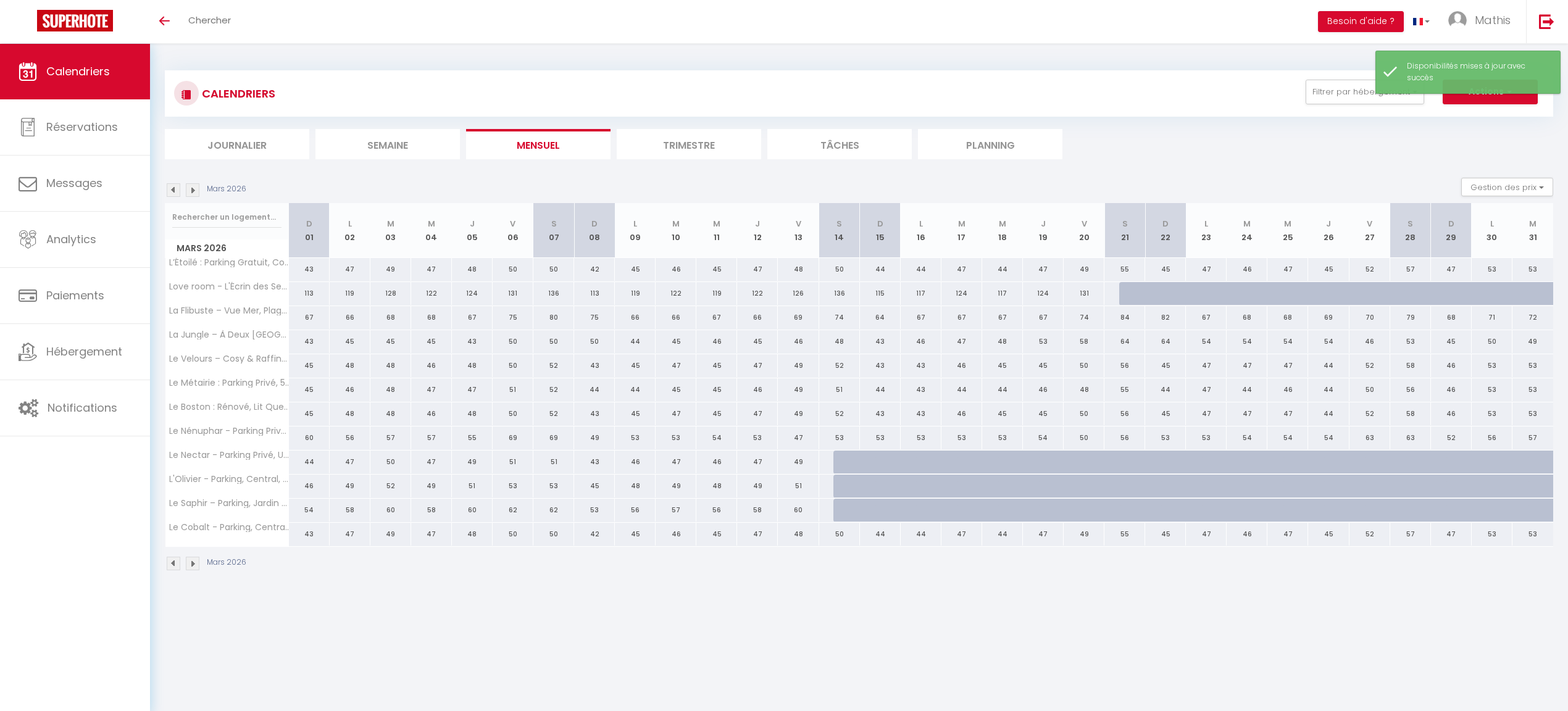
click at [848, 464] on div at bounding box center [854, 462] width 41 height 23
select select "1"
type input "[DATE]"
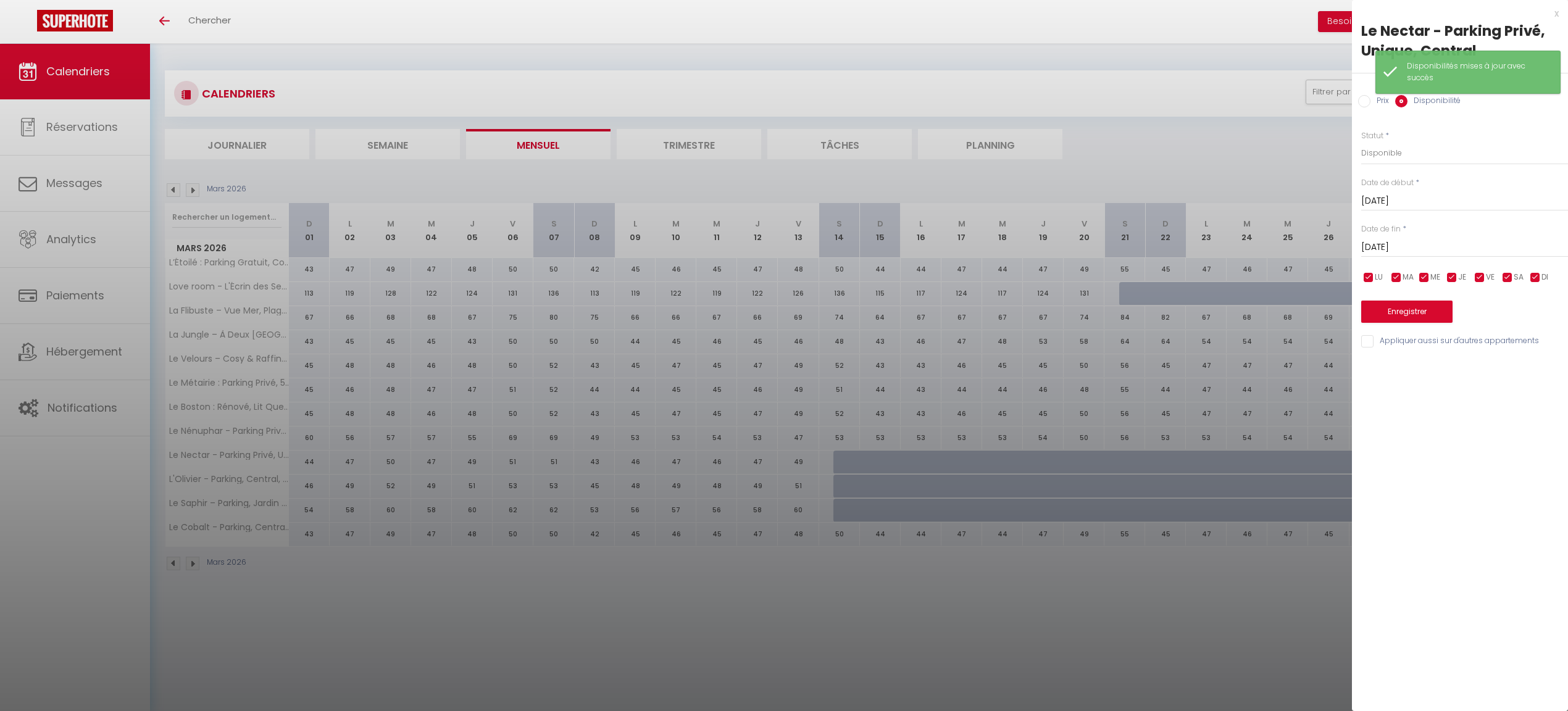
click at [1410, 240] on input "[DATE]" at bounding box center [1465, 248] width 207 height 16
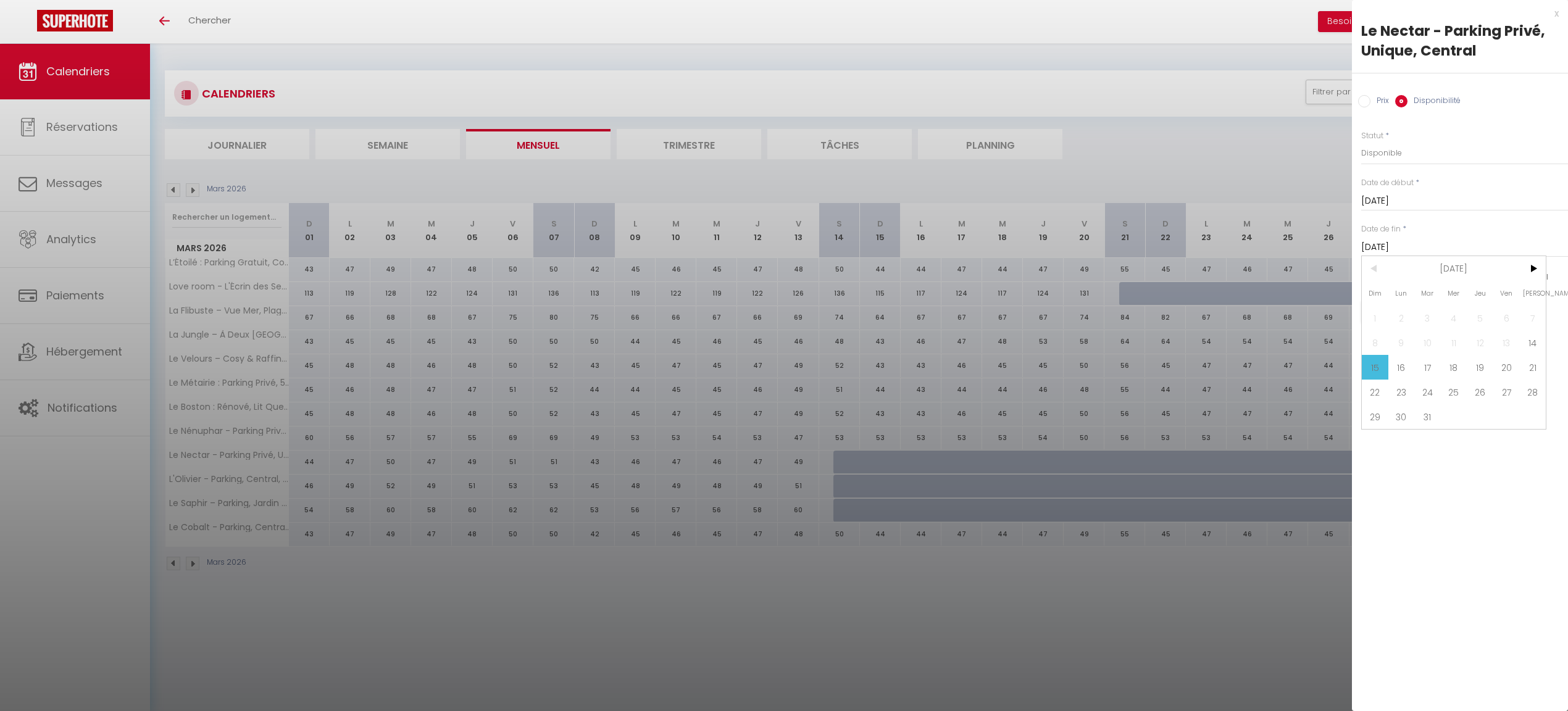
click at [1475, 272] on span "[DATE]" at bounding box center [1453, 268] width 131 height 25
click at [1470, 270] on span "2026" at bounding box center [1453, 268] width 131 height 25
click at [1455, 347] on span "2027" at bounding box center [1453, 342] width 61 height 25
click at [1467, 344] on span "Août" at bounding box center [1453, 342] width 61 height 25
click at [1460, 361] on span "18" at bounding box center [1454, 367] width 27 height 25
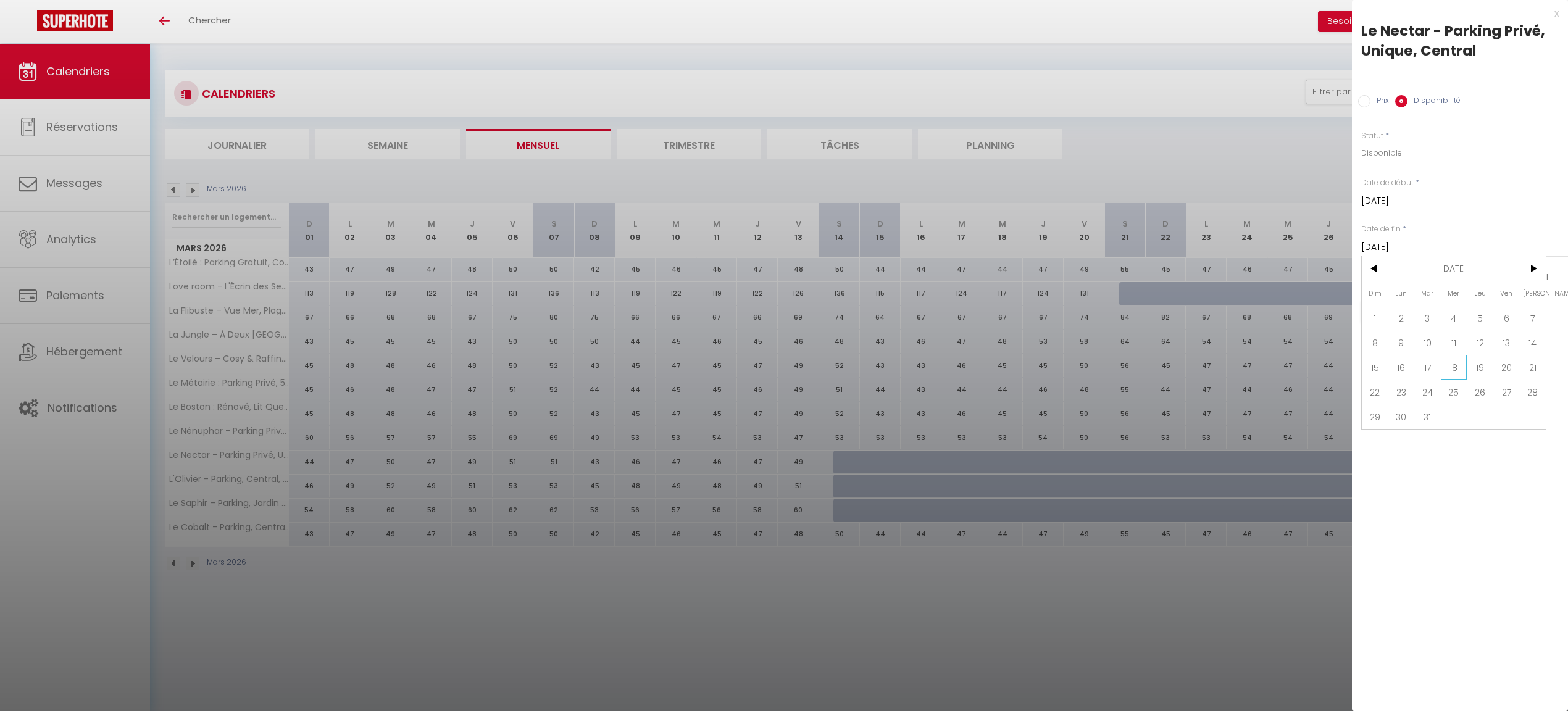
type input "[DATE]"
click at [1438, 320] on button "Enregistrer" at bounding box center [1407, 312] width 91 height 22
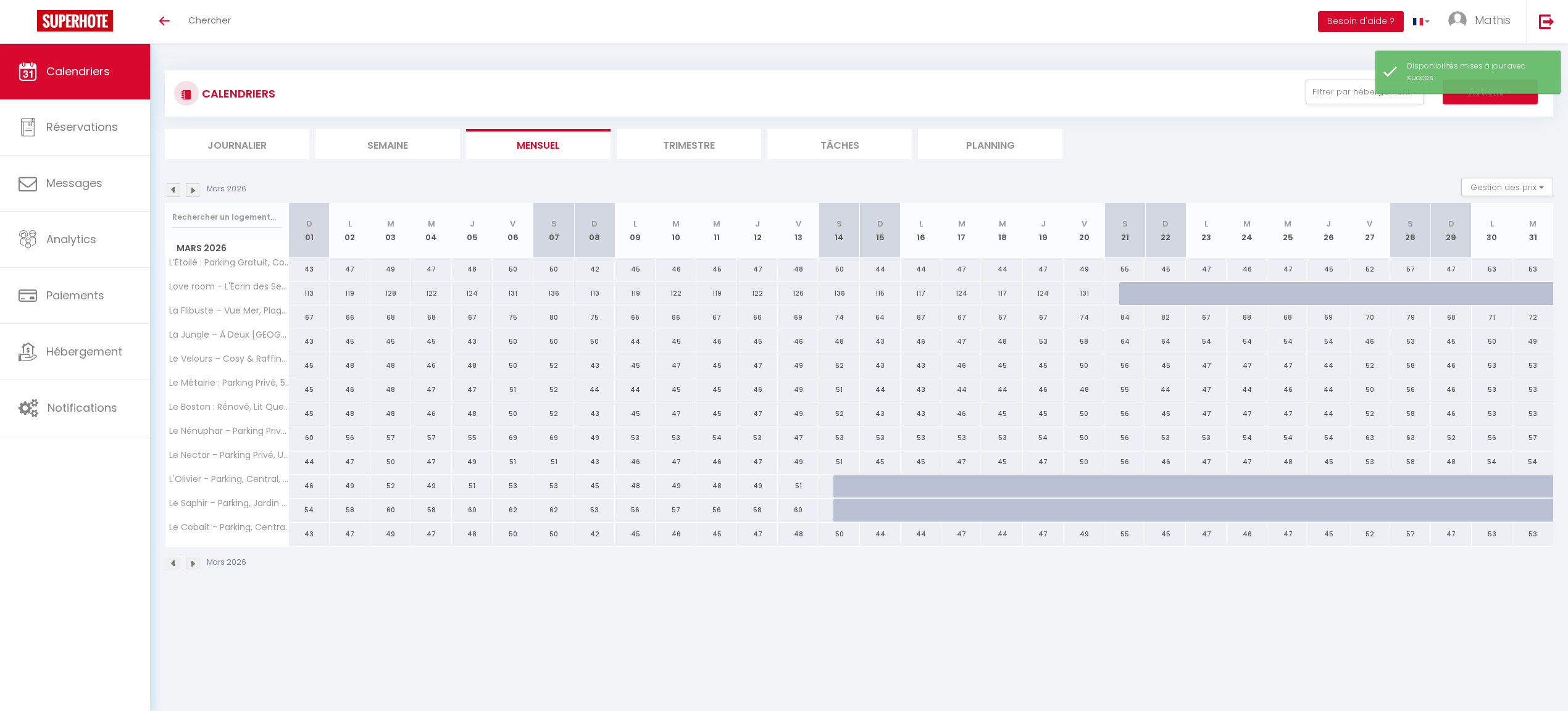
click at [844, 490] on div at bounding box center [854, 486] width 41 height 23
select select "1"
type input "[DATE]"
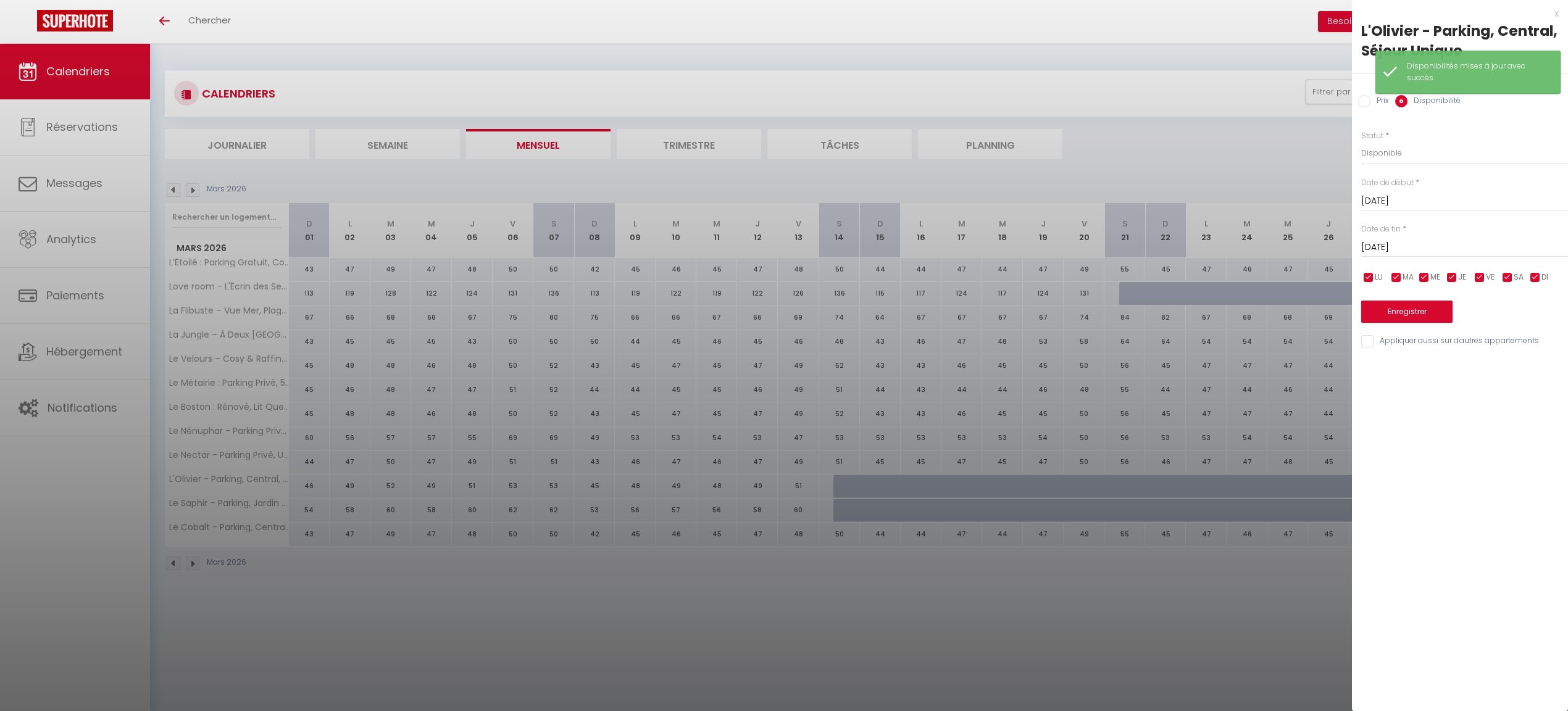
click at [1409, 247] on input "[DATE]" at bounding box center [1465, 248] width 207 height 16
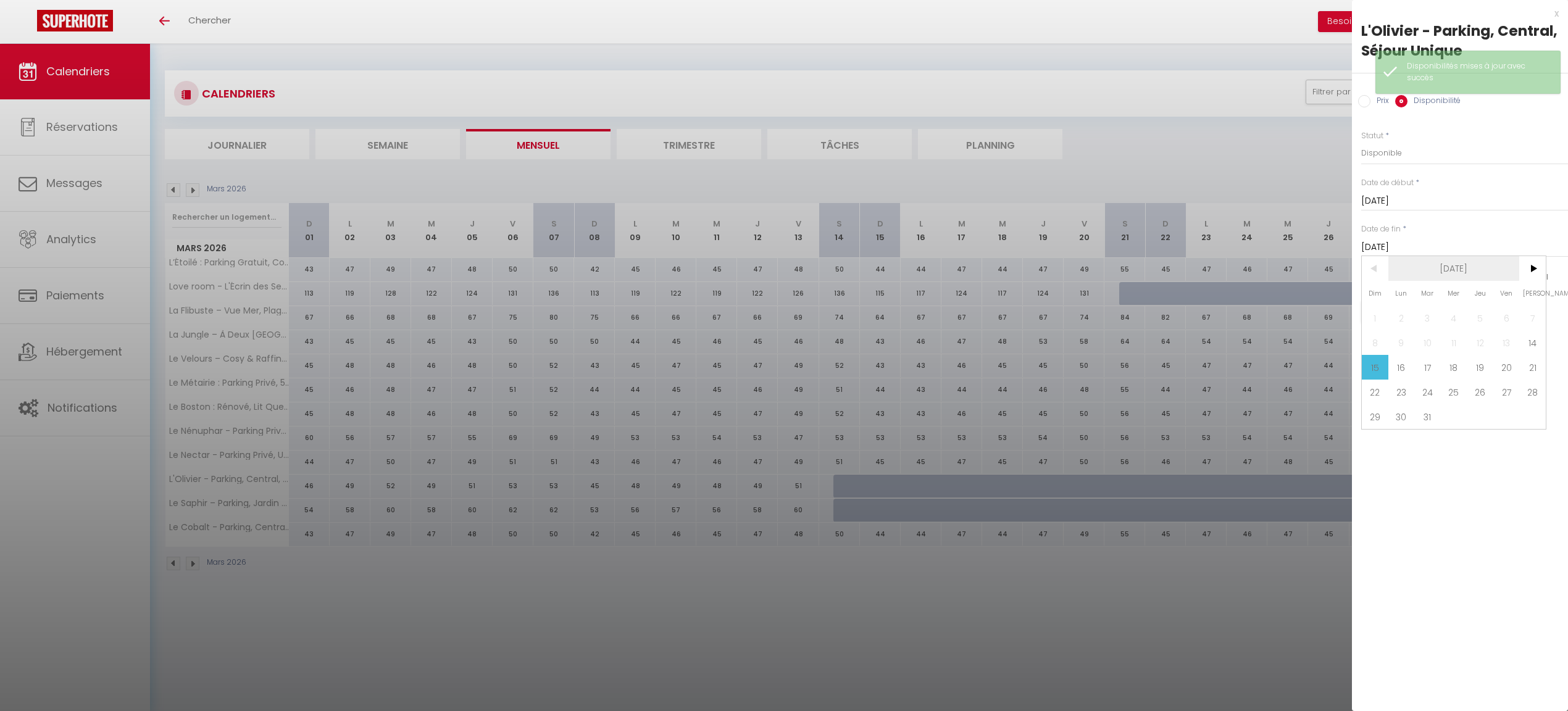
click at [1477, 269] on span "[DATE]" at bounding box center [1453, 268] width 131 height 25
click at [1474, 274] on span "2026" at bounding box center [1453, 268] width 131 height 25
click at [1443, 338] on span "2027" at bounding box center [1453, 342] width 61 height 25
click at [1461, 352] on span "Août" at bounding box center [1453, 342] width 61 height 25
click at [1460, 375] on span "18" at bounding box center [1454, 367] width 27 height 25
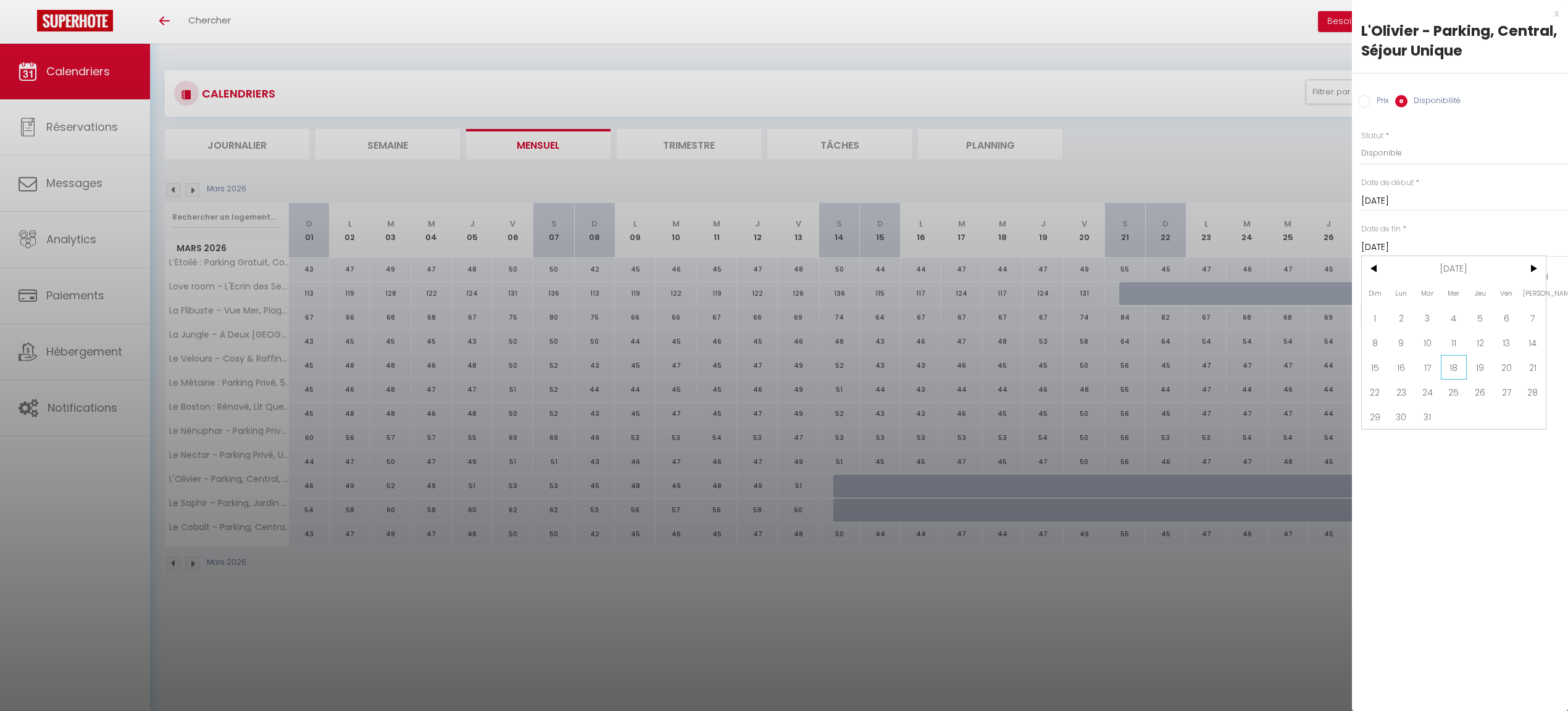
type input "[DATE]"
click at [1418, 311] on button "Enregistrer" at bounding box center [1407, 312] width 91 height 22
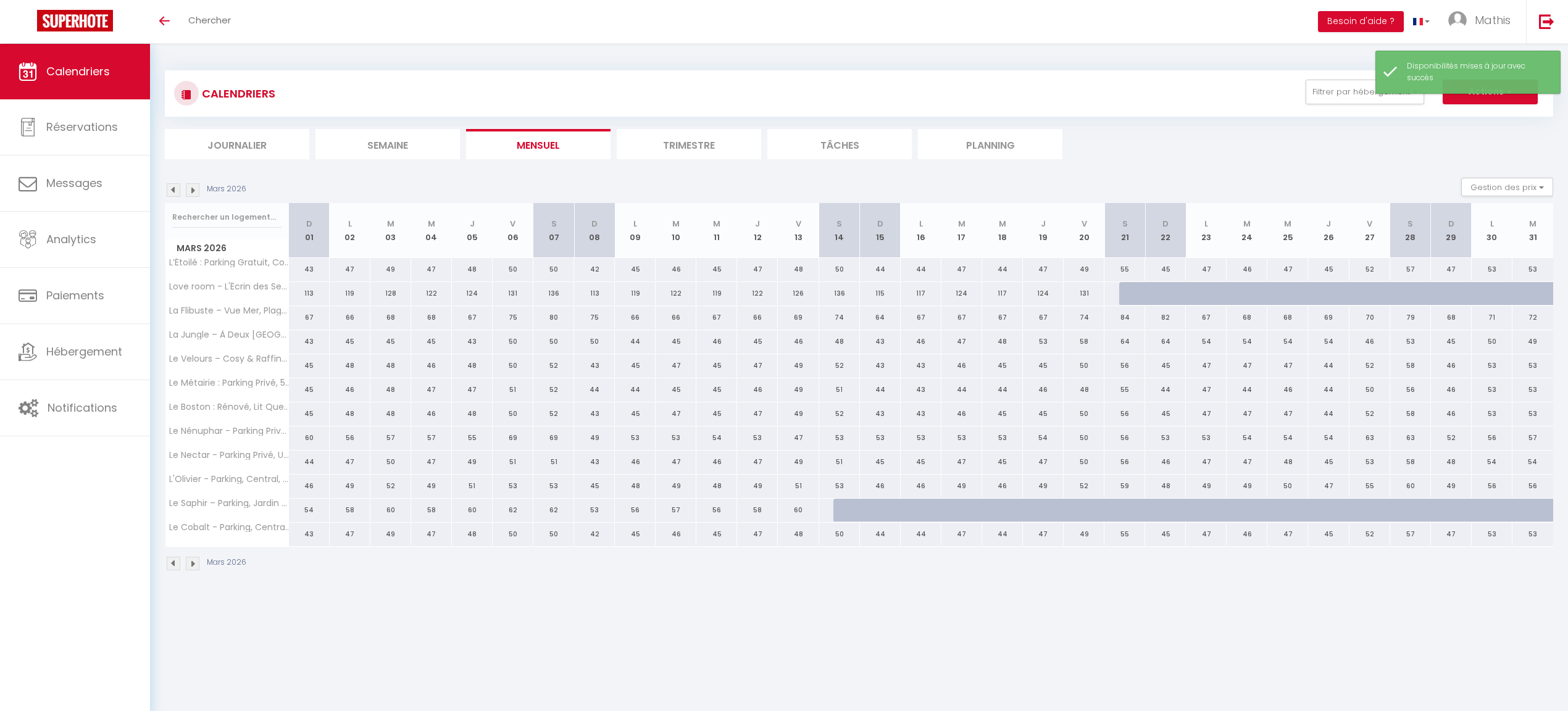
click at [848, 515] on div at bounding box center [854, 510] width 41 height 23
select select "1"
type input "[DATE]"
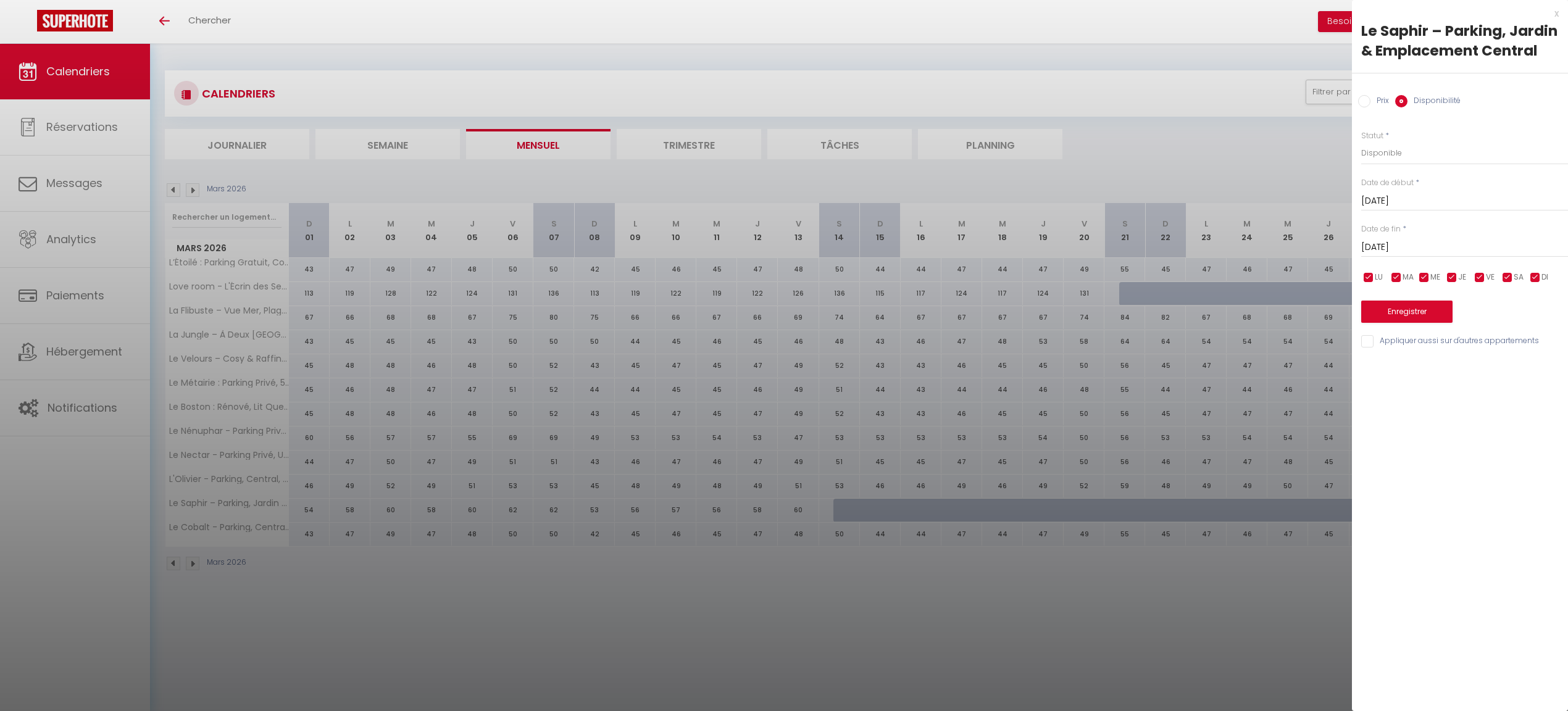
click at [1426, 238] on div "[DATE] < [DATE] > Dim Lun Mar Mer Jeu Ven Sam 1 2 3 4 5 6 7 8 9 10 11 12 13 14 …" at bounding box center [1465, 246] width 207 height 22
click at [1443, 248] on input "[DATE]" at bounding box center [1465, 248] width 207 height 16
click at [1457, 267] on span "[DATE]" at bounding box center [1453, 268] width 131 height 25
click at [1460, 268] on span "2026" at bounding box center [1453, 268] width 131 height 25
click at [1437, 352] on span "2027" at bounding box center [1453, 342] width 61 height 25
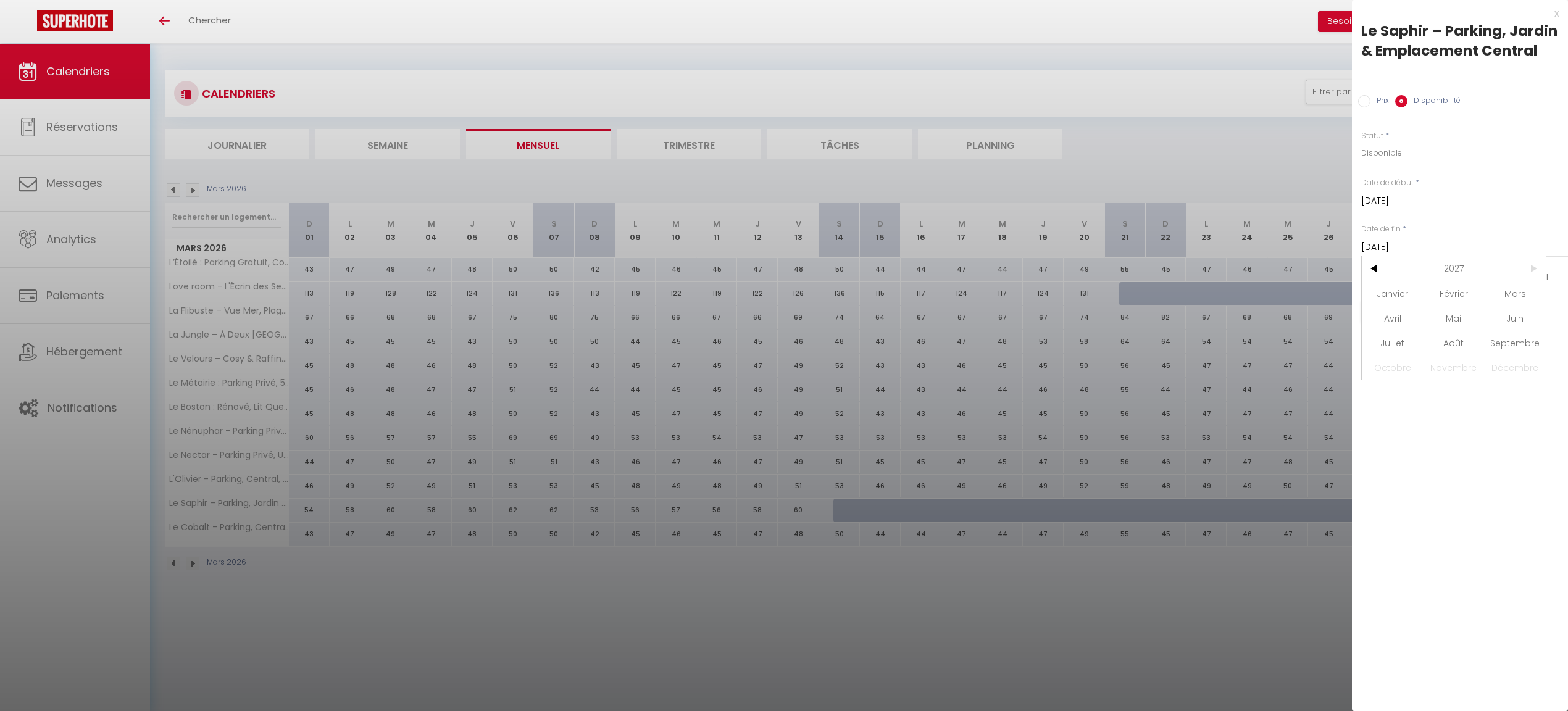
click at [1437, 351] on span "Août" at bounding box center [1453, 342] width 61 height 25
click at [1458, 375] on span "18" at bounding box center [1454, 367] width 27 height 25
type input "[DATE]"
click at [1398, 306] on button "Enregistrer" at bounding box center [1407, 312] width 91 height 22
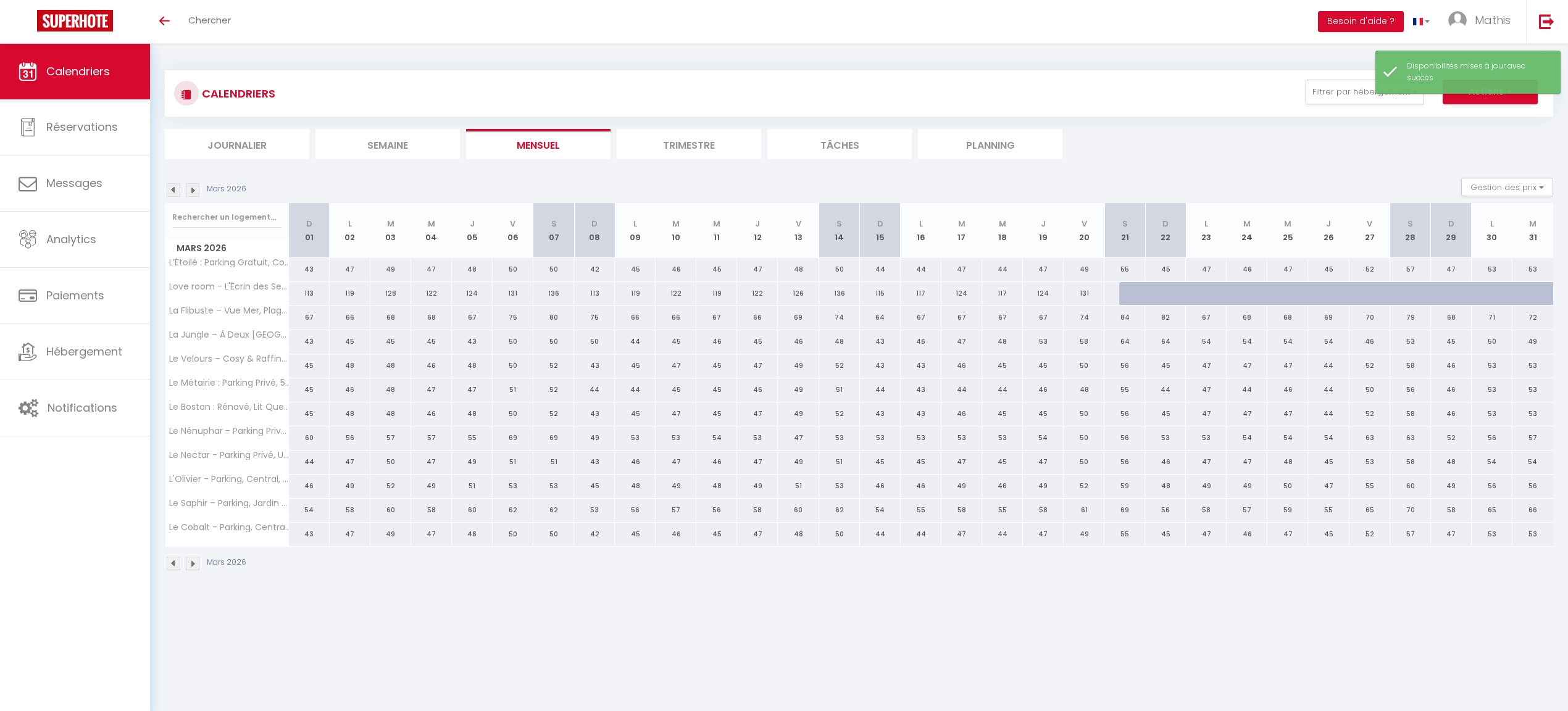
click at [1132, 292] on div at bounding box center [1139, 294] width 41 height 23
select select "1"
type input "[DATE]"
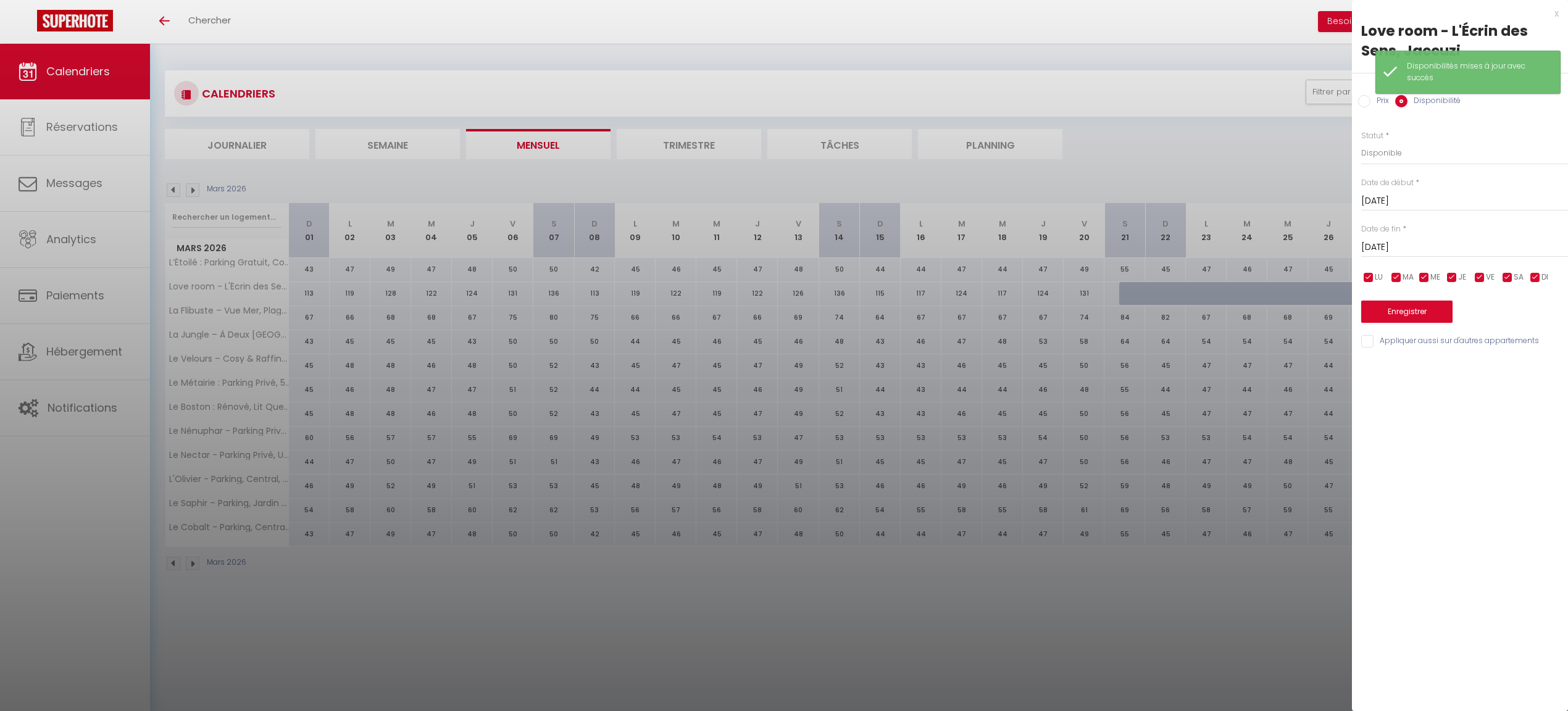
click at [1406, 248] on input "[DATE]" at bounding box center [1465, 248] width 207 height 16
click at [1480, 267] on span "[DATE]" at bounding box center [1453, 268] width 131 height 25
click at [1480, 267] on span "2026" at bounding box center [1453, 268] width 131 height 25
click at [1445, 339] on span "2027" at bounding box center [1453, 342] width 61 height 25
click at [1446, 332] on span "Août" at bounding box center [1453, 342] width 61 height 25
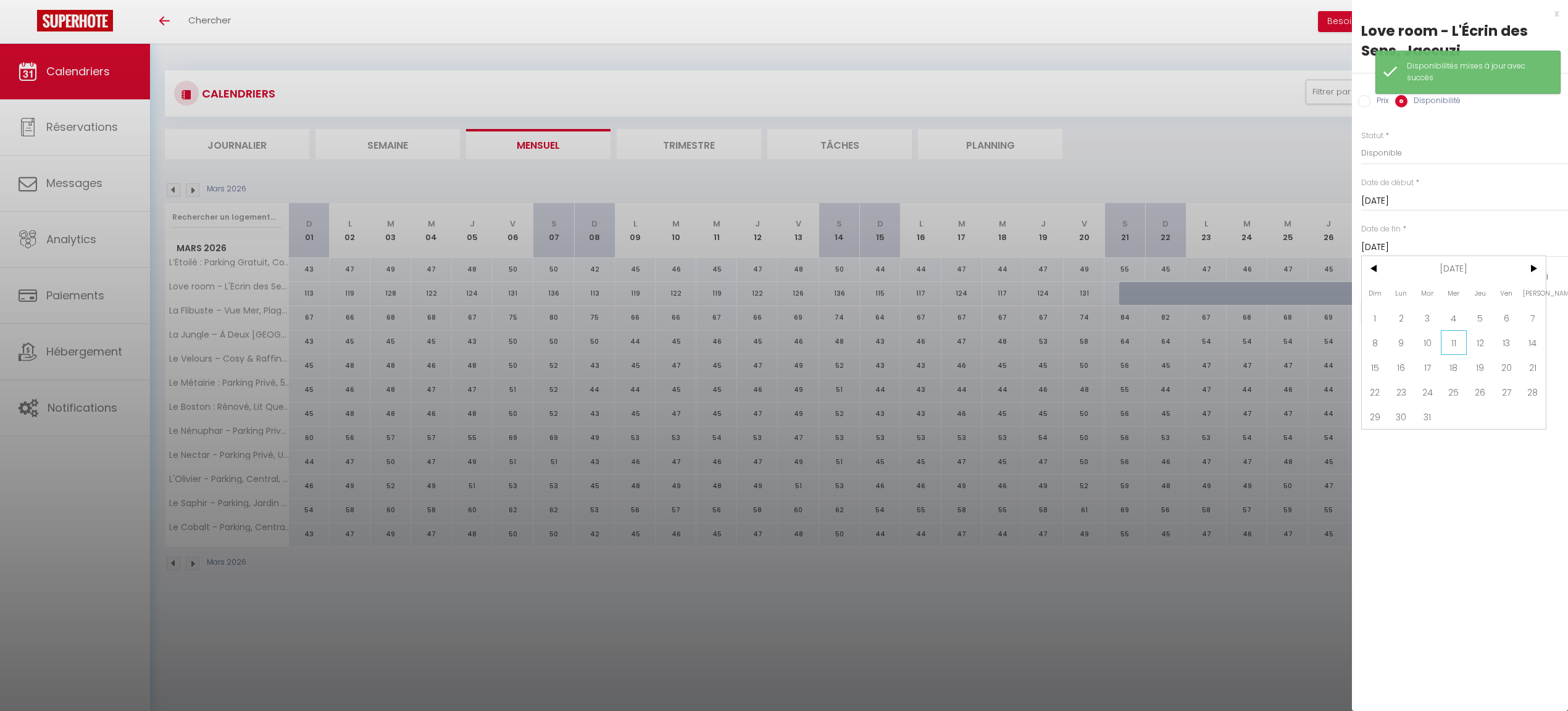
click at [1449, 348] on span "11" at bounding box center [1454, 342] width 27 height 25
type input "[DATE]"
click at [1430, 297] on div "Enregistrer" at bounding box center [1465, 304] width 207 height 38
click at [1430, 305] on button "Enregistrer" at bounding box center [1407, 312] width 91 height 22
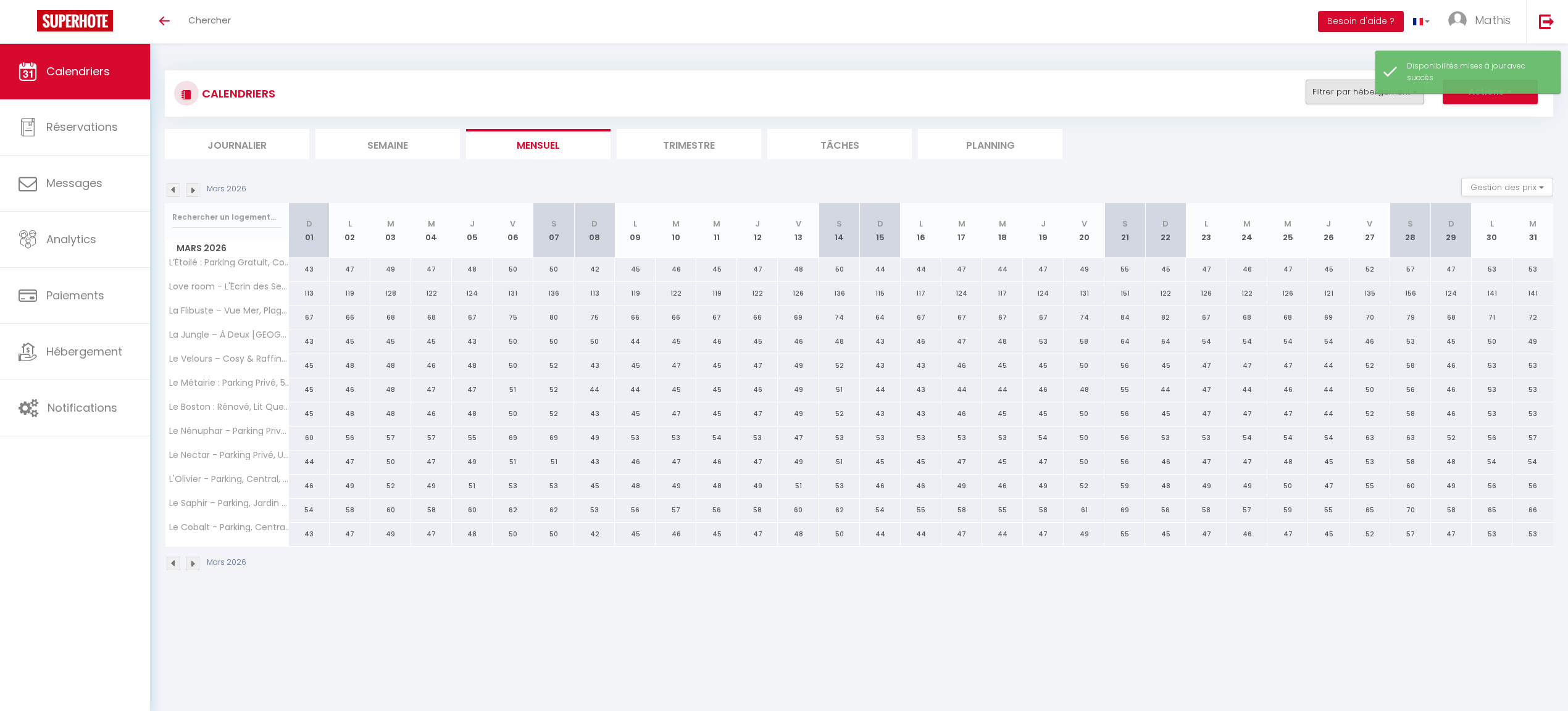
click at [1347, 102] on button "Filtrer par hébergement" at bounding box center [1365, 92] width 119 height 25
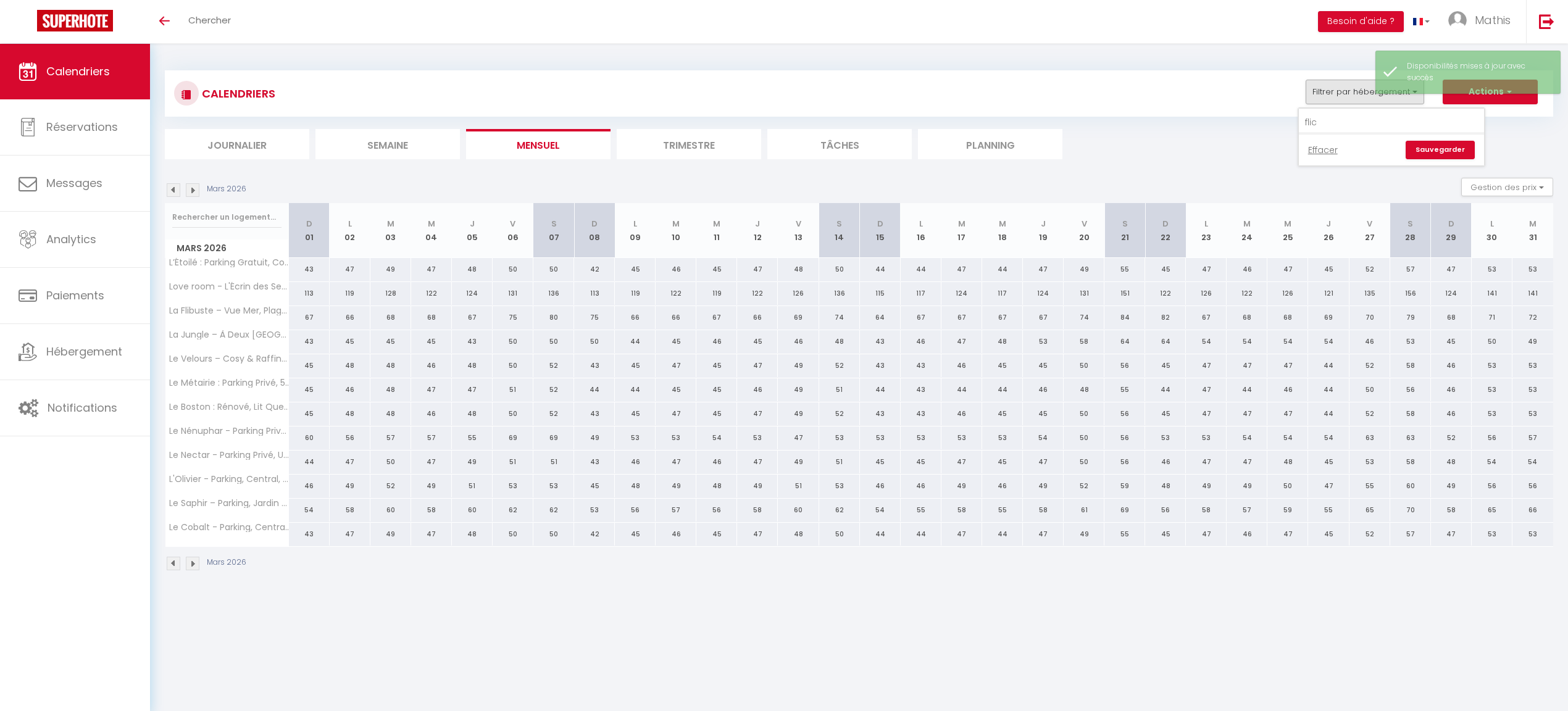
click at [1334, 138] on div "Effacer Sauvegarder" at bounding box center [1392, 149] width 185 height 31
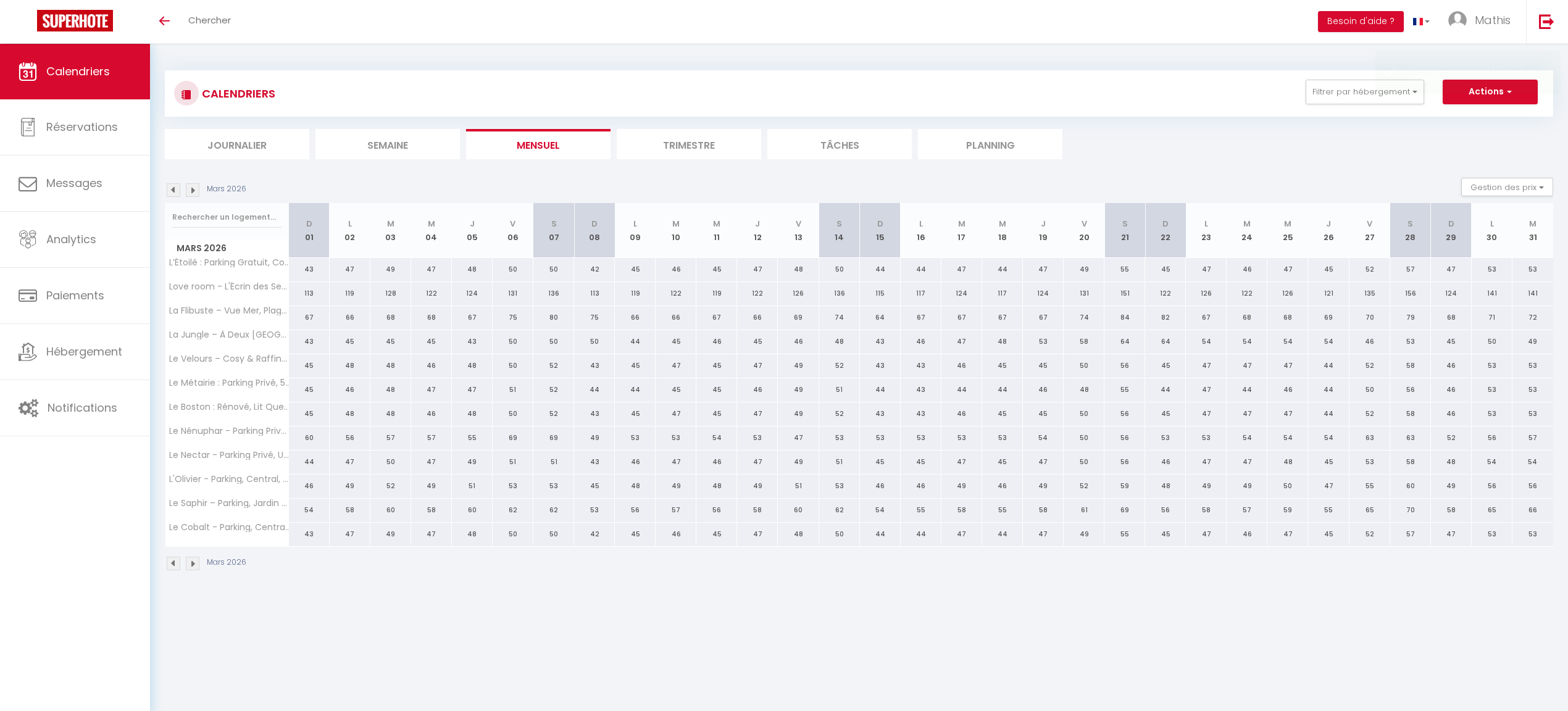
click at [1322, 107] on div "CALENDRIERS Filtrer par hébergement flic Effacer Sauvegarder Actions Nouvelle r…" at bounding box center [859, 94] width 1388 height 47
click at [1324, 105] on div "CALENDRIERS Filtrer par hébergement flic Effacer Sauvegarder Actions Nouvelle r…" at bounding box center [859, 94] width 1370 height 28
click at [1322, 95] on button "Filtrer par hébergement" at bounding box center [1365, 92] width 119 height 25
click at [1320, 147] on link "Effacer" at bounding box center [1323, 150] width 30 height 13
click at [1334, 81] on button "Filtrer par hébergement" at bounding box center [1365, 92] width 119 height 25
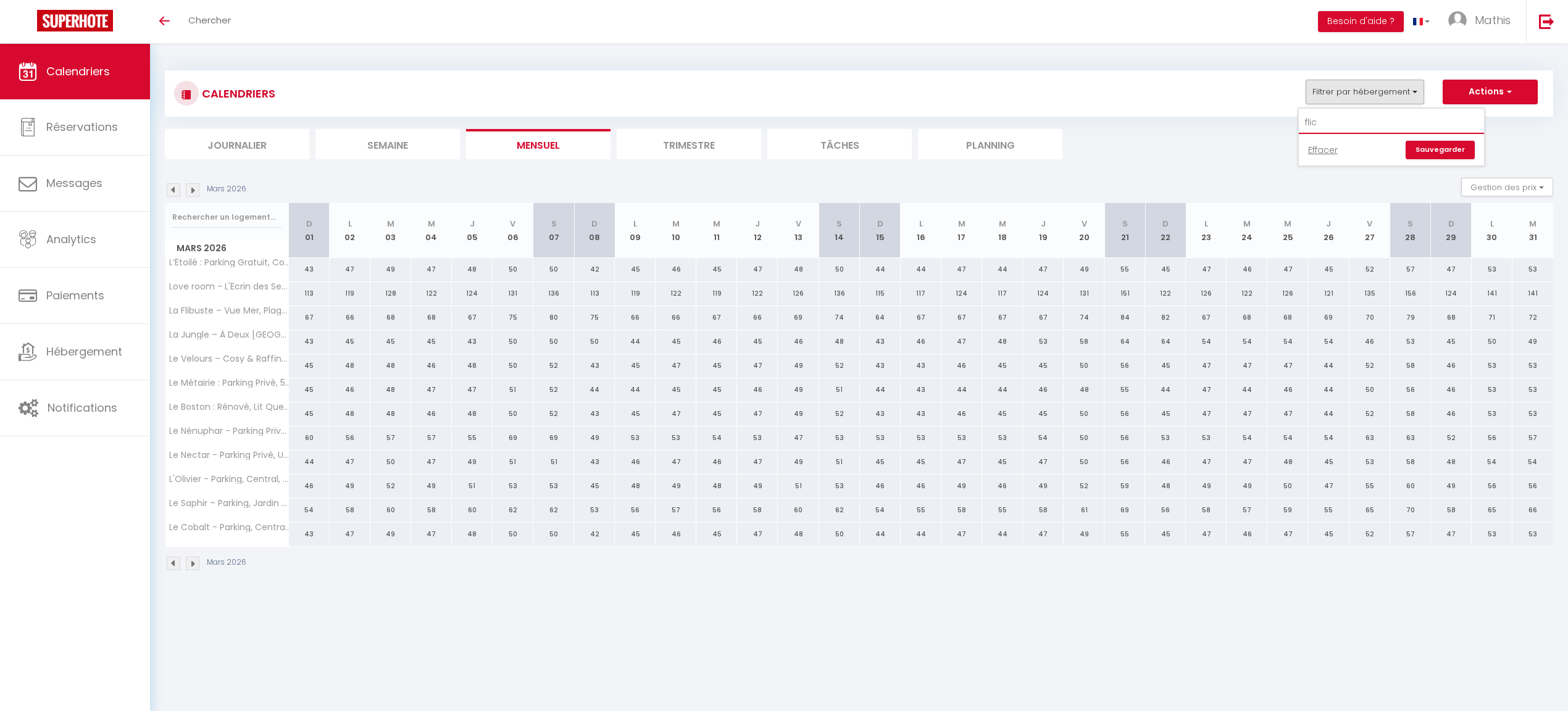
drag, startPoint x: 1332, startPoint y: 117, endPoint x: 1253, endPoint y: 115, distance: 79.0
click at [1253, 116] on div "CALENDRIERS Filtrer par hébergement flic Effacer Sauvegarder Actions Nouvelle r…" at bounding box center [859, 115] width 1388 height 89
click at [1457, 80] on button "Actions" at bounding box center [1490, 92] width 95 height 25
click at [1418, 75] on div "CALENDRIERS Filtrer par hébergement flic Effacer Sauvegarder Actions Nouvelle r…" at bounding box center [859, 94] width 1388 height 47
click at [1412, 81] on button "Filtrer par hébergement" at bounding box center [1365, 92] width 119 height 25
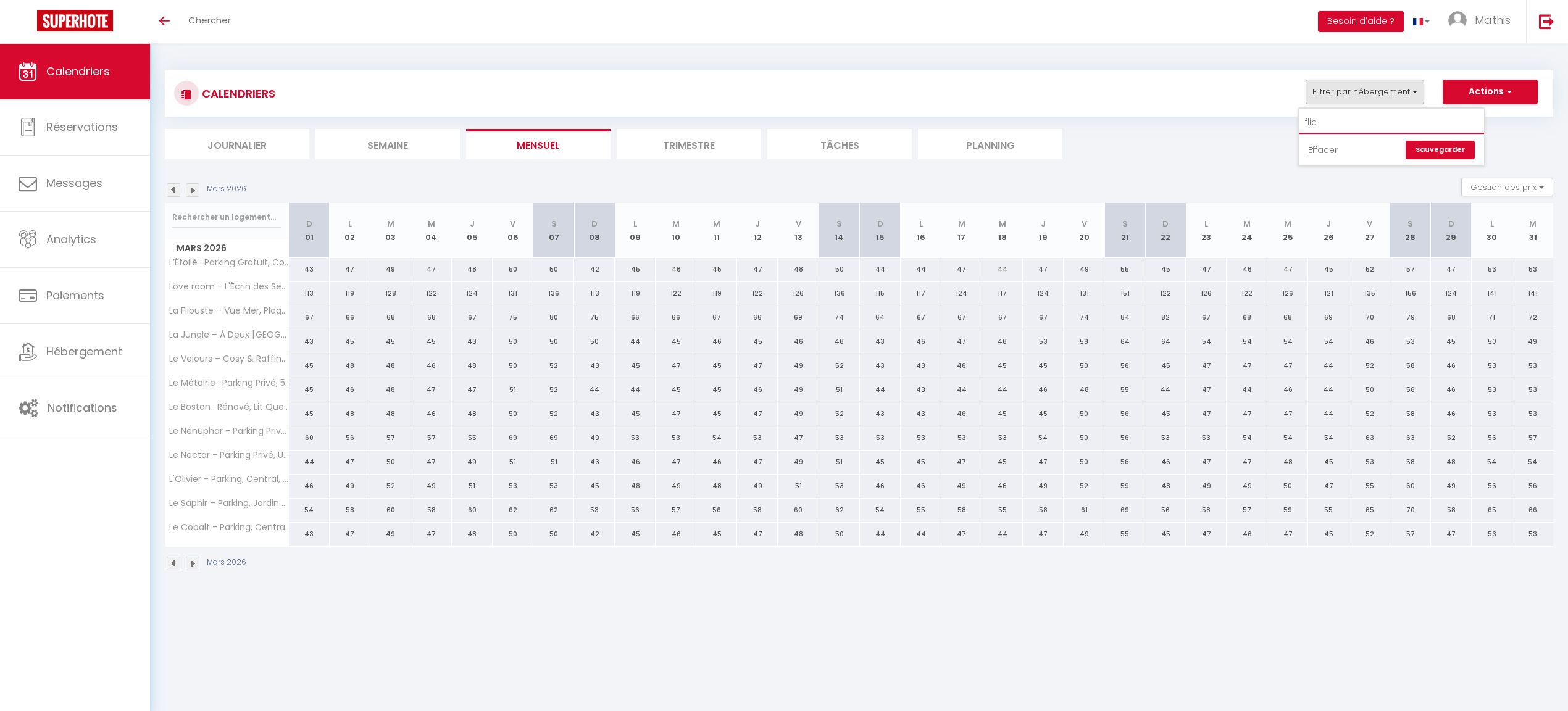
click at [1358, 117] on input "flic" at bounding box center [1392, 122] width 185 height 22
click at [1419, 151] on link "Sauvegarder" at bounding box center [1440, 150] width 69 height 19
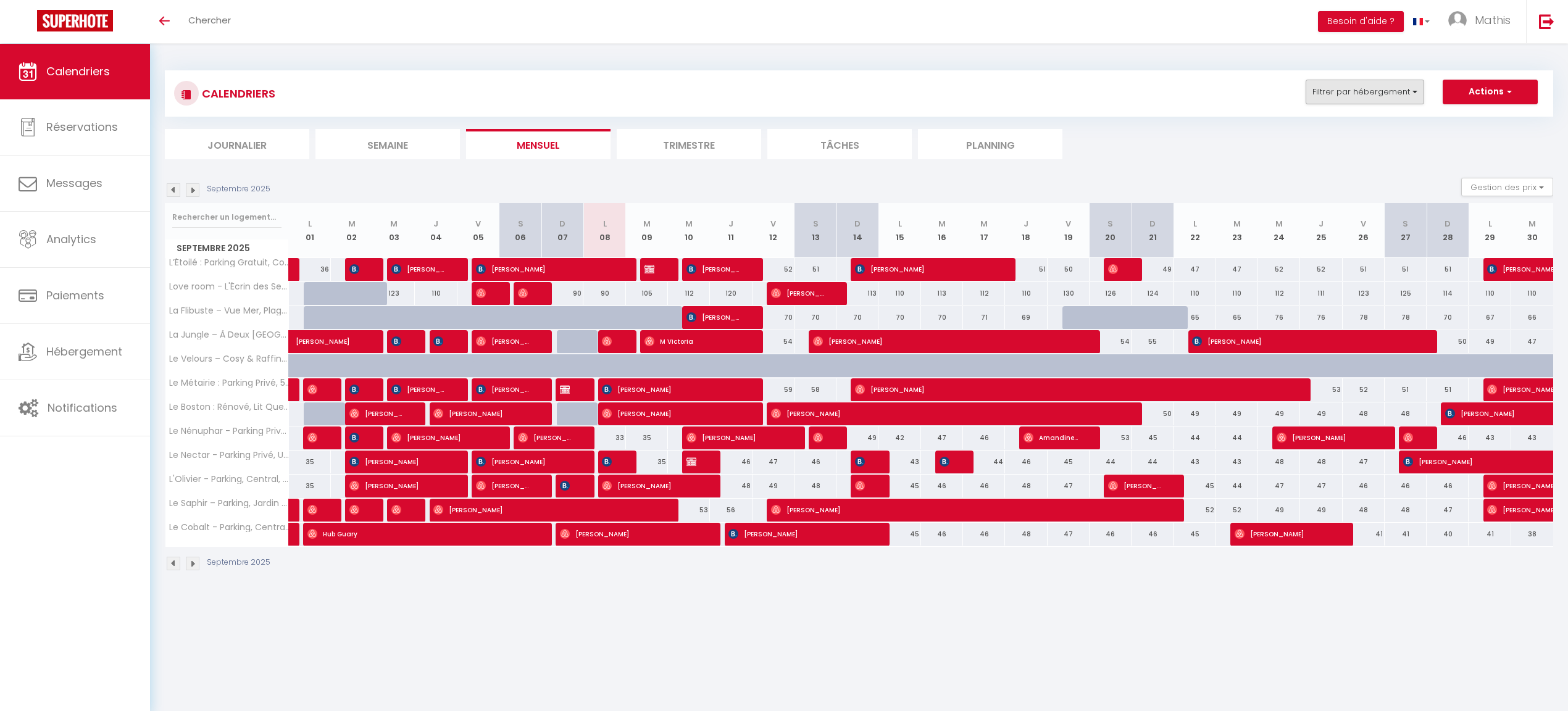
click at [1382, 95] on button "Filtrer par hébergement" at bounding box center [1365, 92] width 119 height 25
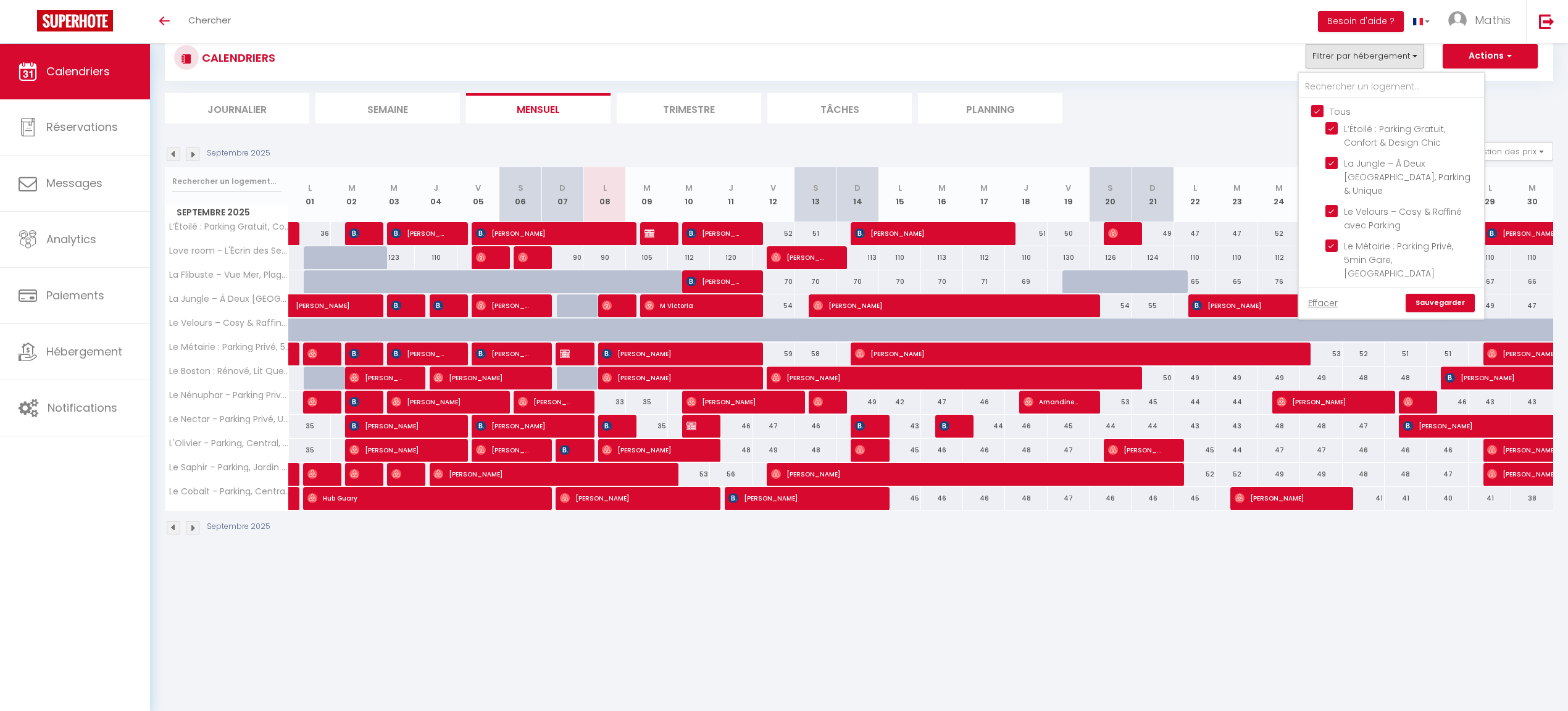
click at [1228, 130] on section "Septembre 2025 Gestion des prix Nb Nuits minimum Règles Disponibilité Septembre…" at bounding box center [859, 339] width 1388 height 418
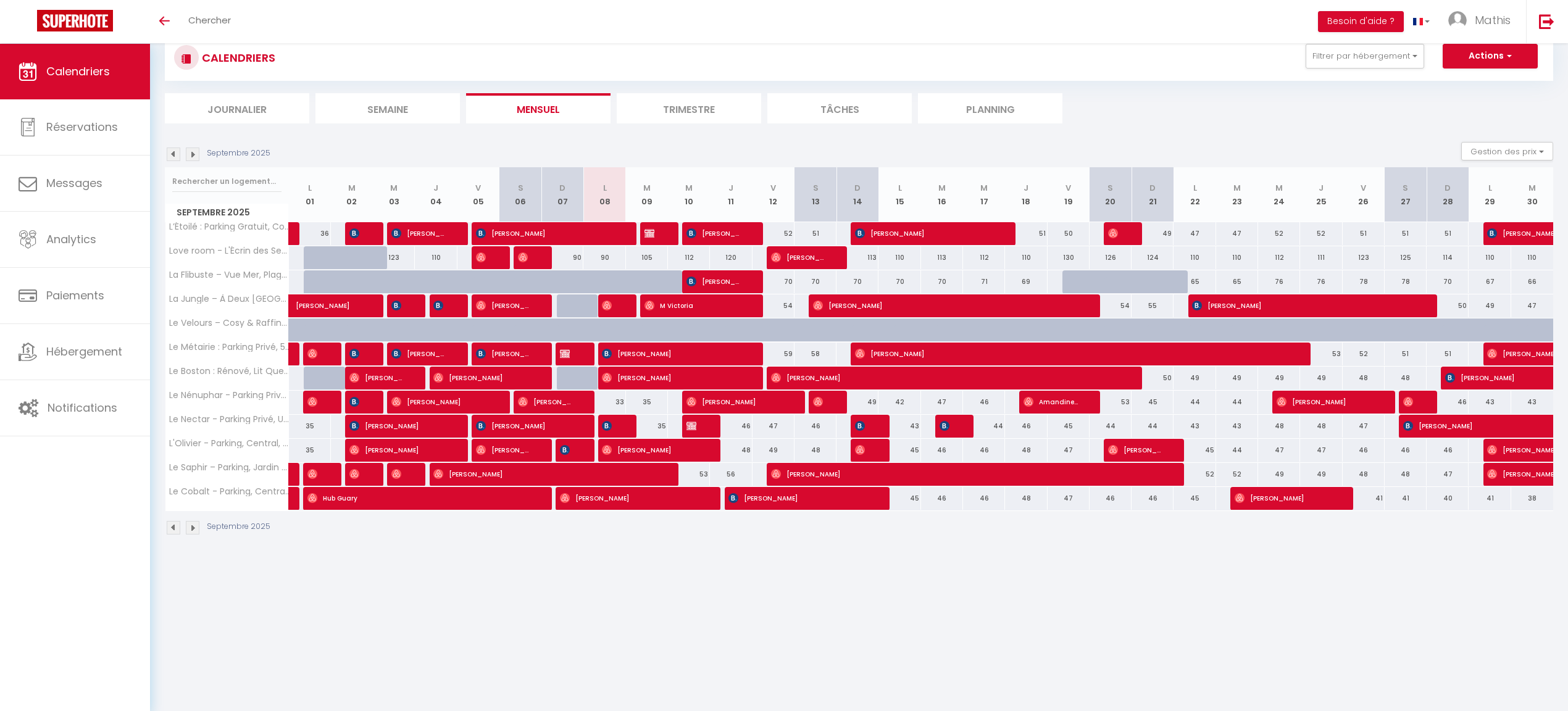
click at [798, 258] on span "[PERSON_NAME]" at bounding box center [799, 257] width 56 height 23
select select "OK"
select select "0"
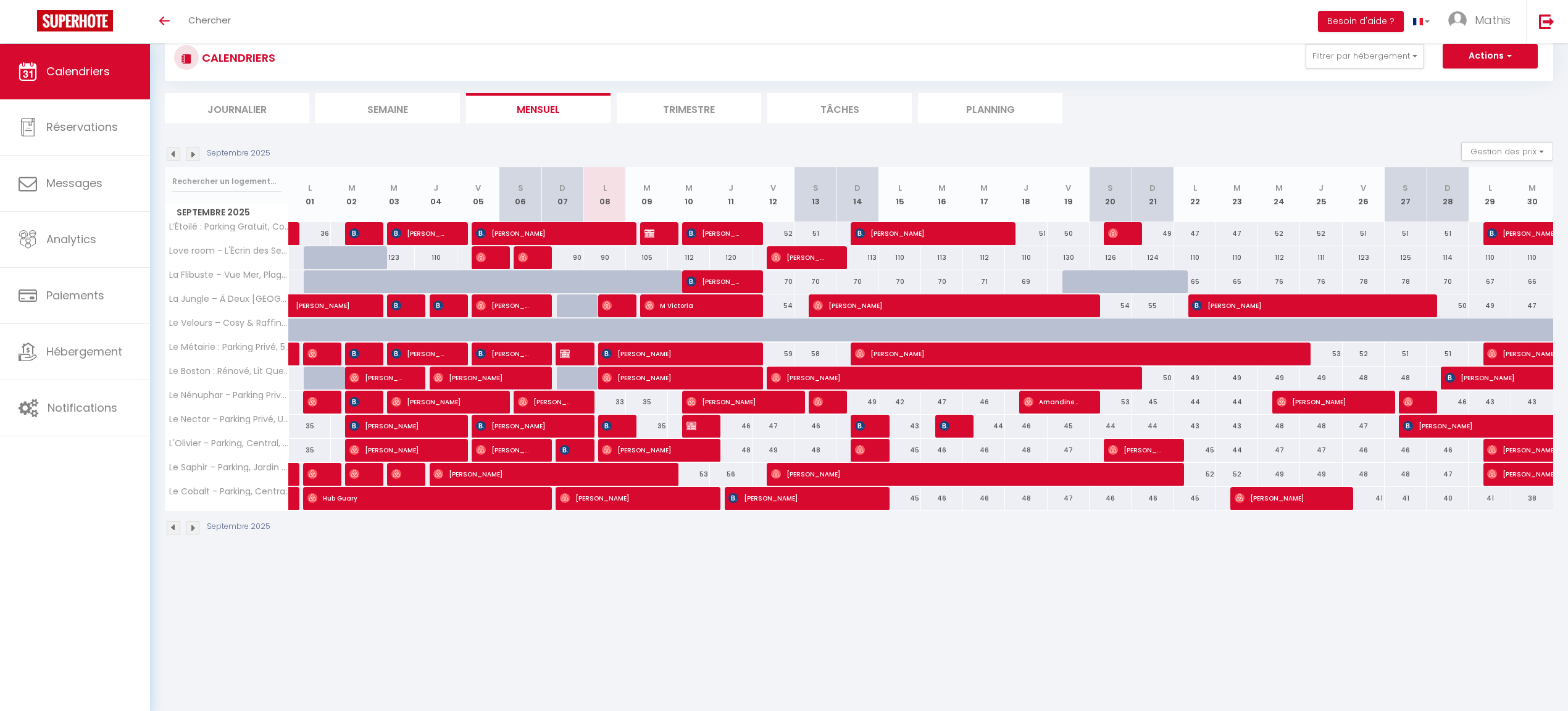
select select "1"
select select
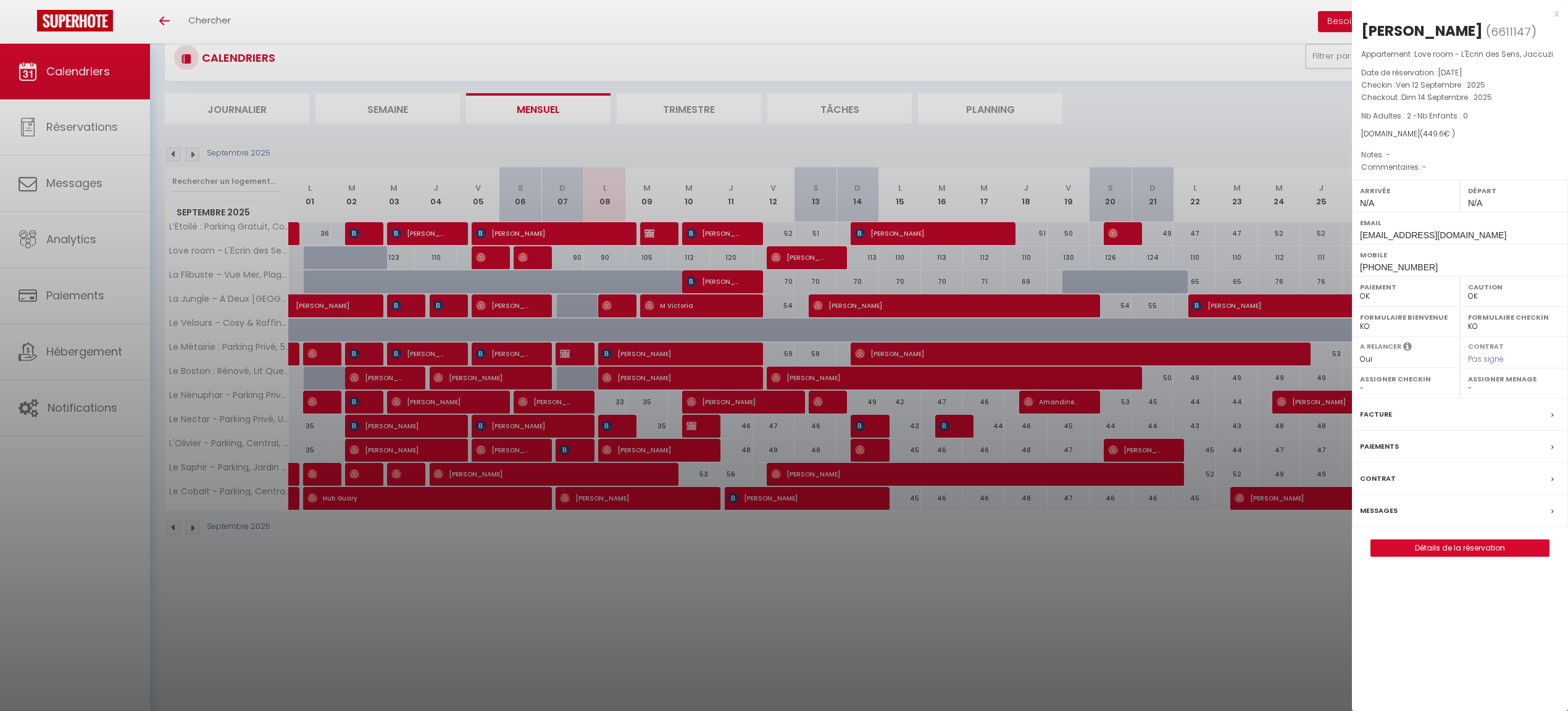
click at [798, 258] on div at bounding box center [784, 356] width 1568 height 711
